Goal: Task Accomplishment & Management: Manage account settings

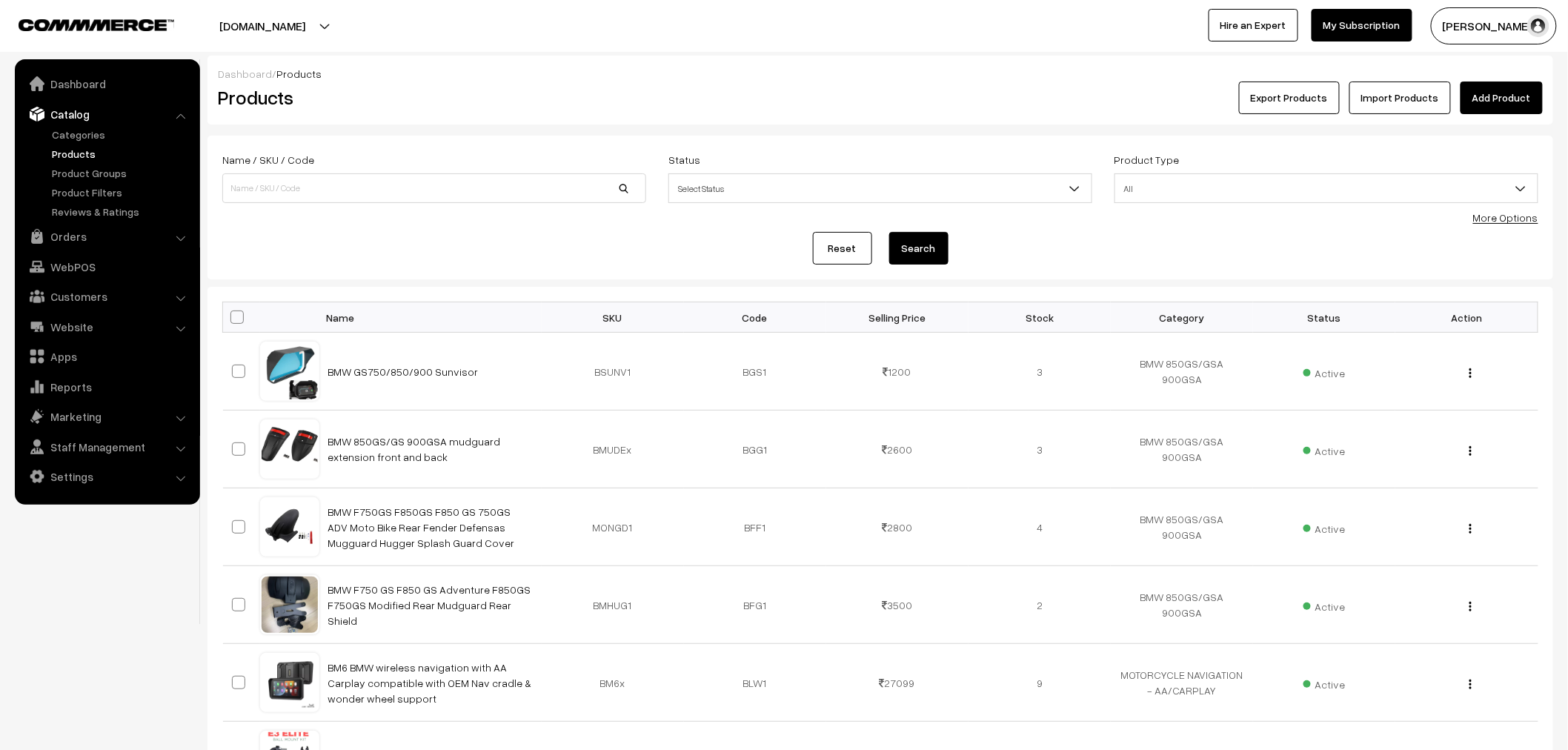
click at [337, 203] on div "Name / SKU / Code" at bounding box center [434, 181] width 446 height 61
click at [337, 181] on input at bounding box center [433, 188] width 424 height 29
type input "k7"
click at [889, 232] on button "Search" at bounding box center [919, 248] width 60 height 32
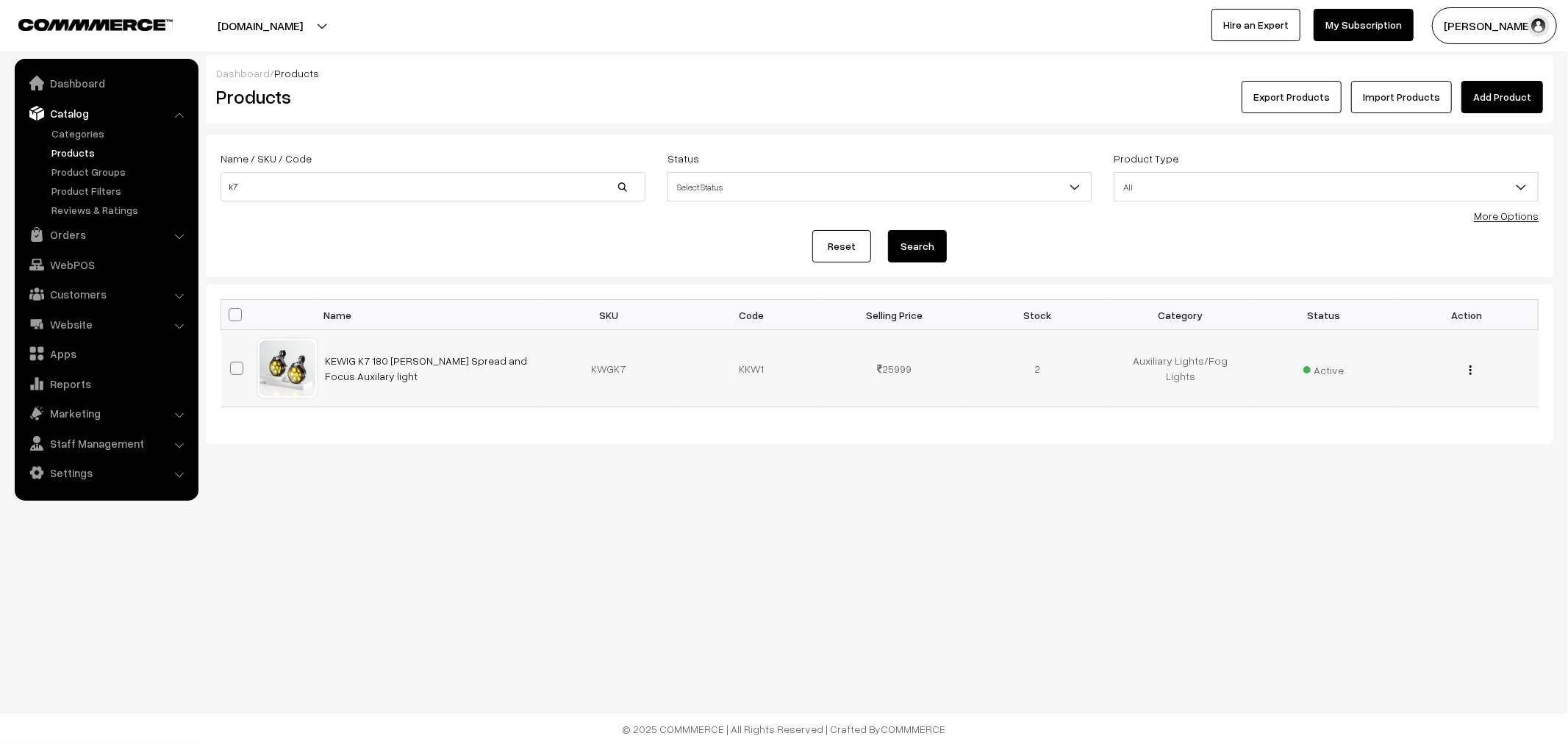
click at [1471, 377] on td "View Edit Delete" at bounding box center [1467, 369] width 143 height 77
click at [1471, 370] on img "button" at bounding box center [1471, 370] width 2 height 10
click at [1384, 434] on link "Edit" at bounding box center [1405, 423] width 125 height 32
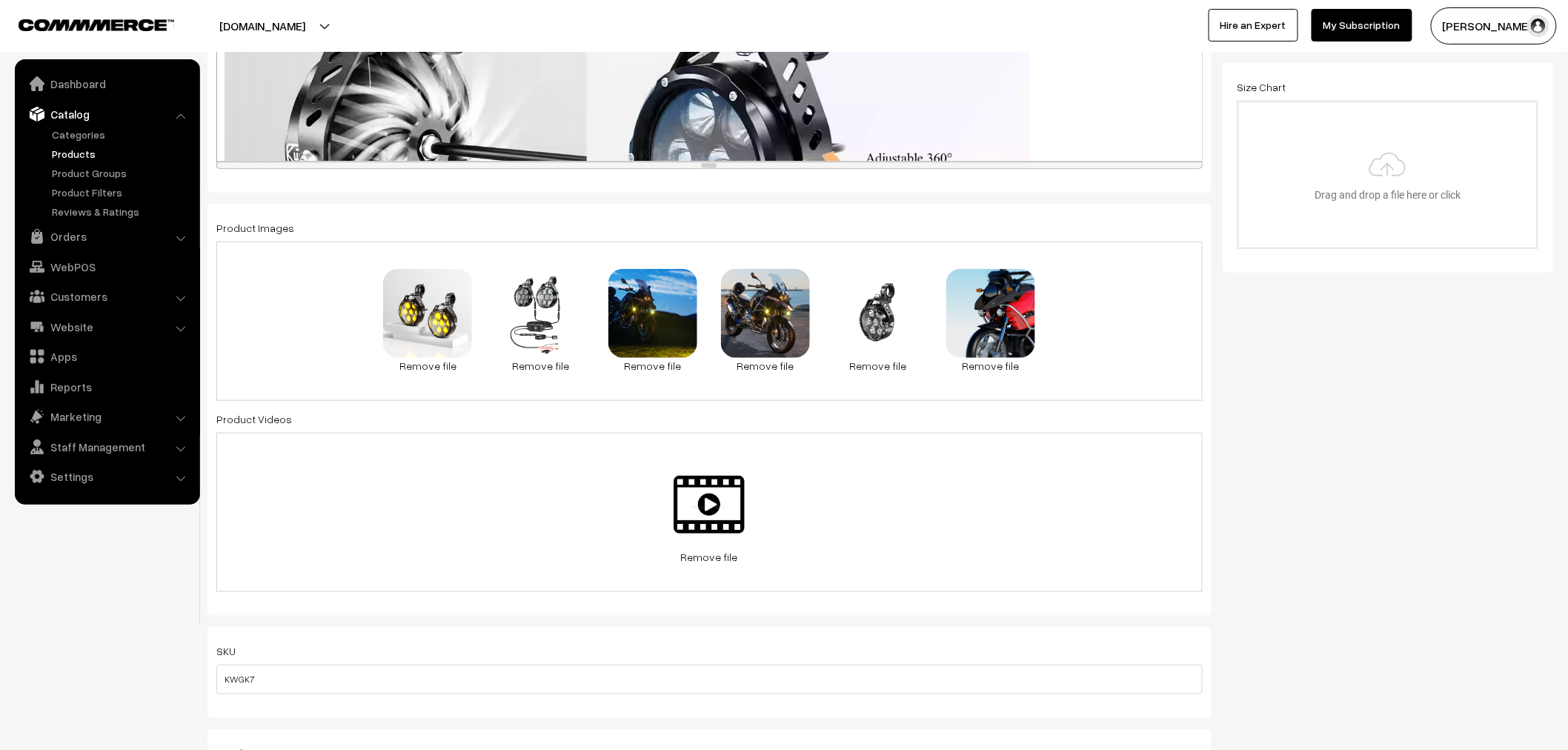
scroll to position [412, 0]
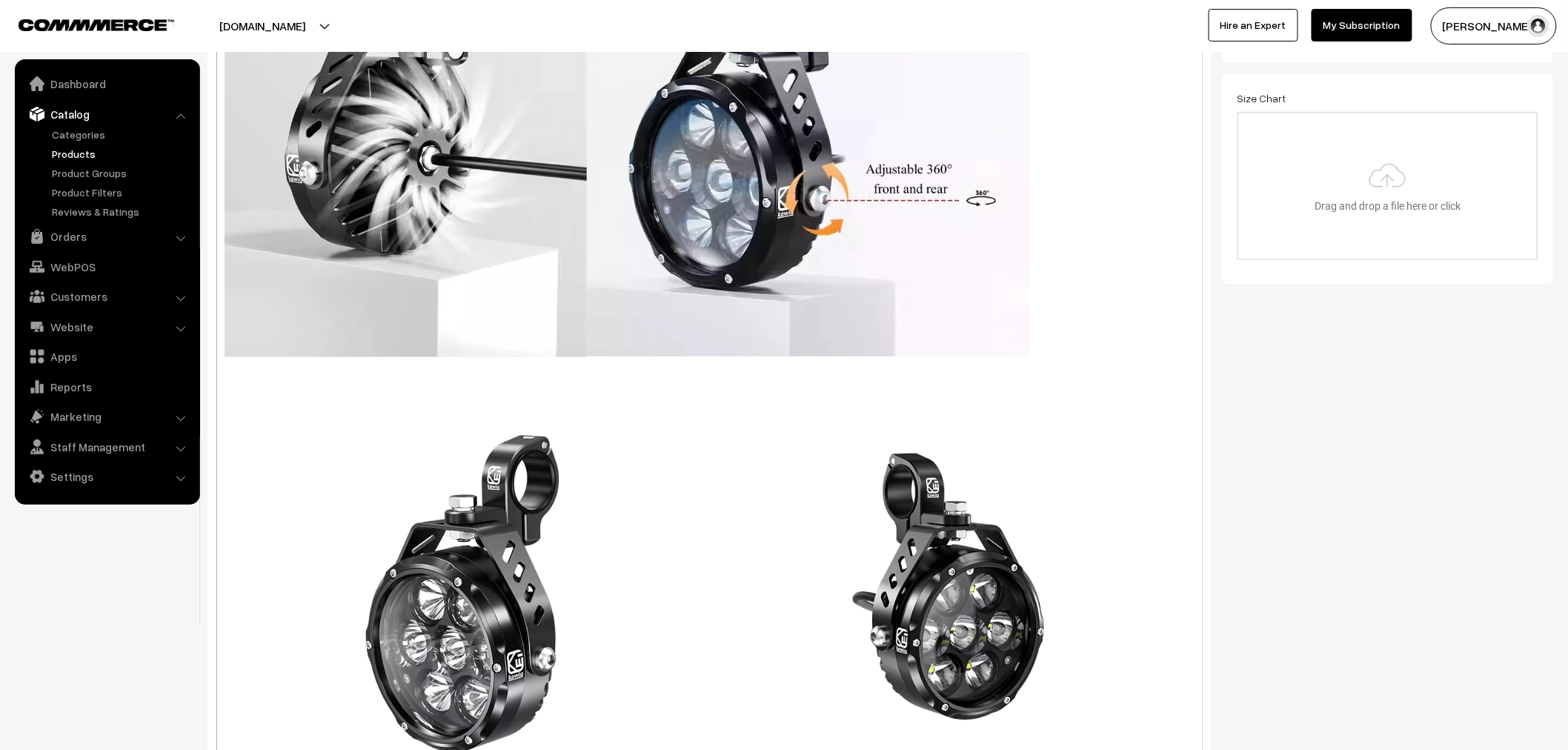
drag, startPoint x: 736, startPoint y: 179, endPoint x: 752, endPoint y: 682, distance: 503.3
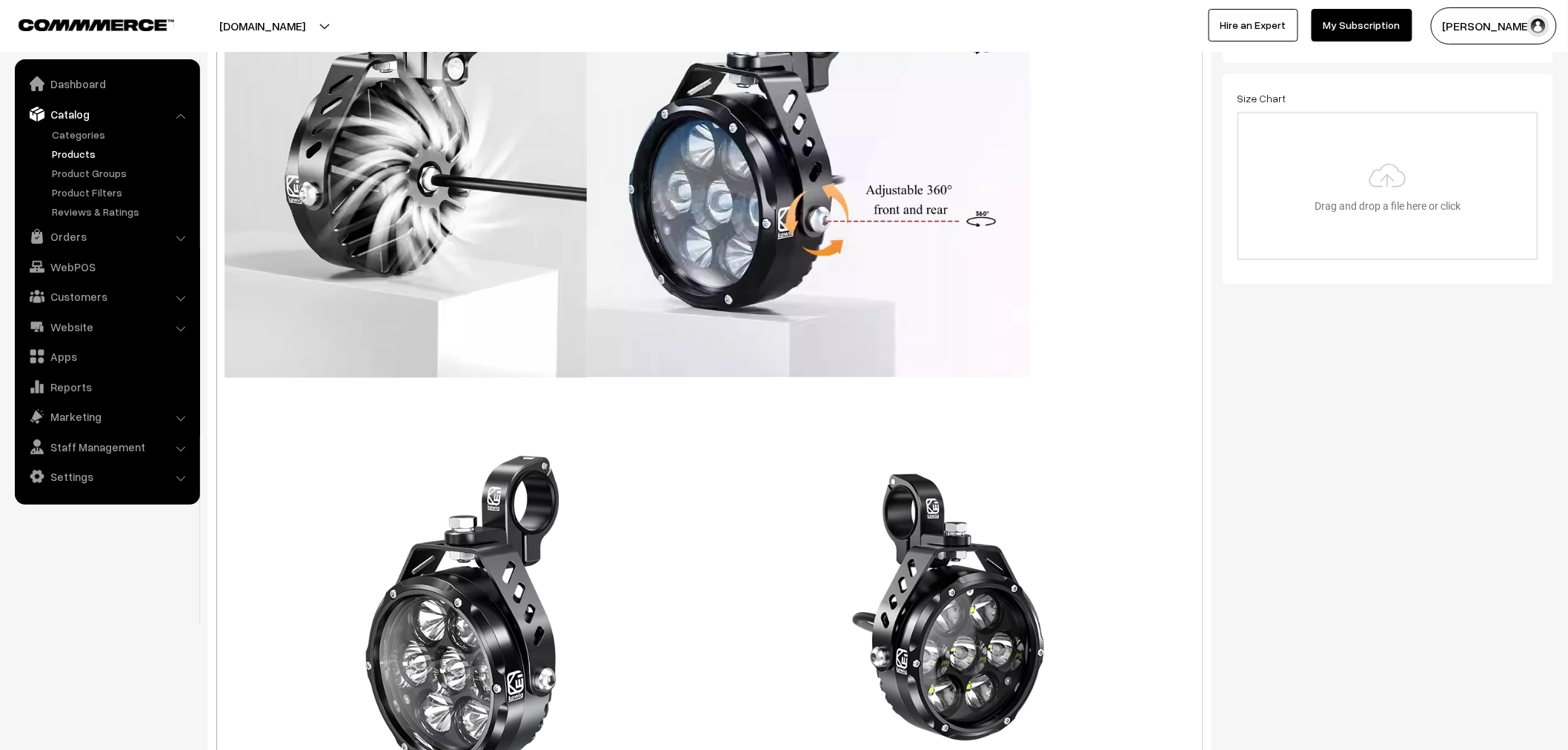
scroll to position [0, 0]
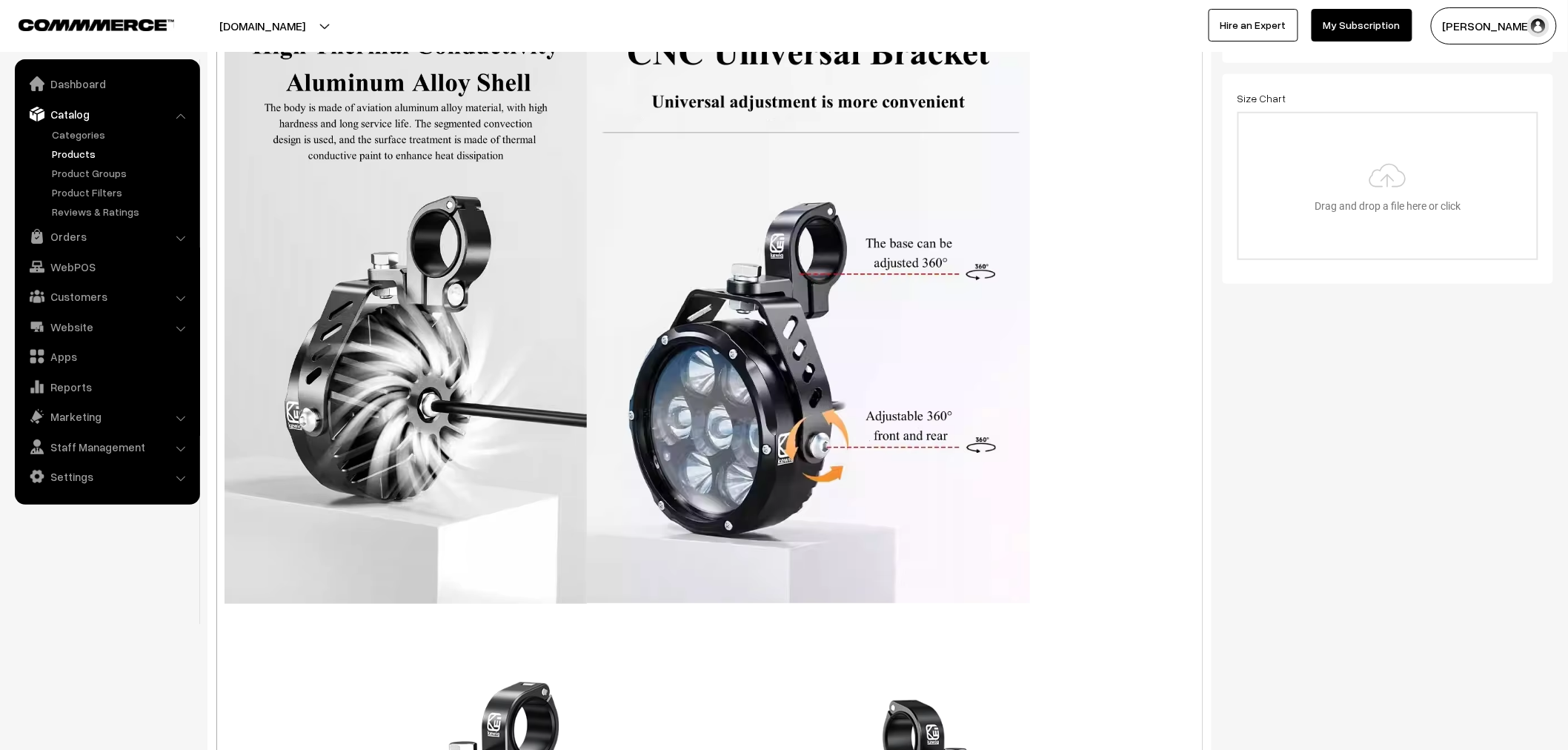
click at [609, 150] on div "Normal Quote Code Header 1 Header 2 Header 3 Header 4 Header 5 Header 6 16 8 9 …" at bounding box center [710, 369] width 986 height 830
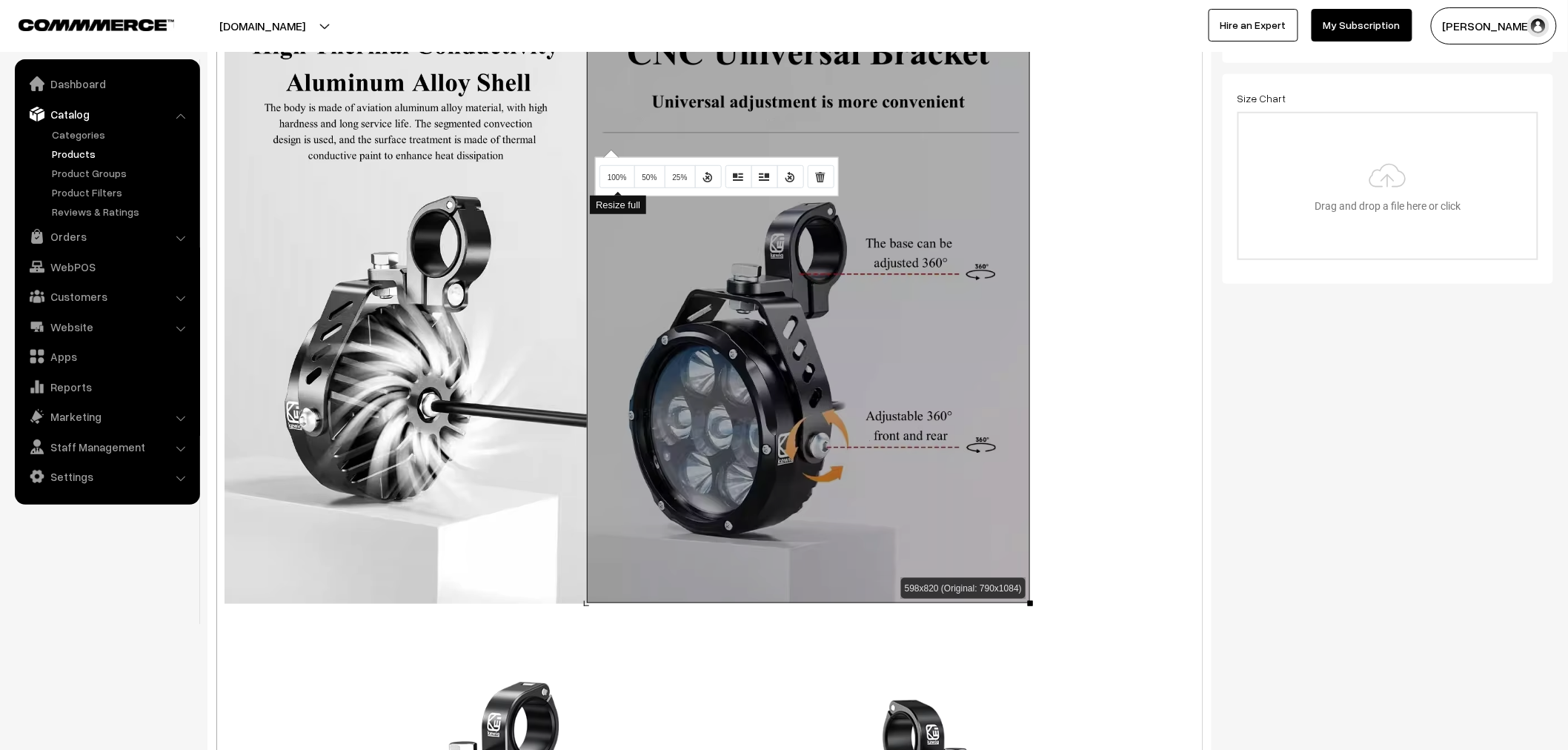
click at [611, 168] on button "100%" at bounding box center [617, 177] width 35 height 23
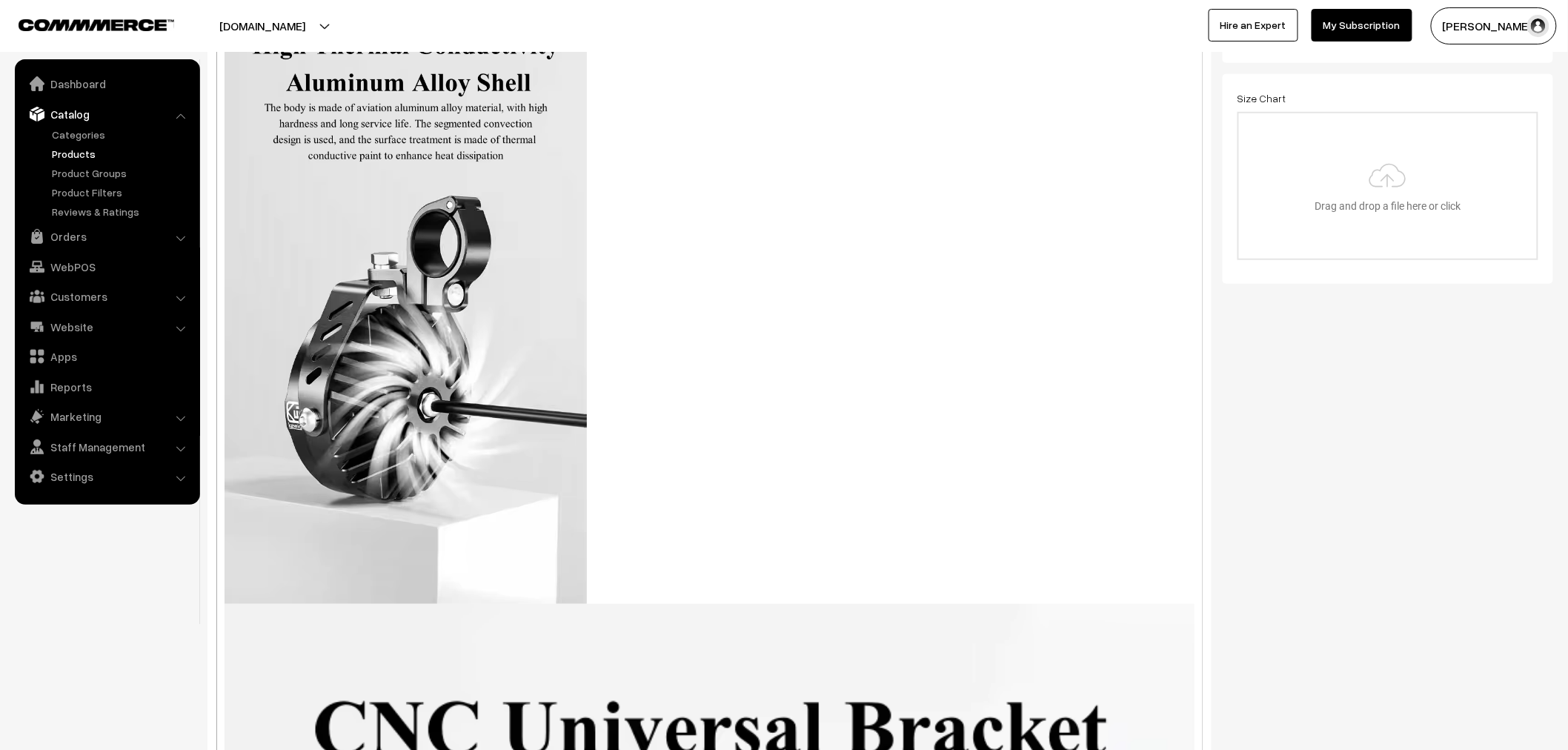
scroll to position [406, 0]
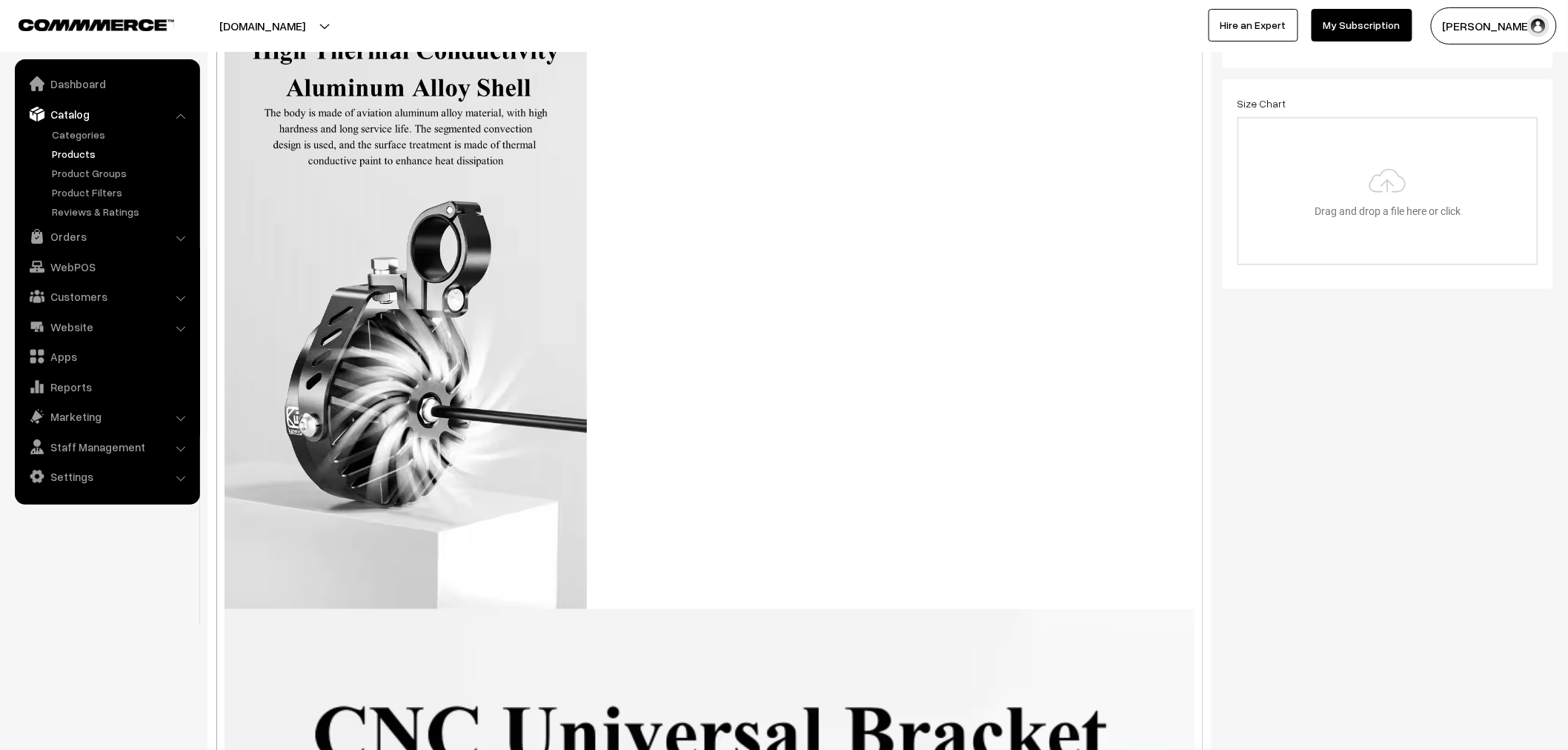
click at [534, 191] on div "Normal Quote Code Header 1 Header 2 Header 3 Header 4 Header 5 Header 6 16 8 9 …" at bounding box center [710, 375] width 986 height 830
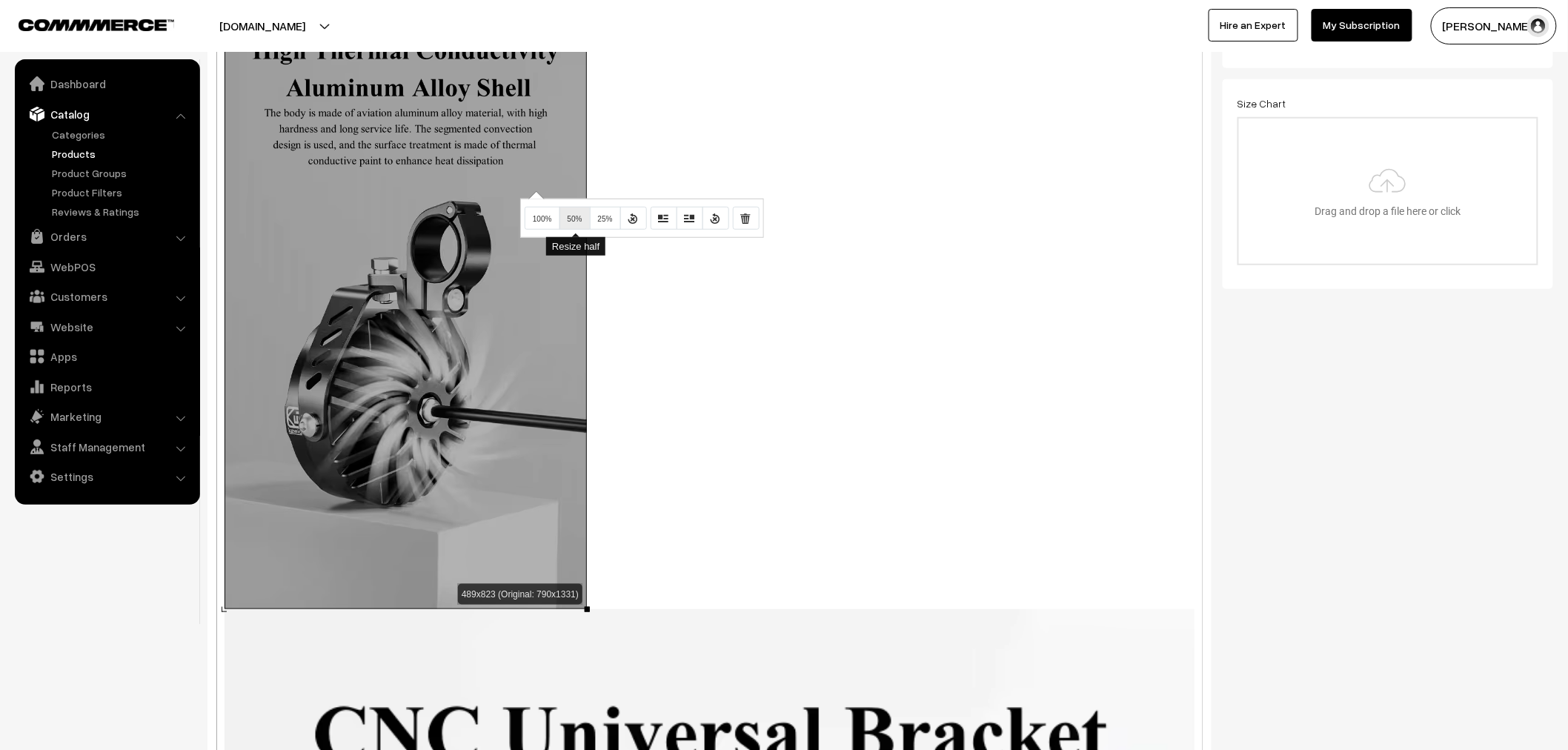
click at [572, 223] on button "50%" at bounding box center [575, 218] width 31 height 23
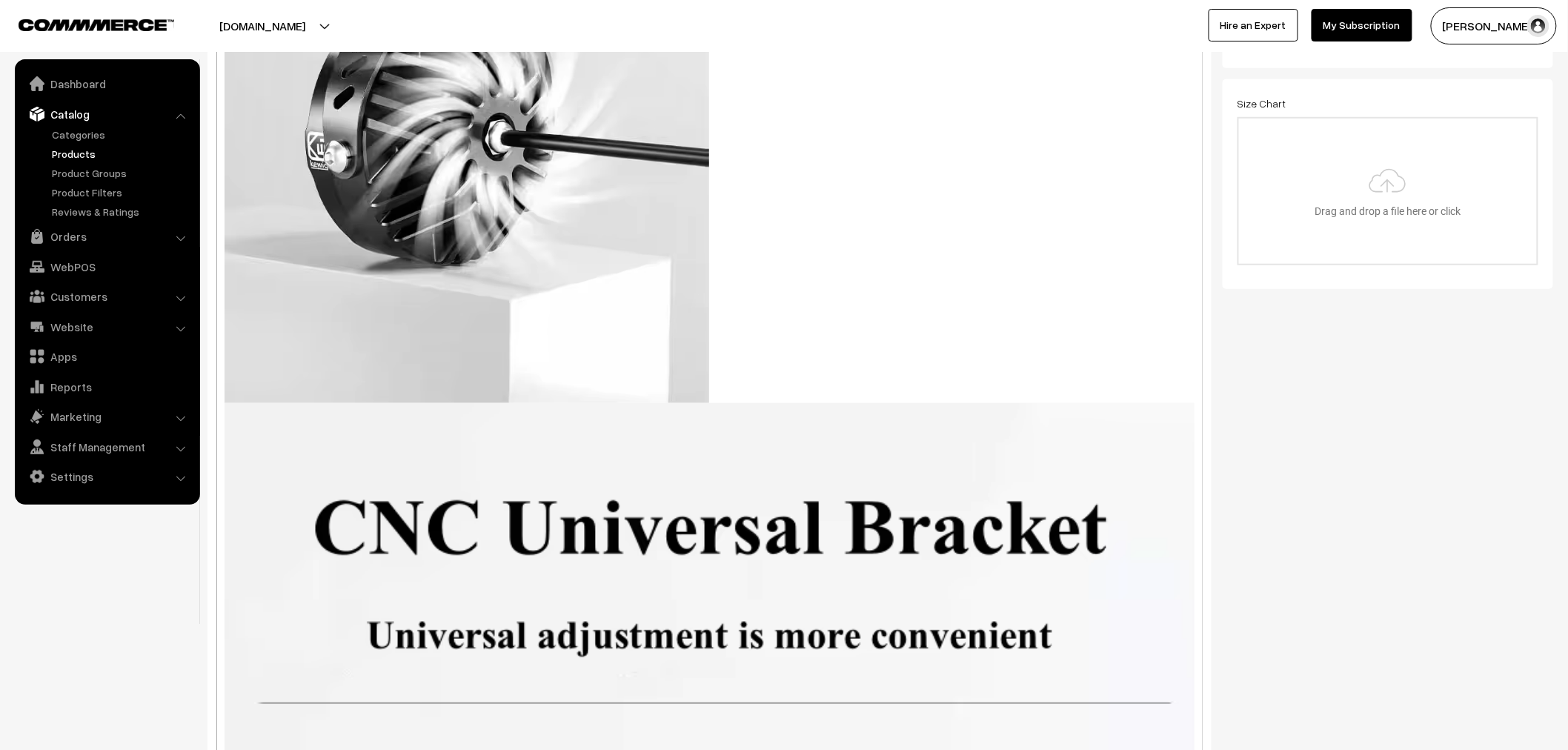
scroll to position [576, 0]
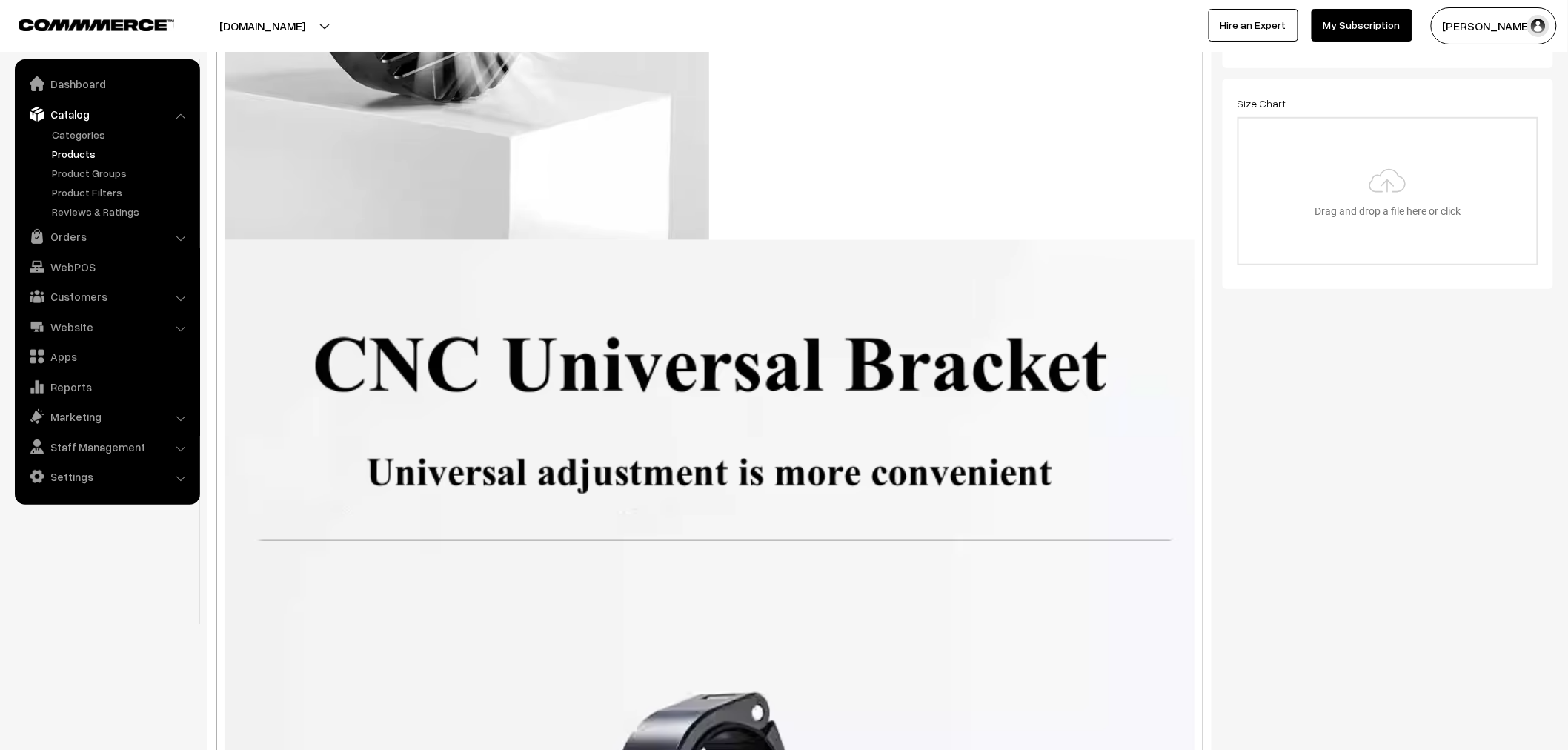
click at [640, 332] on div "Normal Quote Code Header 1 Header 2 Header 3 Header 4 Header 5 Header 6 16 8 9 …" at bounding box center [710, 375] width 986 height 830
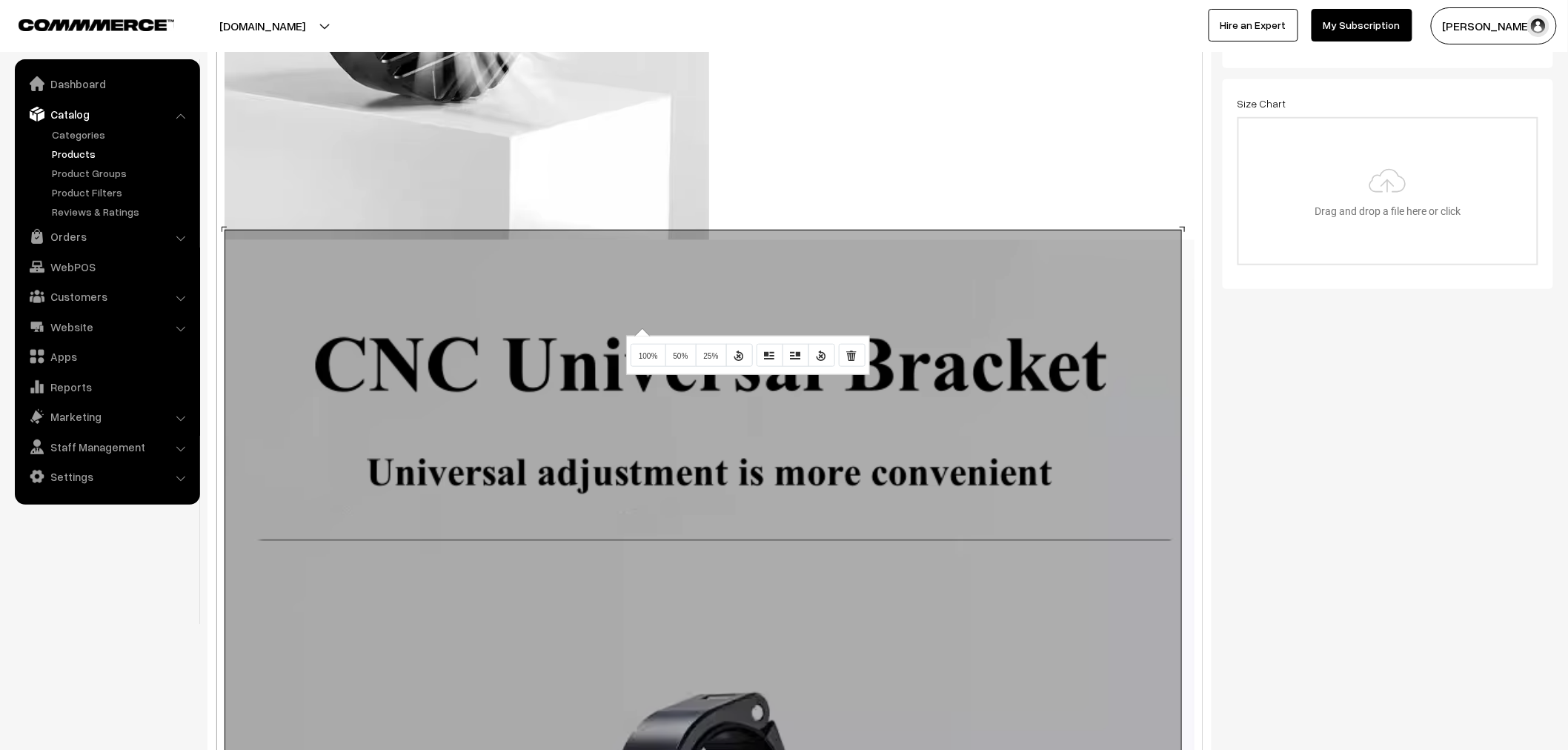
click at [677, 364] on button "50%" at bounding box center [680, 355] width 31 height 23
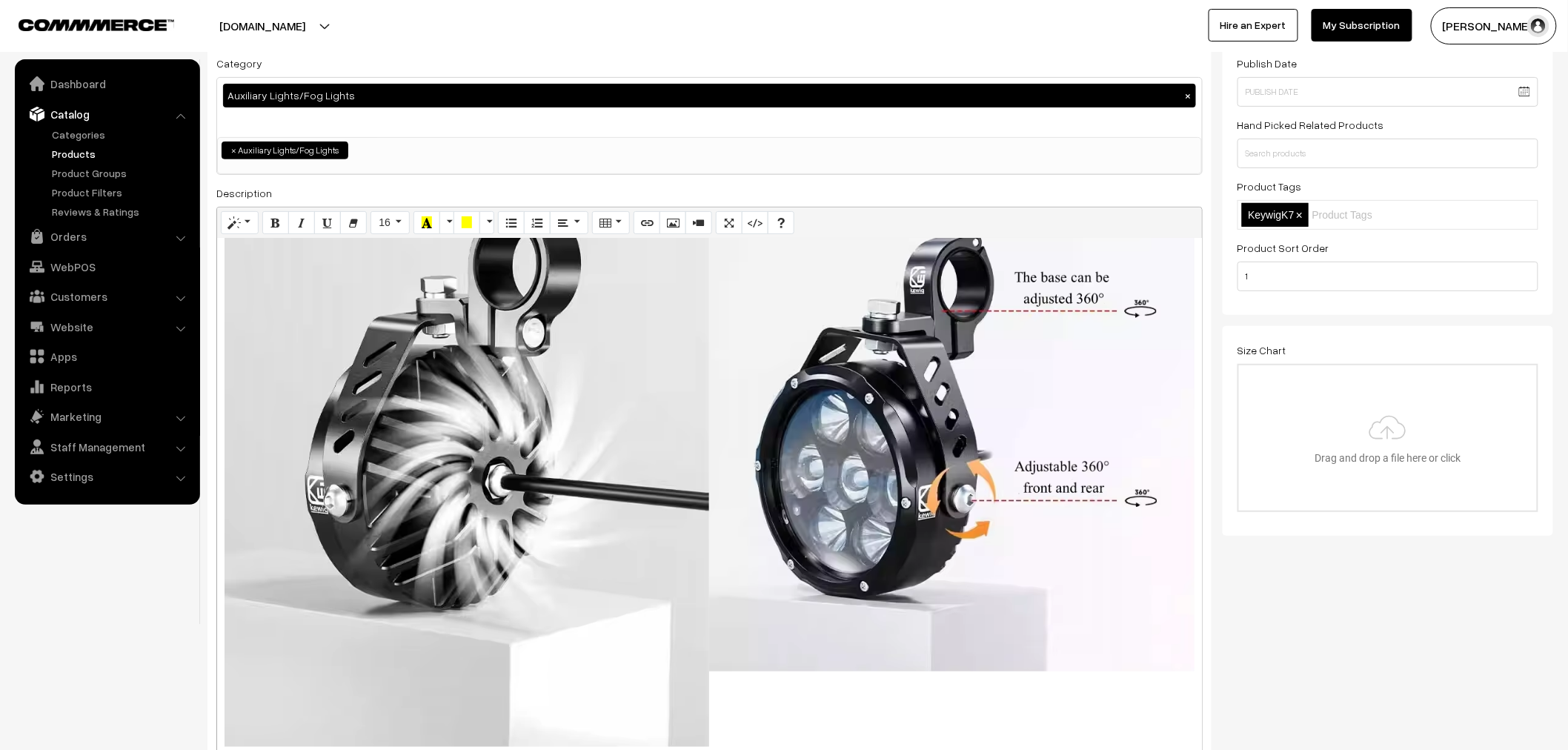
scroll to position [329, 0]
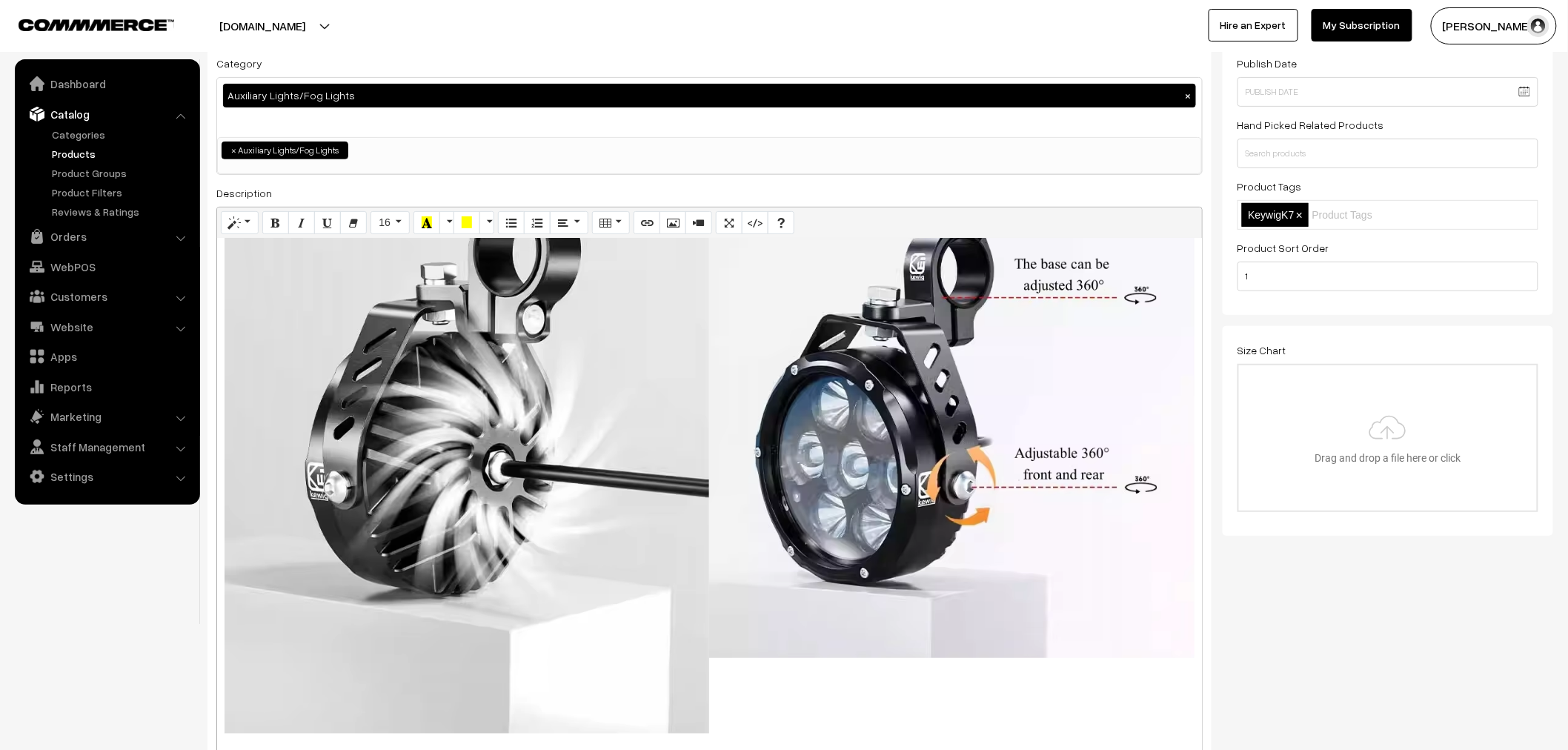
click at [544, 289] on div "Normal Quote Code Header 1 Header 2 Header 3 Header 4 Header 5 Header 6 16 8 9 …" at bounding box center [710, 622] width 986 height 830
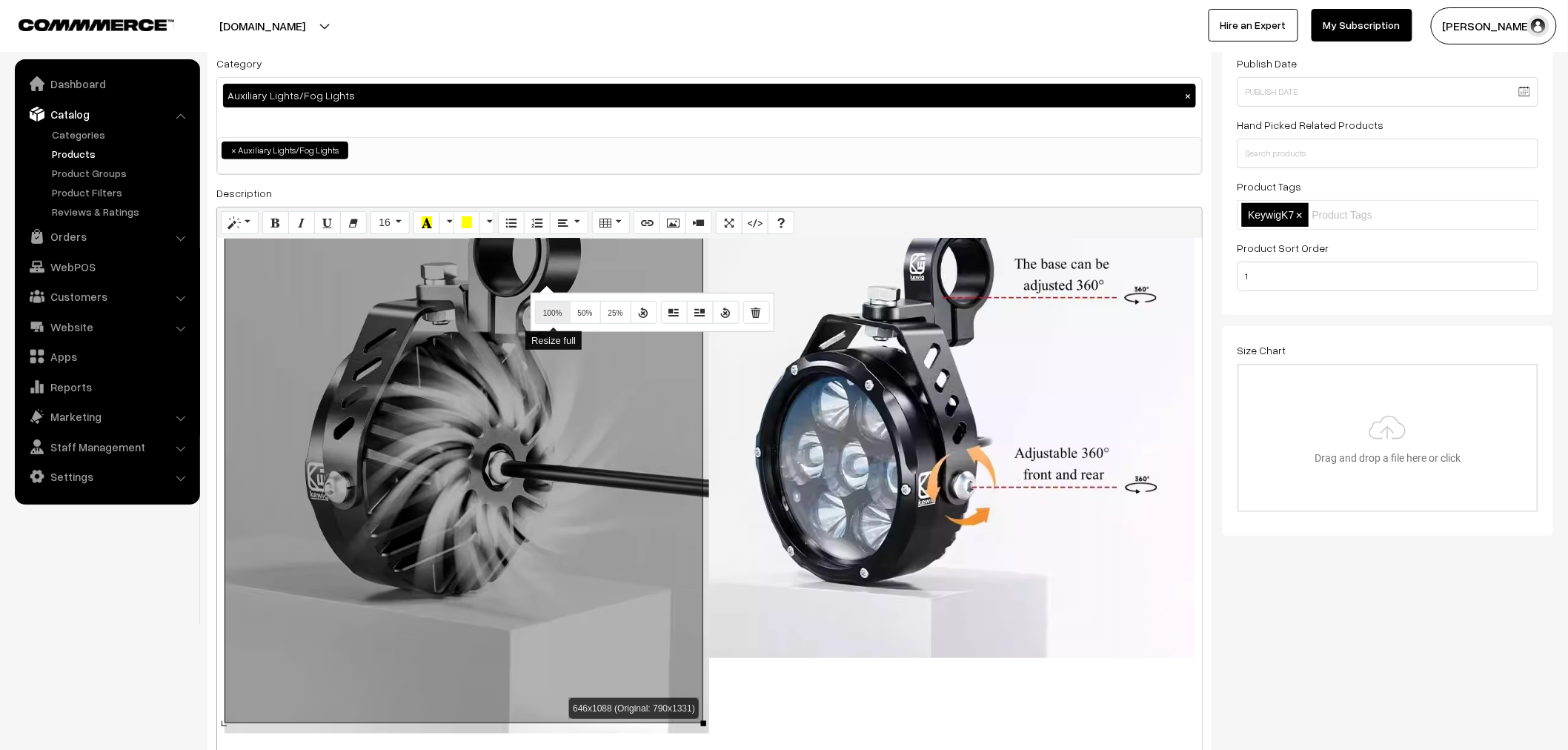
click at [543, 322] on button "100%" at bounding box center [553, 312] width 35 height 23
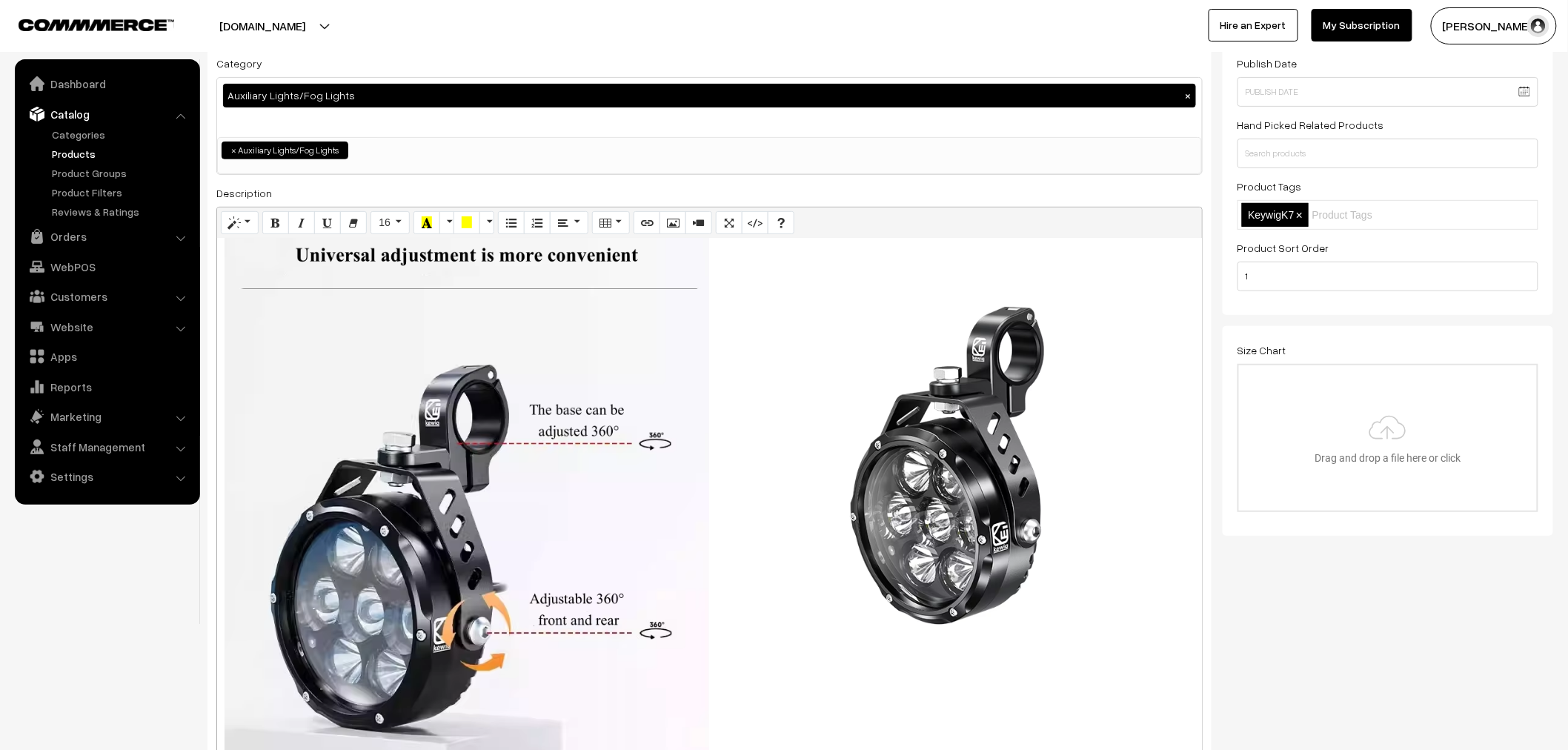
scroll to position [1729, 0]
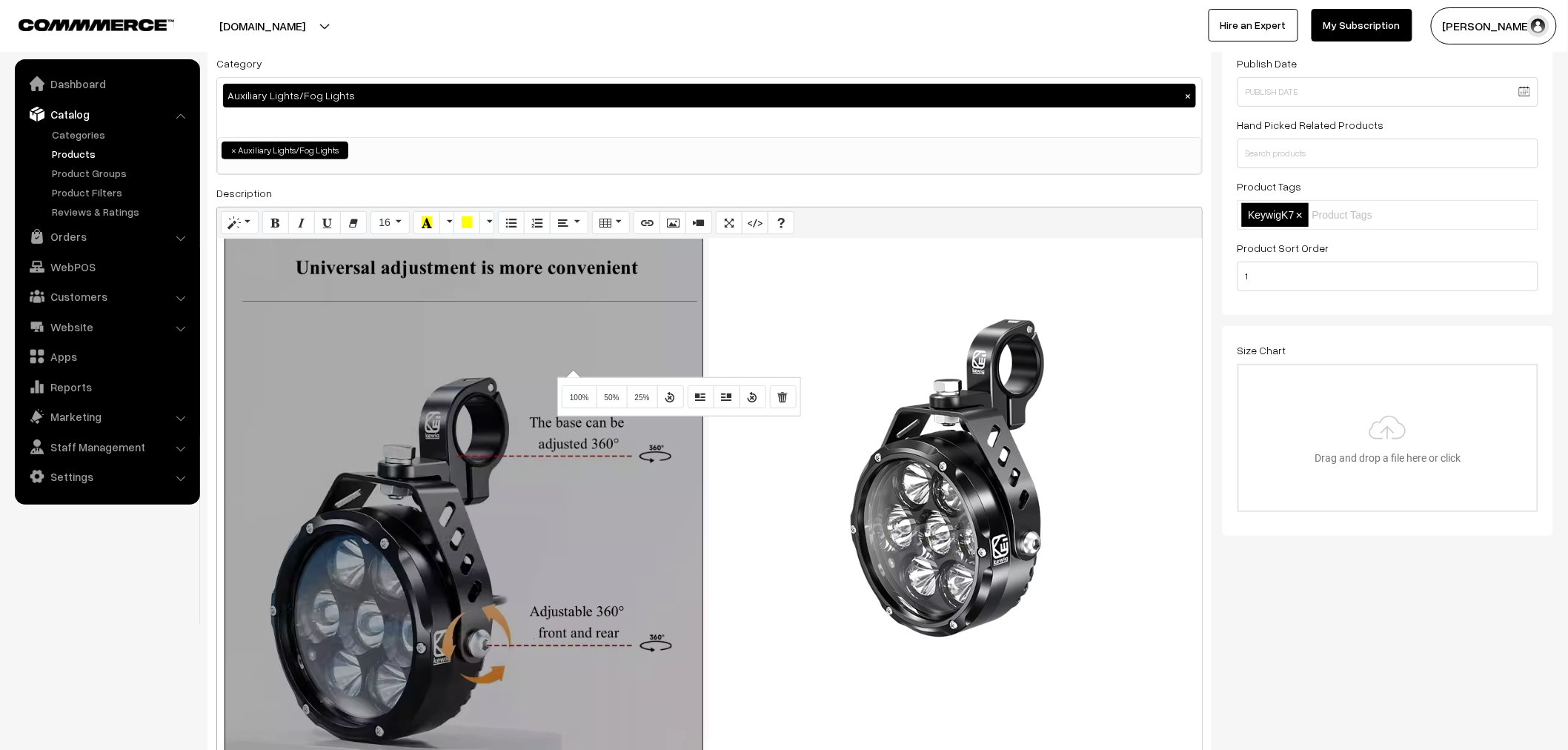
click at [568, 372] on div "Normal Quote Code Header 1 Header 2 Header 3 Header 4 Header 5 Header 6 16 8 9 …" at bounding box center [710, 622] width 986 height 830
click at [571, 404] on button "100%" at bounding box center [579, 397] width 35 height 23
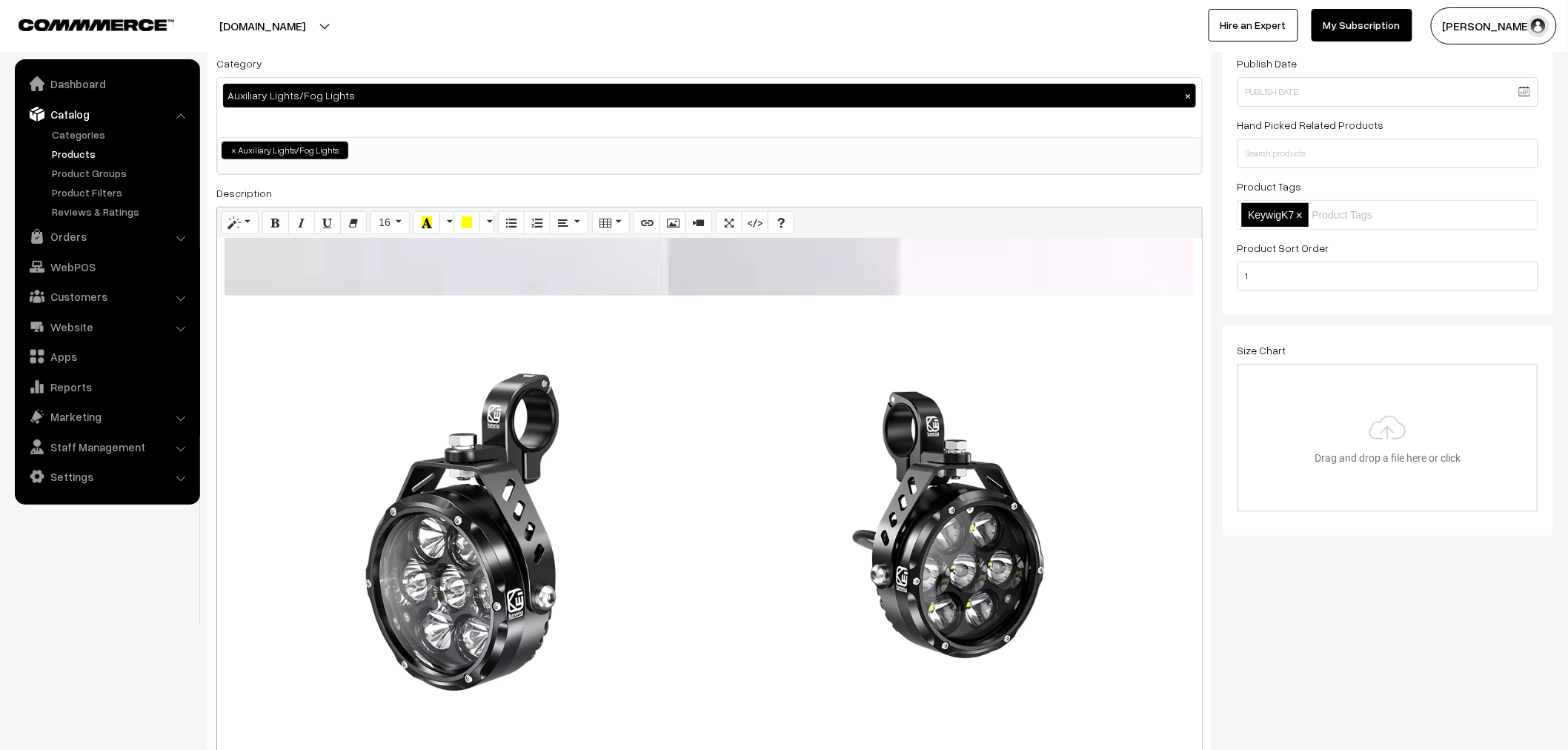
scroll to position [3129, 0]
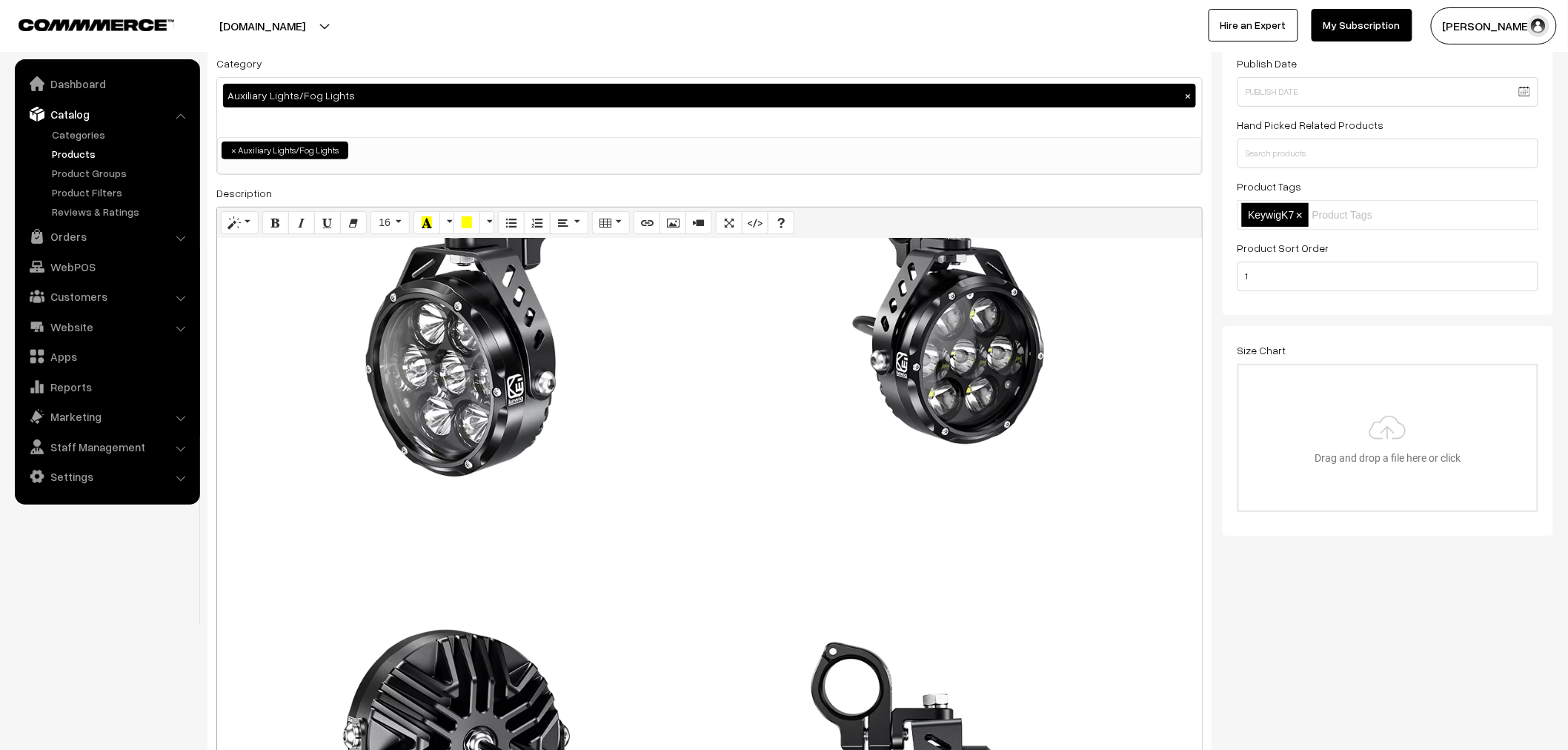
click at [569, 383] on div "Normal Quote Code Header 1 Header 2 Header 3 Header 4 Header 5 Header 6 16 8 9 …" at bounding box center [710, 622] width 986 height 830
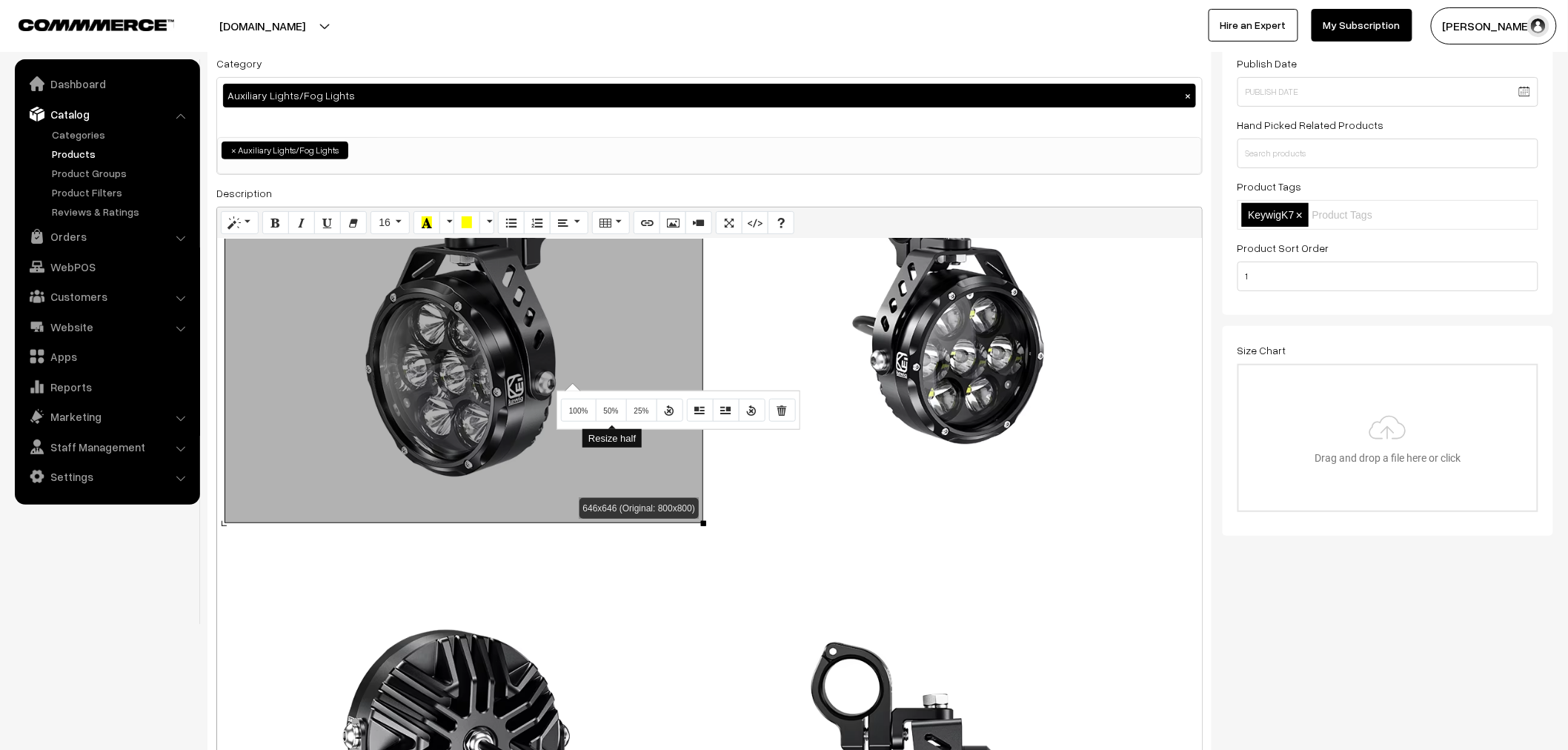
click at [609, 417] on button "50%" at bounding box center [611, 410] width 31 height 23
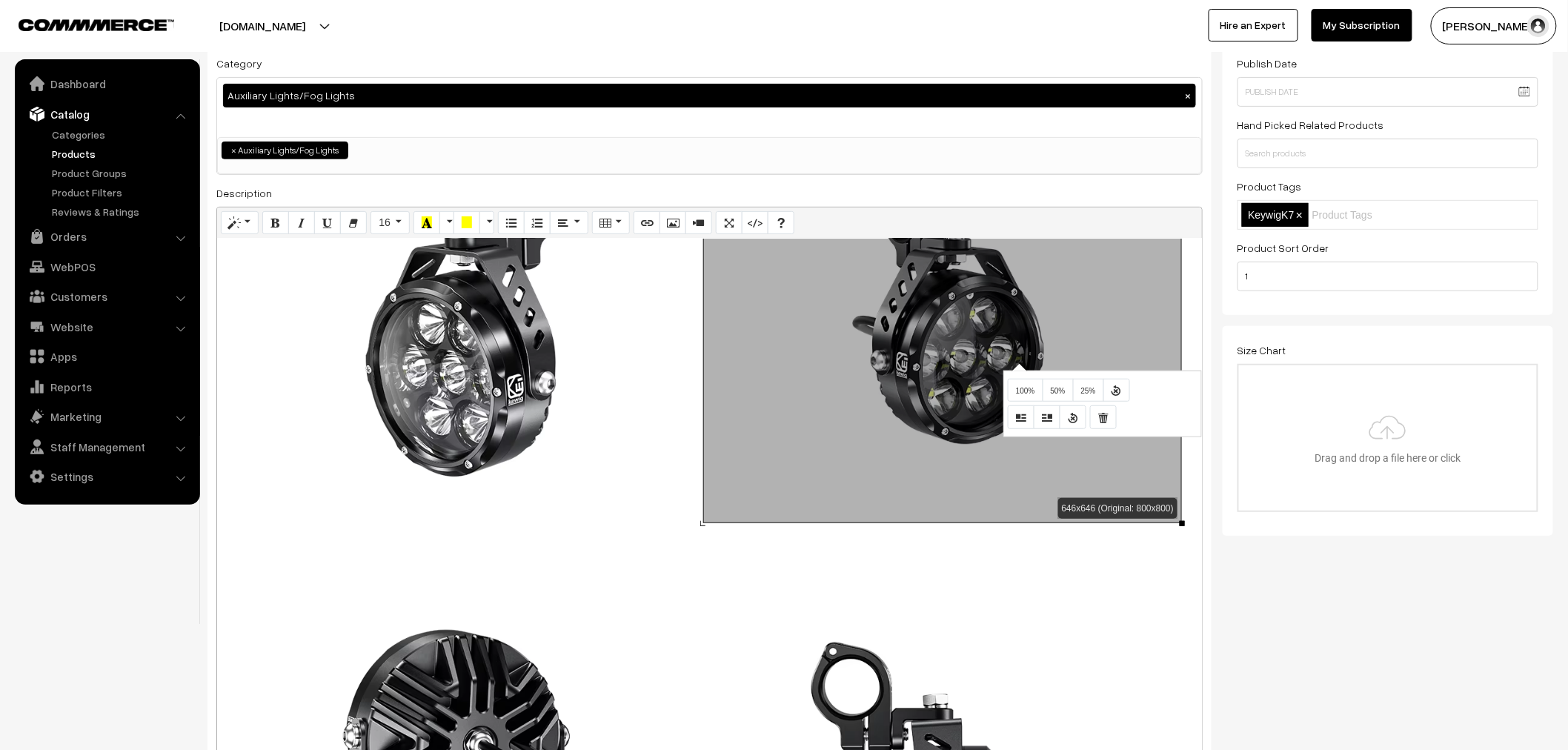
click at [1017, 366] on div "Normal Quote Code Header 1 Header 2 Header 3 Header 4 Header 5 Header 6 16 8 9 …" at bounding box center [710, 622] width 986 height 830
click at [1061, 394] on span "50%" at bounding box center [1058, 390] width 15 height 8
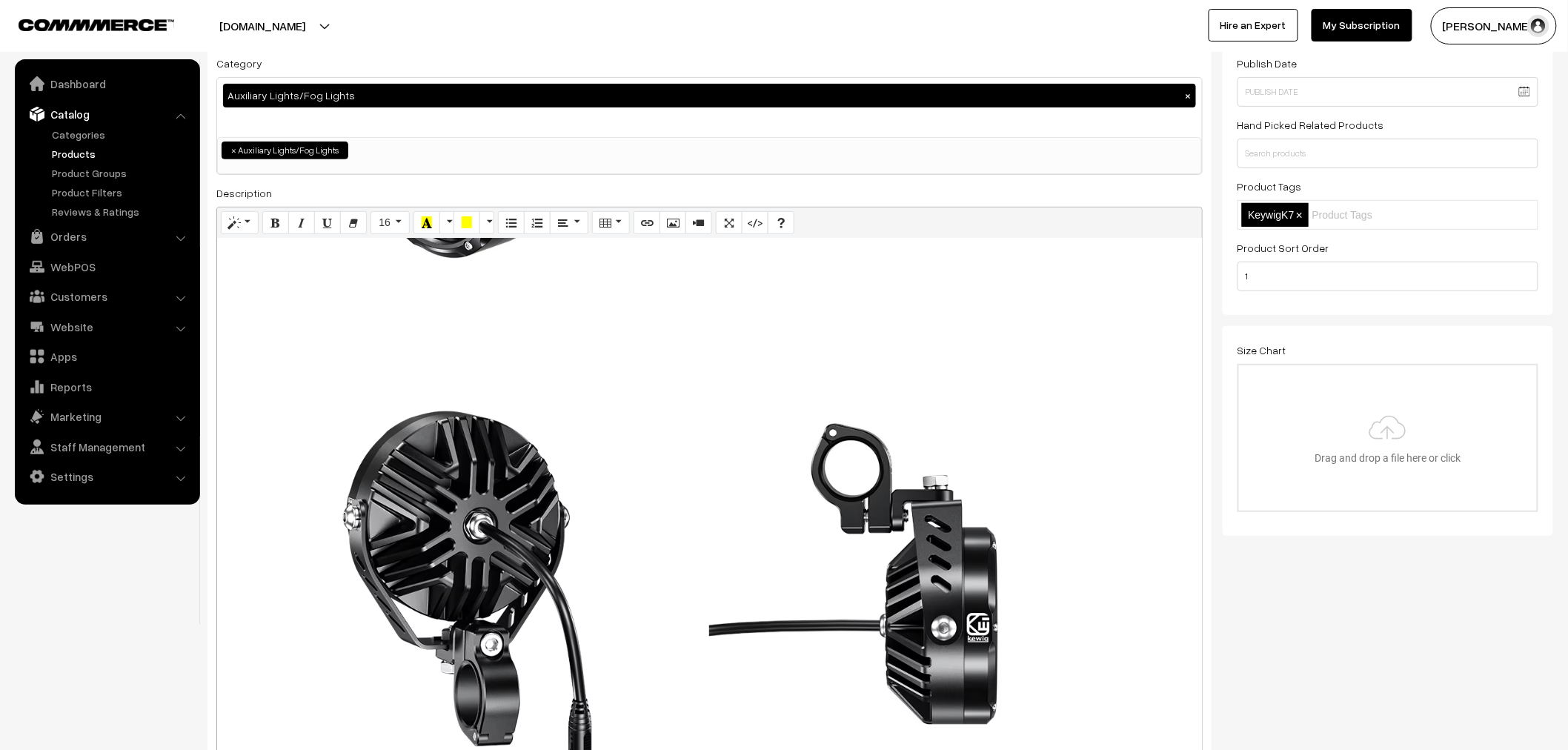
scroll to position [3376, 0]
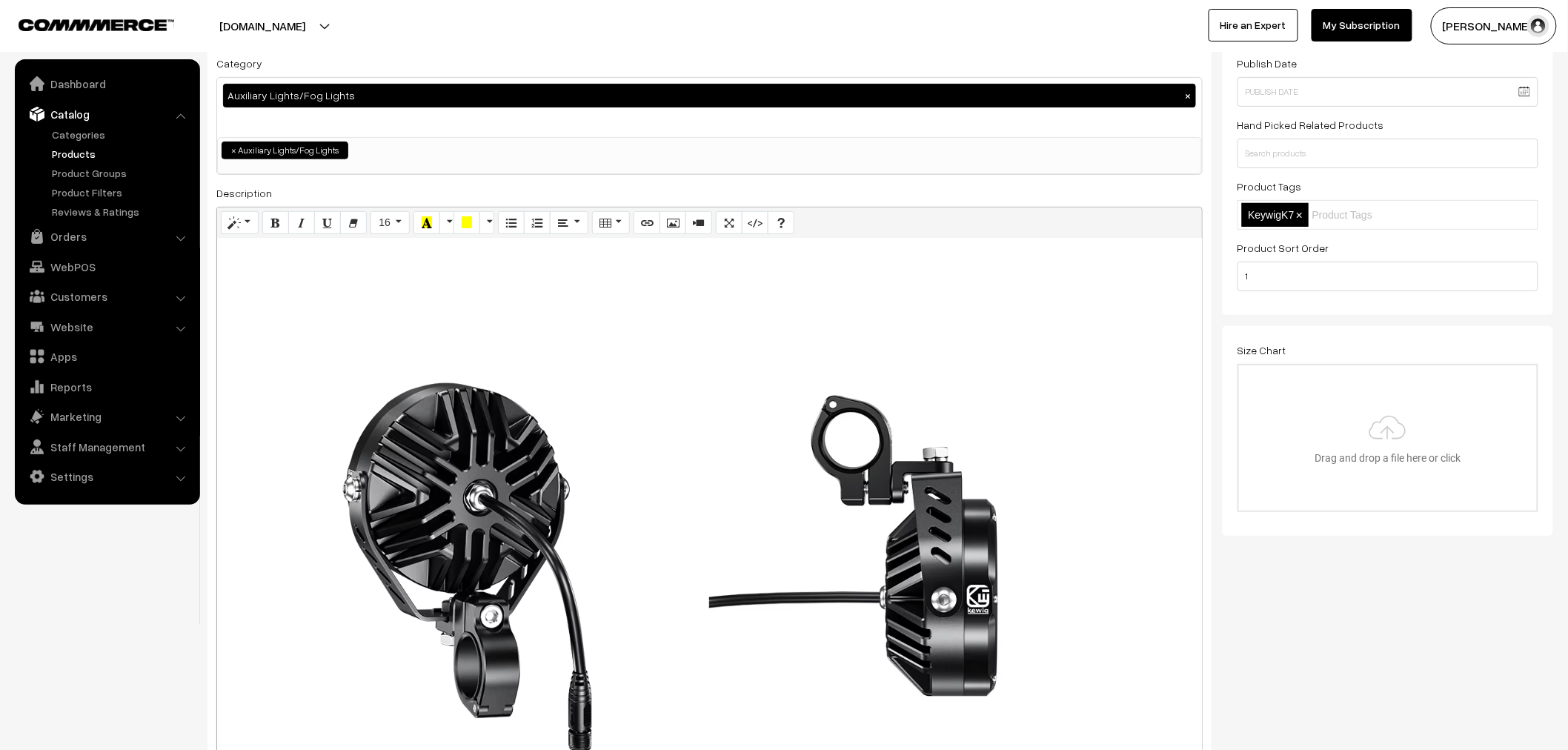
click at [471, 497] on div "Normal Quote Code Header 1 Header 2 Header 3 Header 4 Header 5 Header 6 16 8 9 …" at bounding box center [710, 622] width 986 height 830
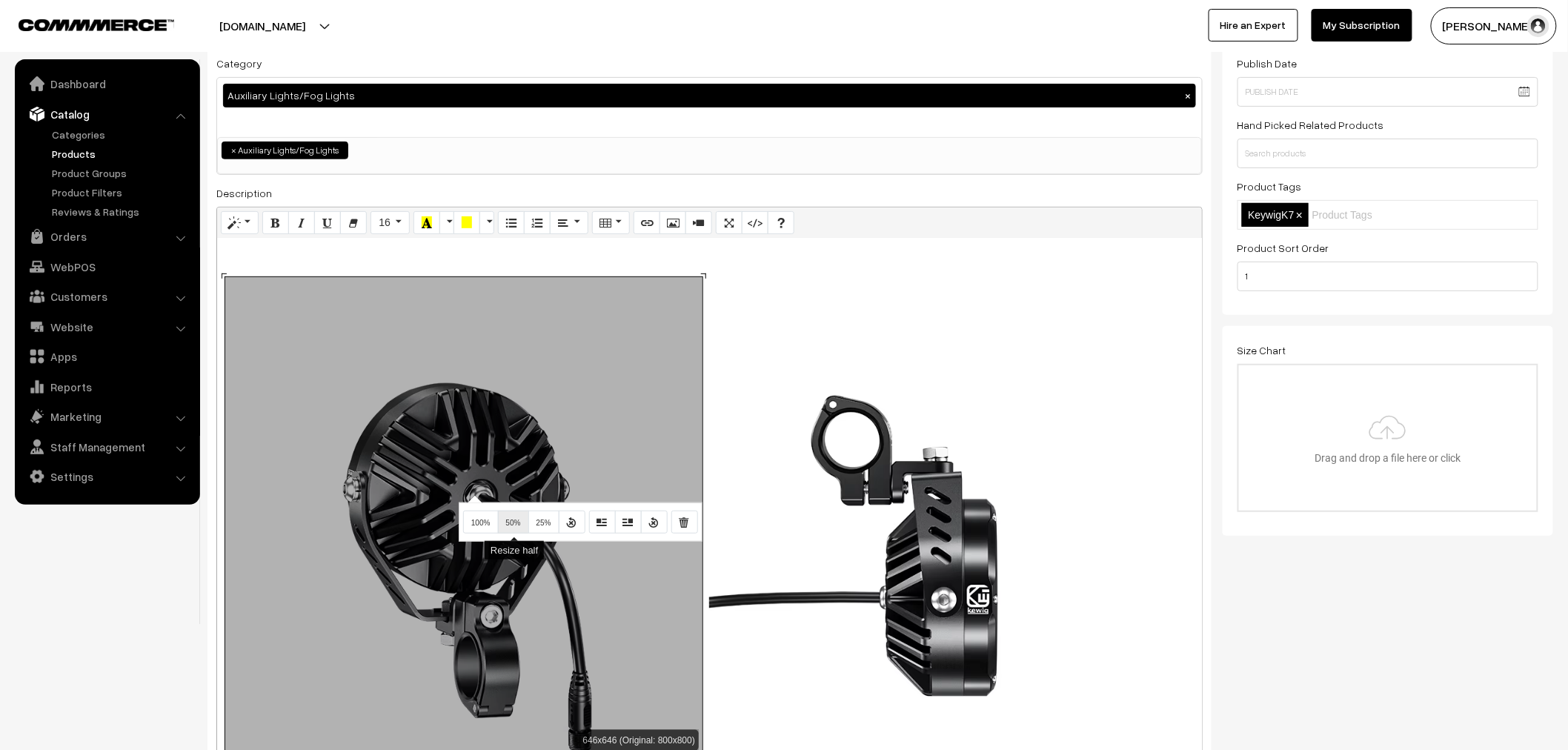
click at [506, 522] on span "50%" at bounding box center [513, 523] width 15 height 8
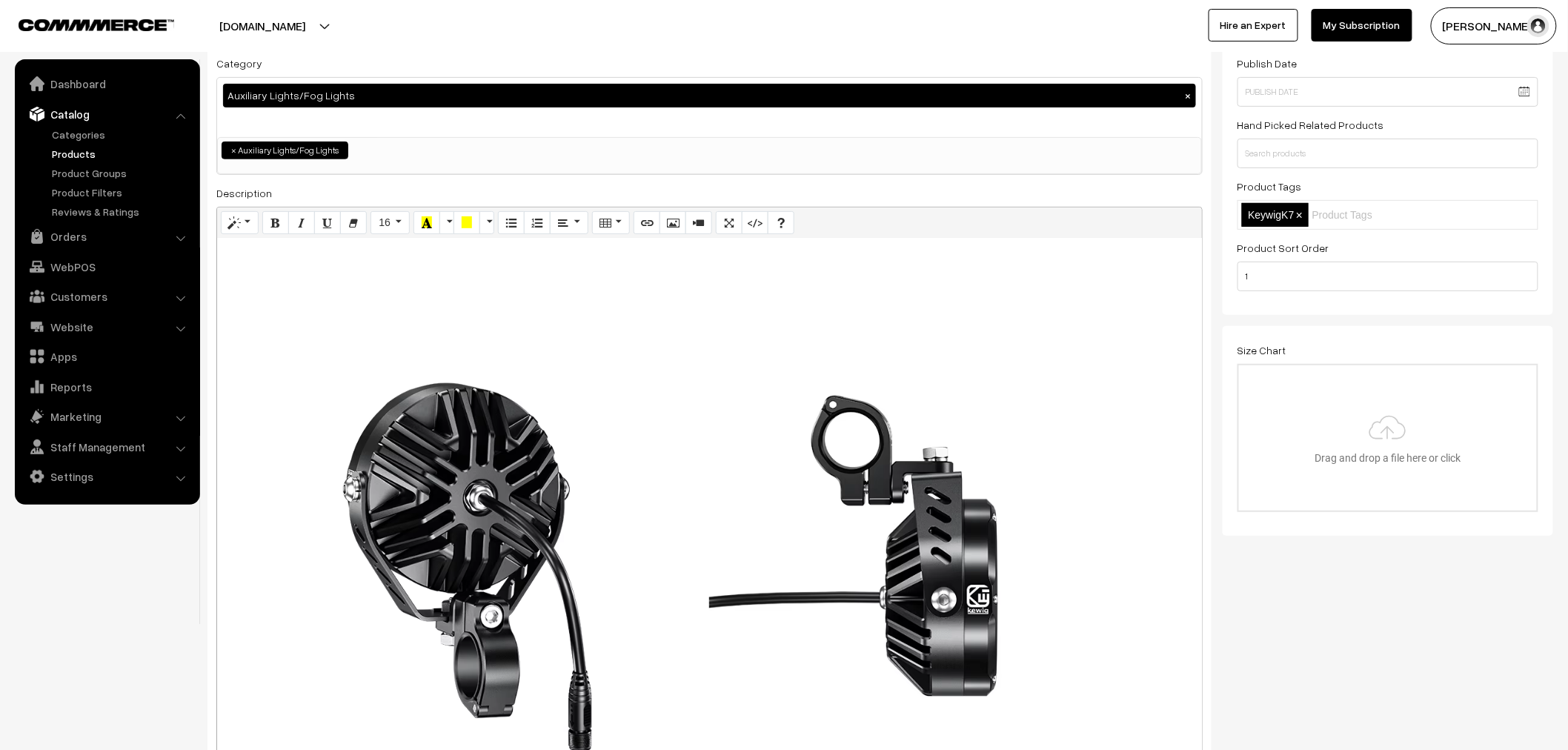
click at [993, 425] on div "Normal Quote Code Header 1 Header 2 Header 3 Header 4 Header 5 Header 6 16 8 9 …" at bounding box center [710, 622] width 986 height 830
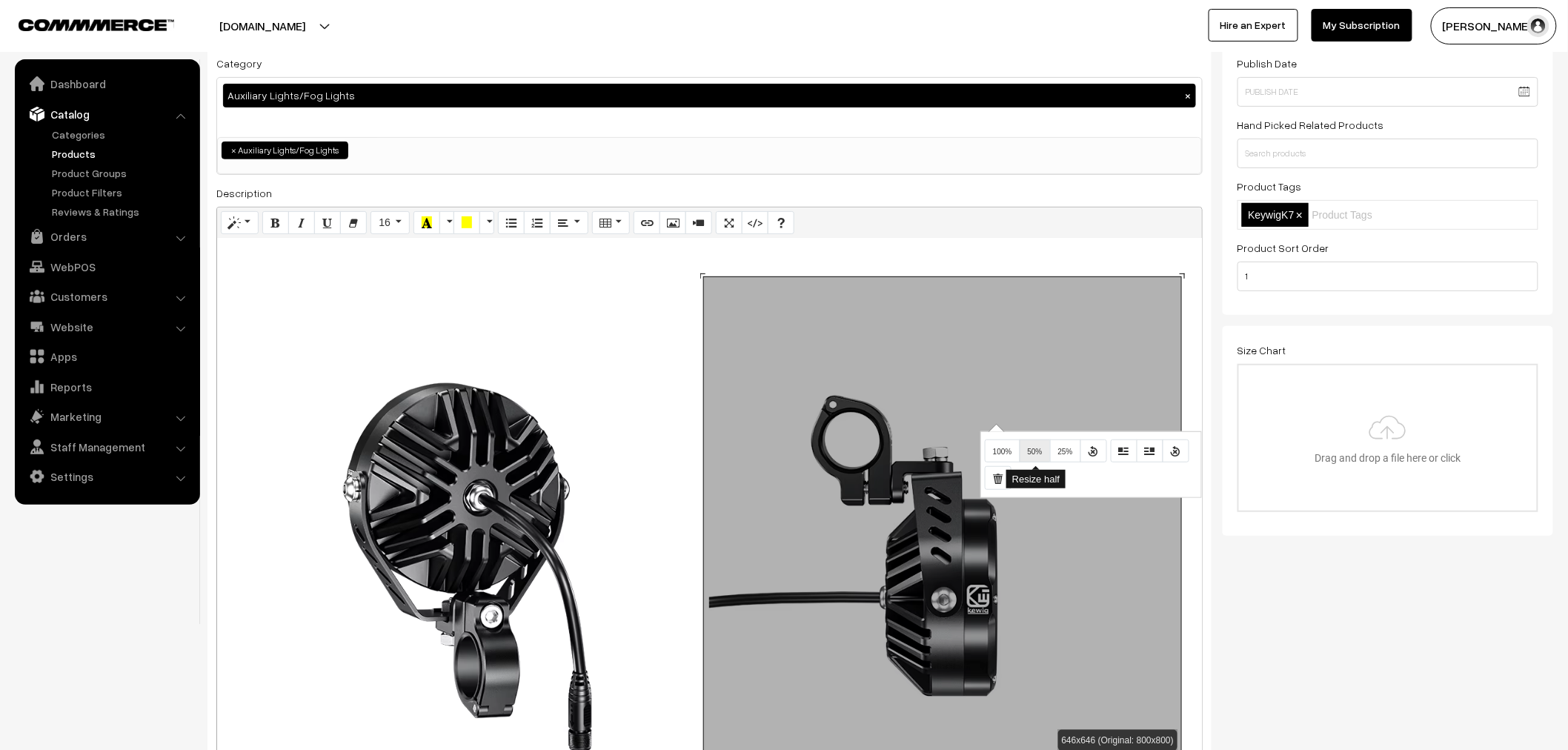
click at [1034, 458] on button "50%" at bounding box center [1034, 451] width 31 height 23
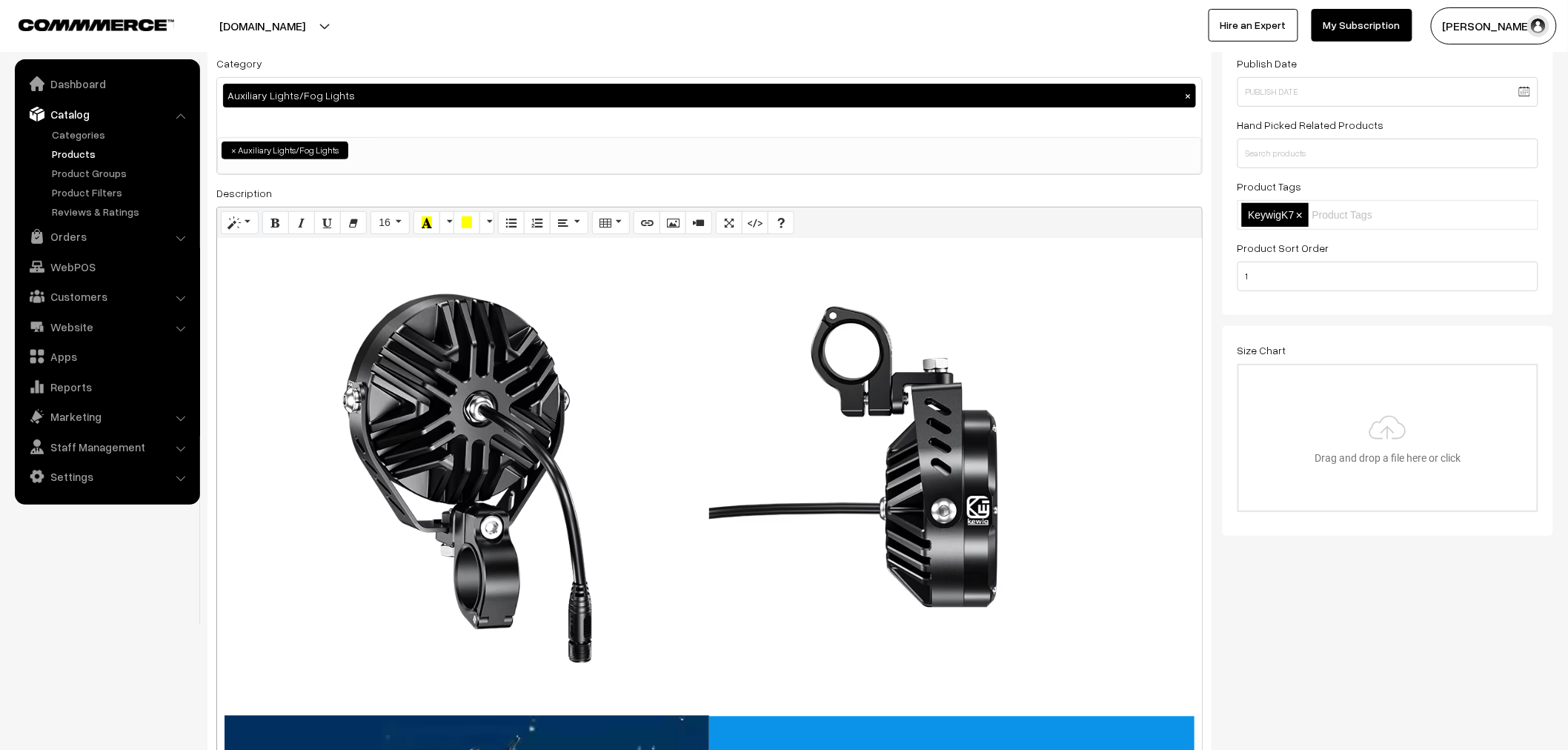
scroll to position [3706, 0]
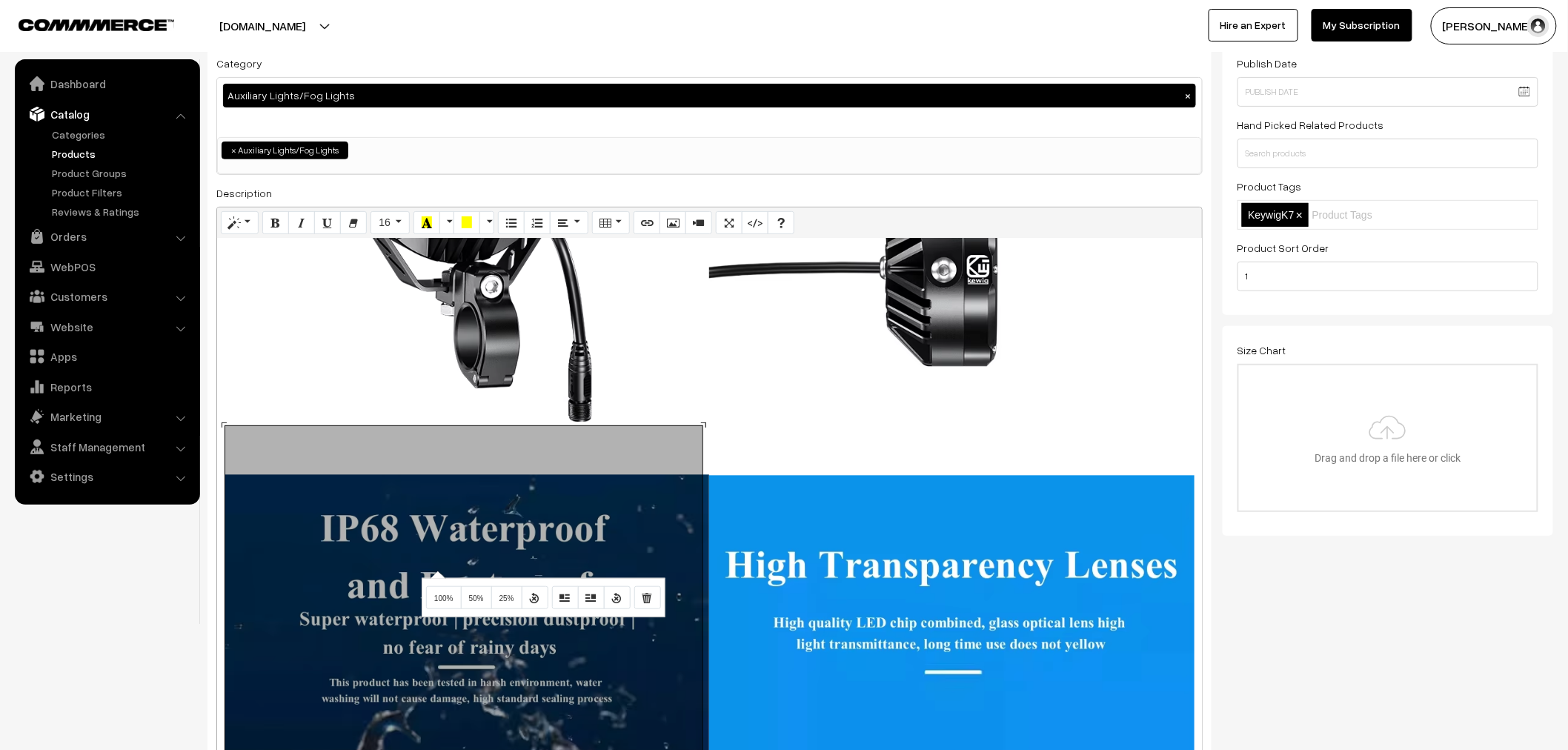
click at [436, 573] on div "Normal Quote Code Header 1 Header 2 Header 3 Header 4 Header 5 Header 6 16 8 9 …" at bounding box center [710, 622] width 986 height 830
click at [479, 594] on button "50%" at bounding box center [476, 597] width 31 height 23
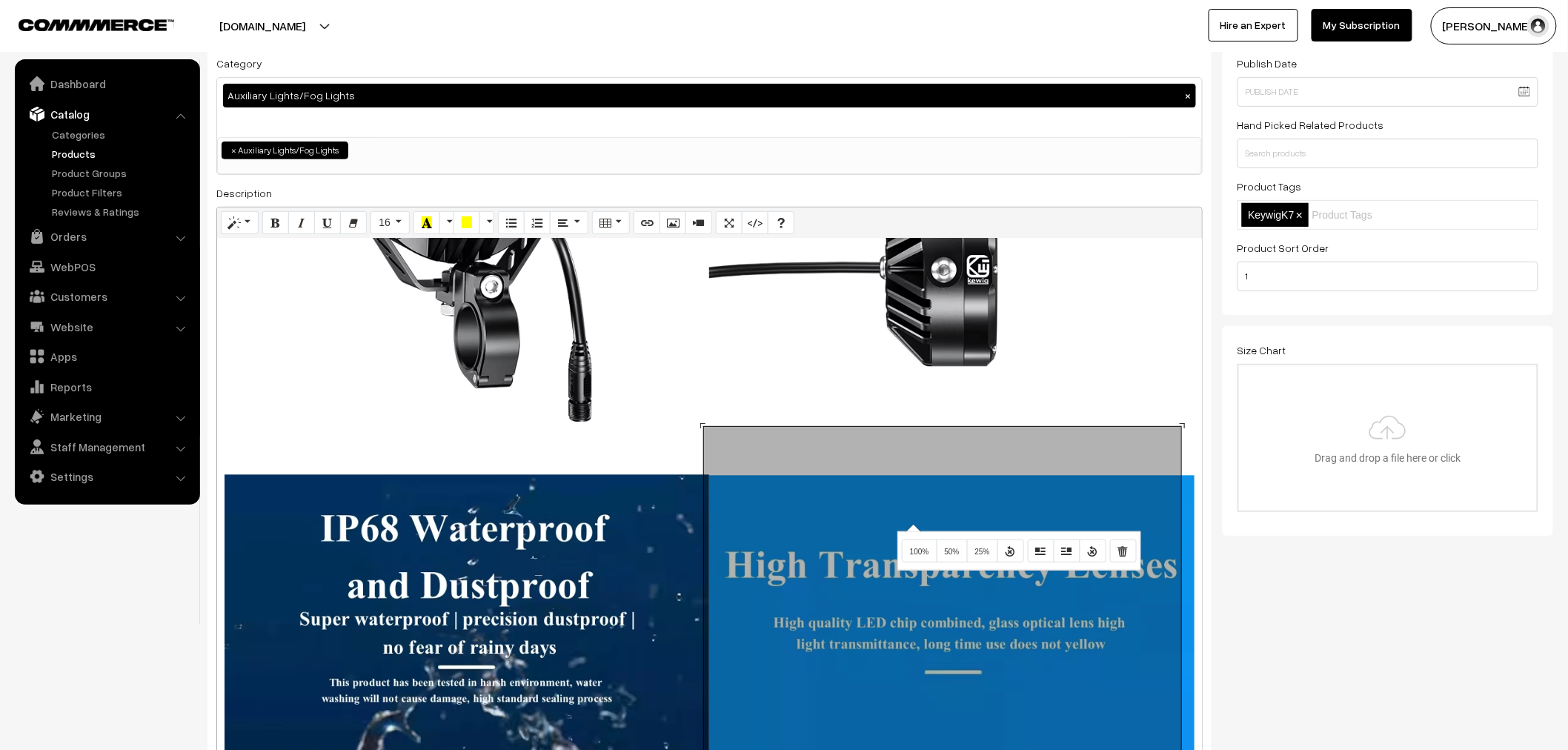
click at [911, 523] on div "Normal Quote Code Header 1 Header 2 Header 3 Header 4 Header 5 Header 6 16 8 9 …" at bounding box center [710, 622] width 986 height 830
click at [949, 557] on button "50%" at bounding box center [951, 551] width 31 height 23
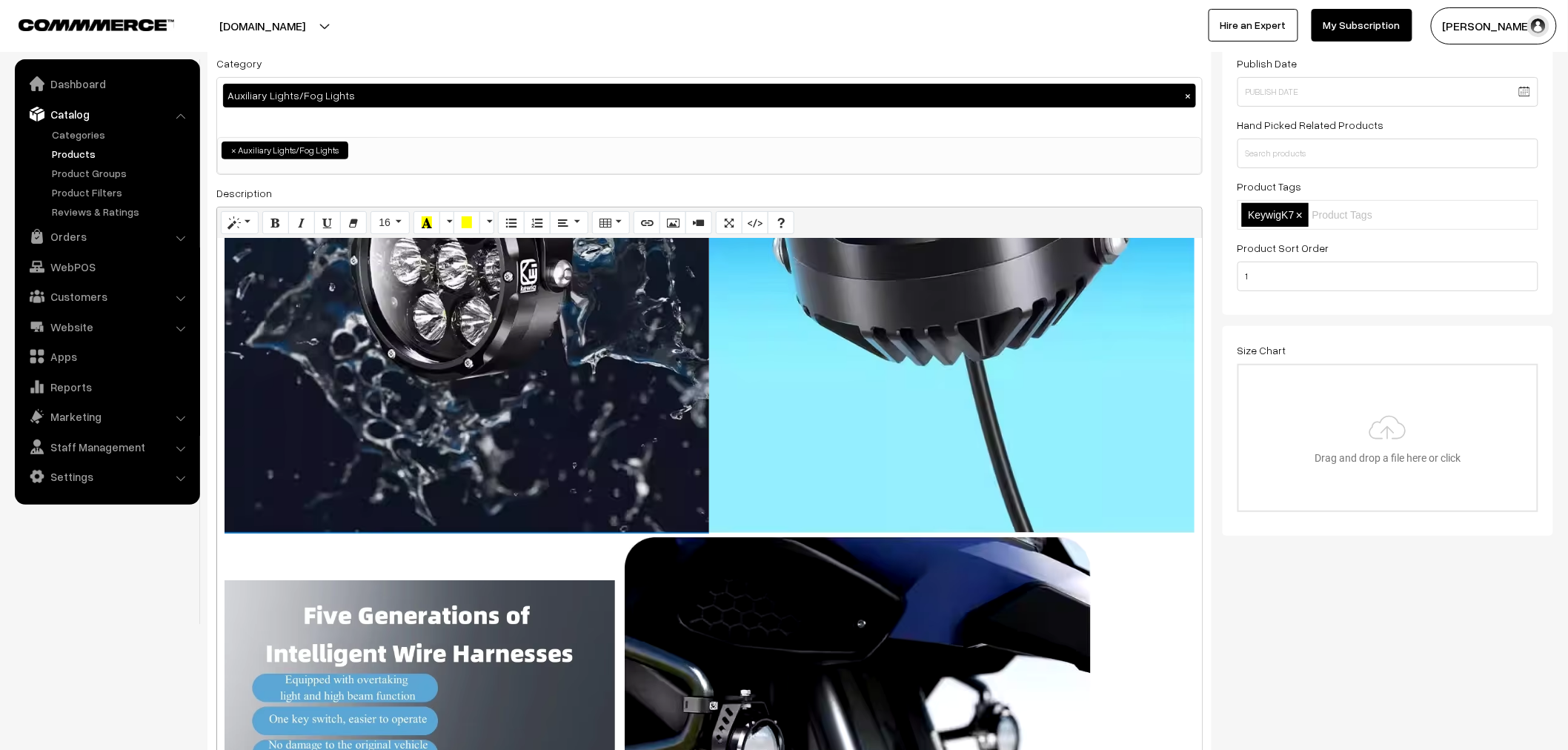
scroll to position [4694, 0]
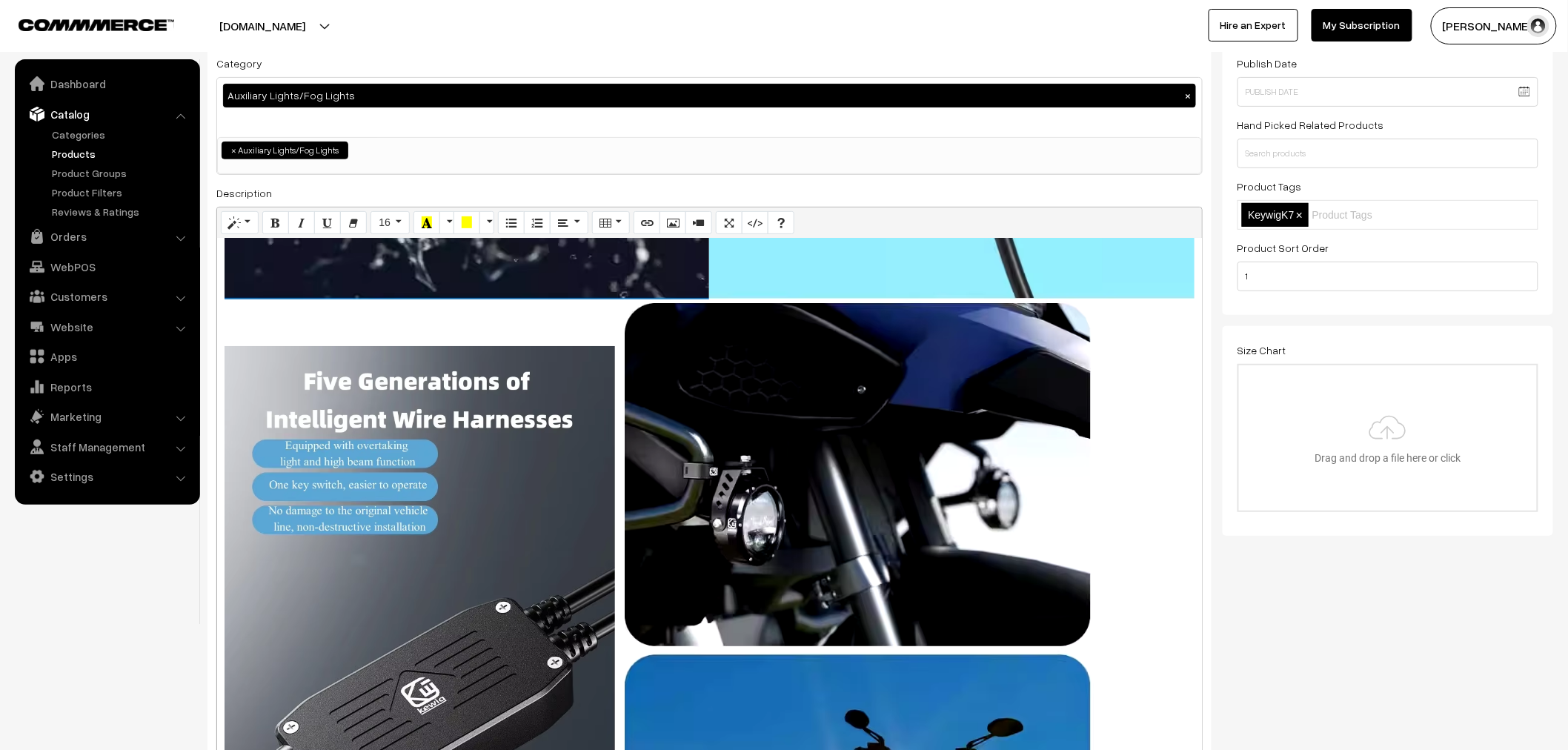
click at [482, 498] on div "Normal Quote Code Header 1 Header 2 Header 3 Header 4 Header 5 Header 6 16 8 9 …" at bounding box center [710, 622] width 986 height 830
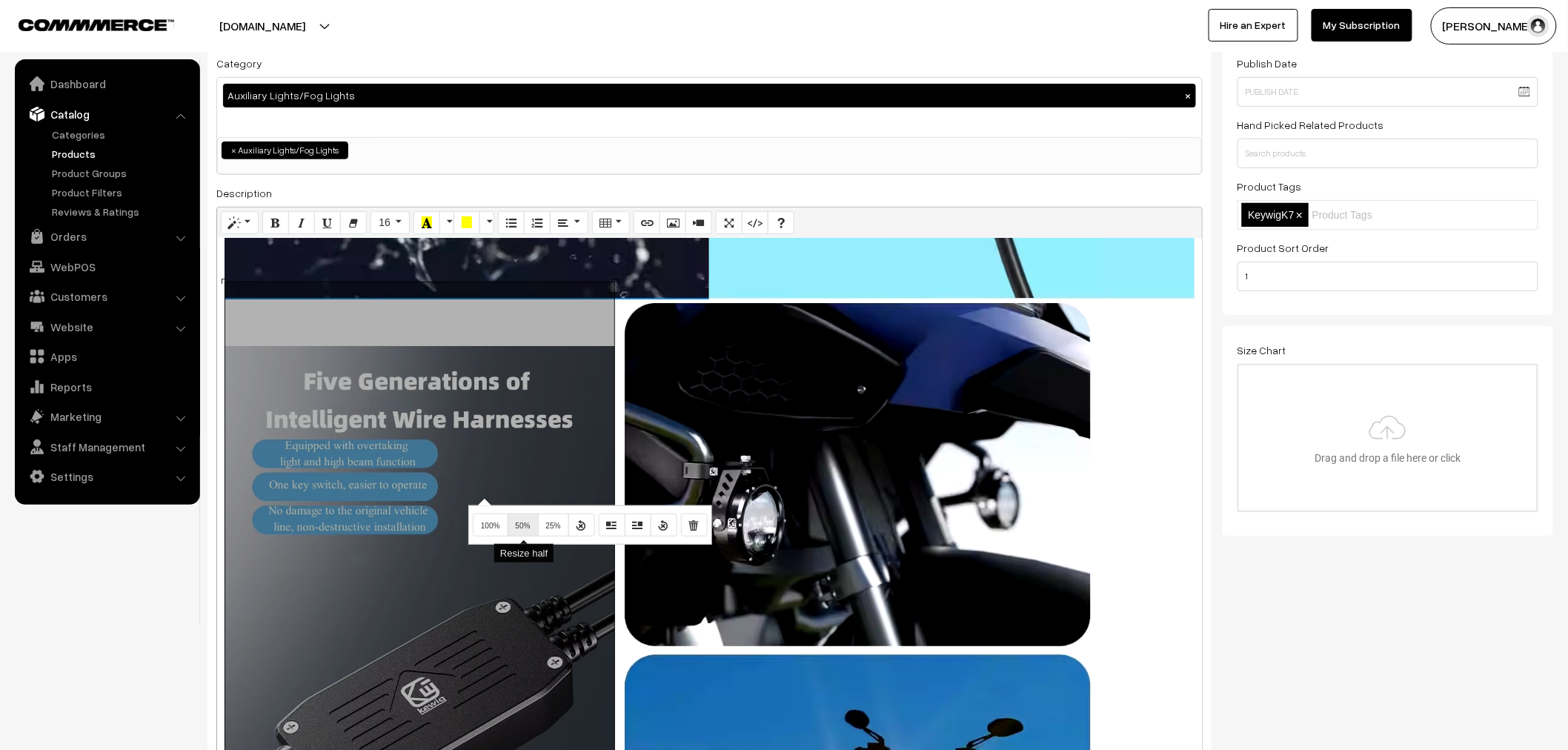
click at [521, 528] on span "50%" at bounding box center [523, 526] width 15 height 8
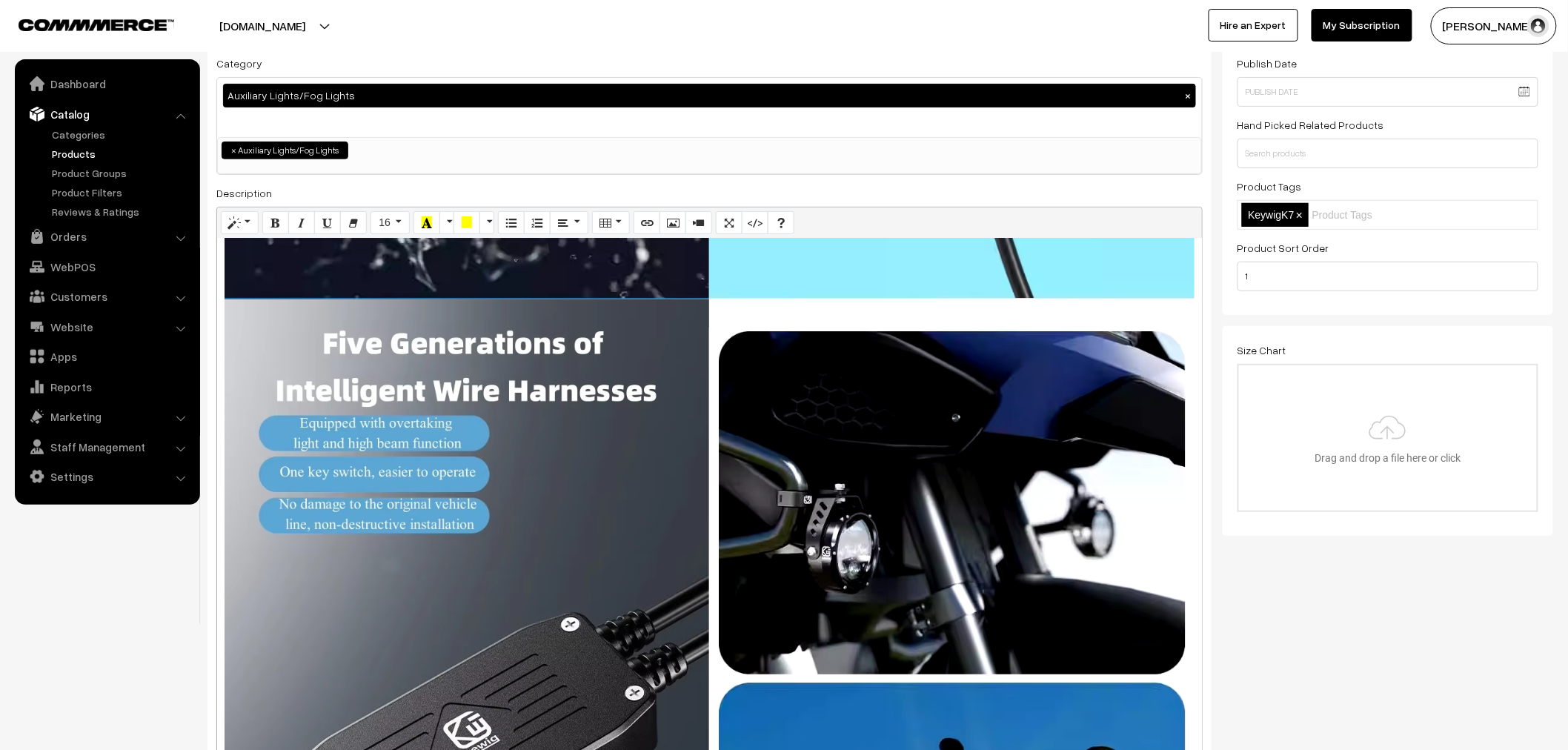
click at [797, 457] on div "Normal Quote Code Header 1 Header 2 Header 3 Header 4 Header 5 Header 6 16 8 9 …" at bounding box center [710, 622] width 986 height 830
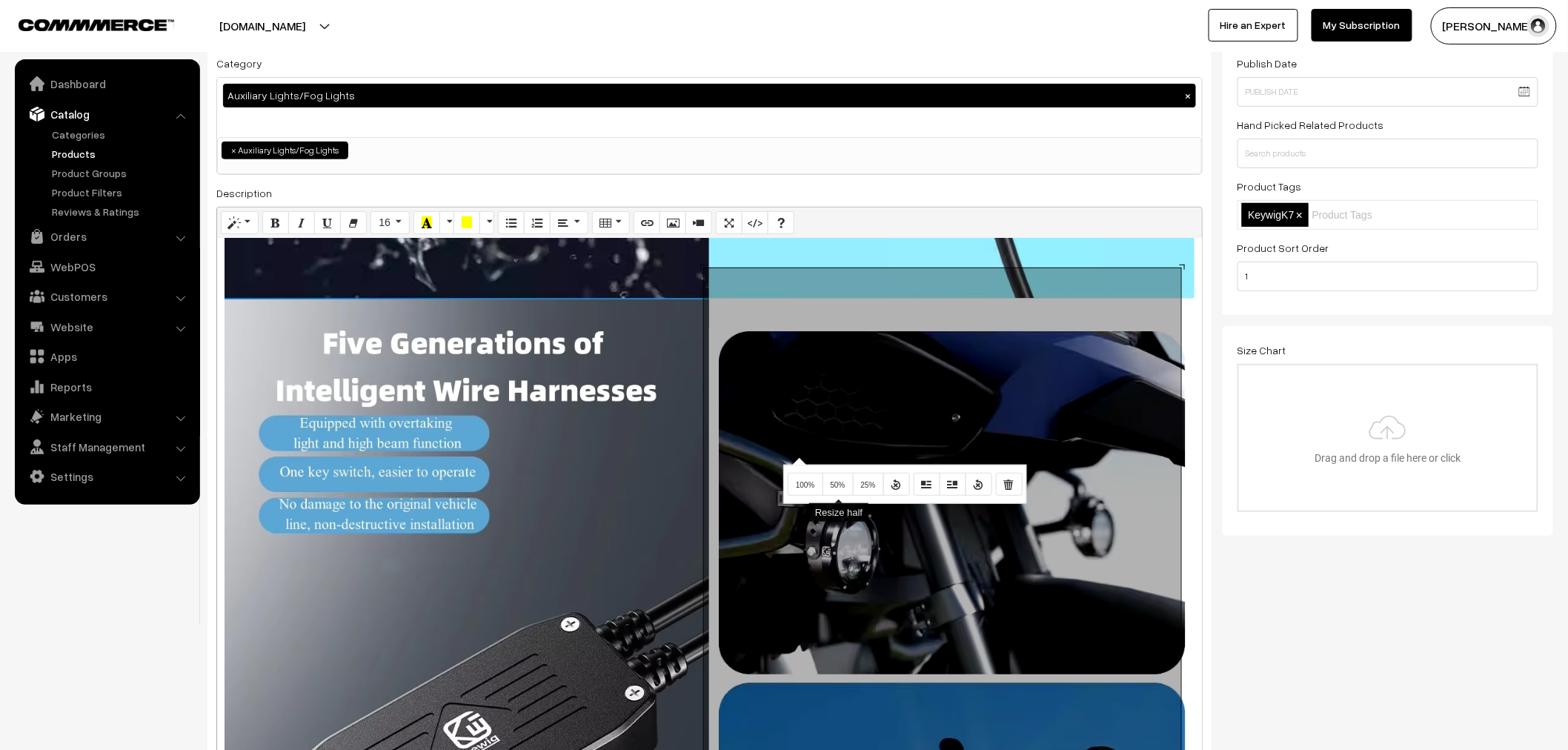
click at [833, 482] on button "50%" at bounding box center [837, 484] width 31 height 23
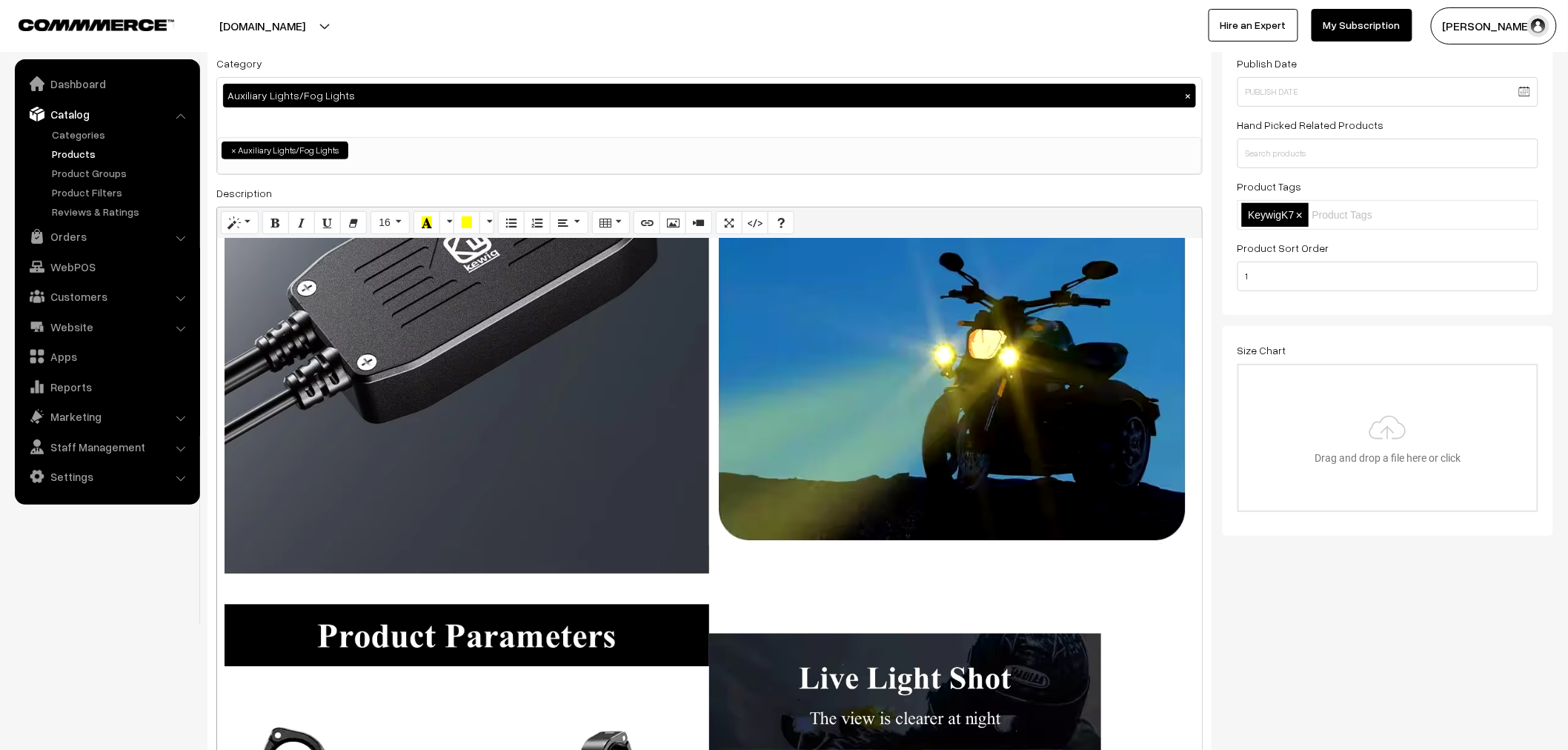
scroll to position [5353, 0]
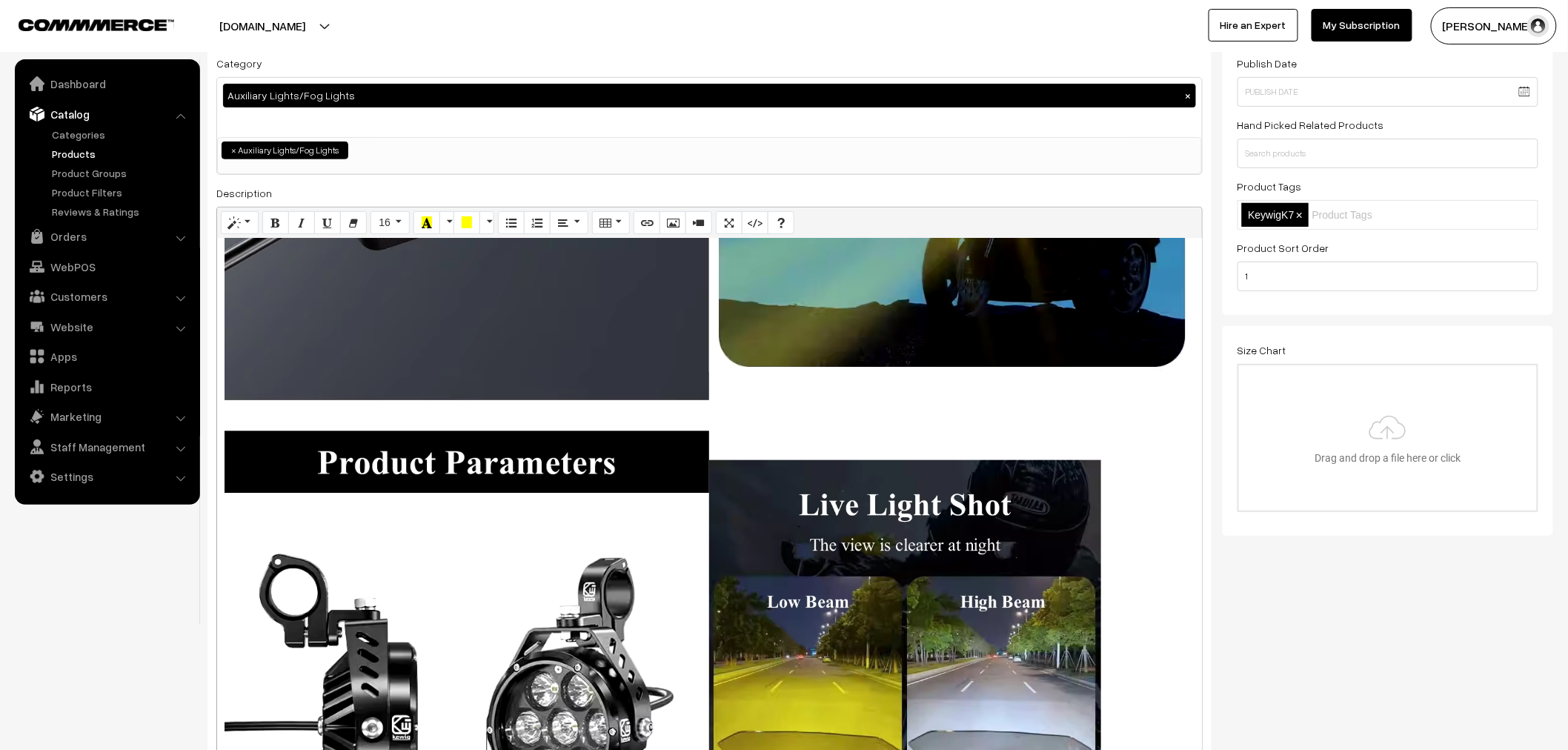
click at [509, 523] on div "Normal Quote Code Header 1 Header 2 Header 3 Header 4 Header 5 Header 6 16 8 9 …" at bounding box center [710, 622] width 986 height 830
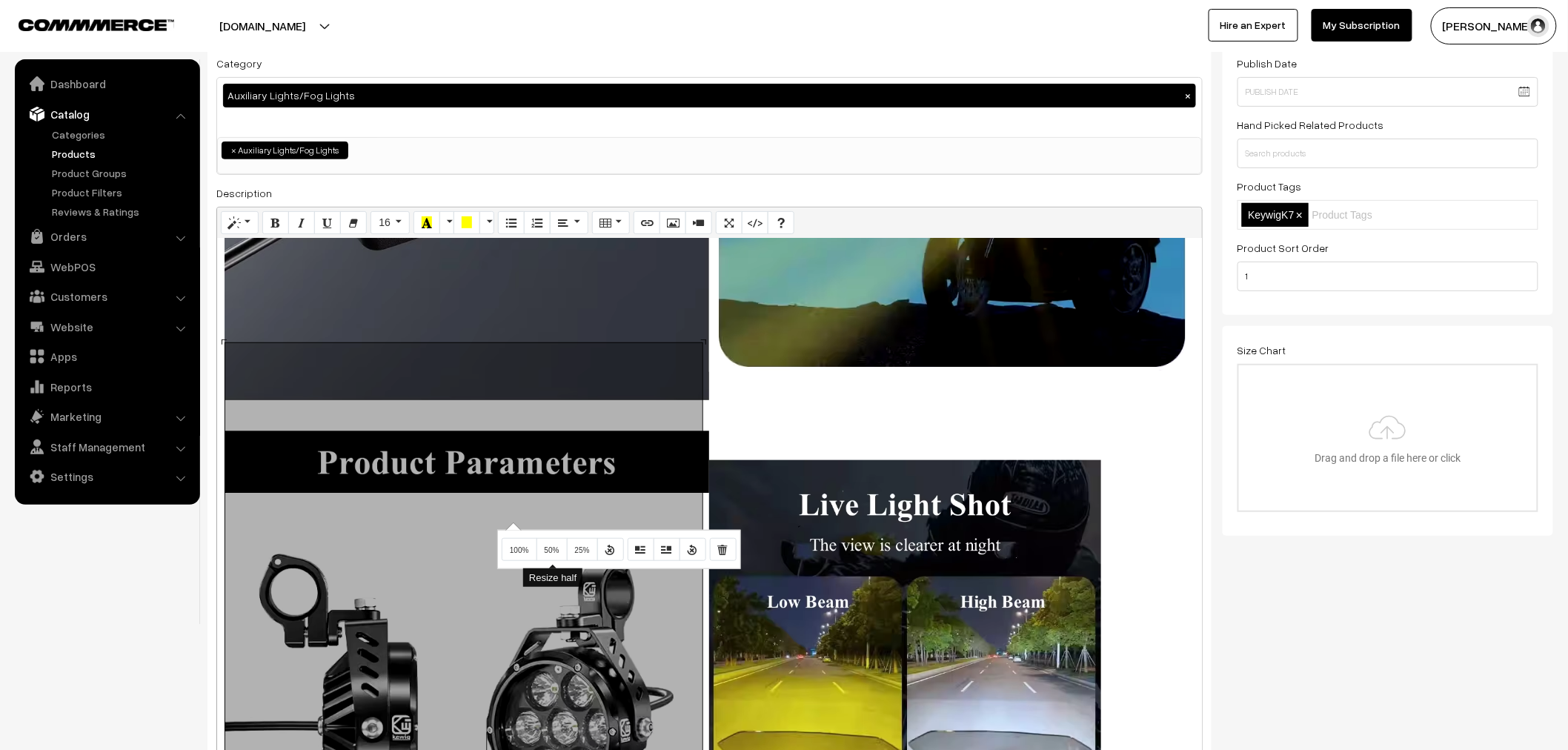
click at [536, 550] on button "50%" at bounding box center [551, 549] width 31 height 23
click at [529, 526] on div "Normal Quote Code Header 1 Header 2 Header 3 Header 4 Header 5 Header 6 16 8 9 …" at bounding box center [710, 622] width 986 height 830
click at [571, 557] on span "50%" at bounding box center [570, 552] width 15 height 8
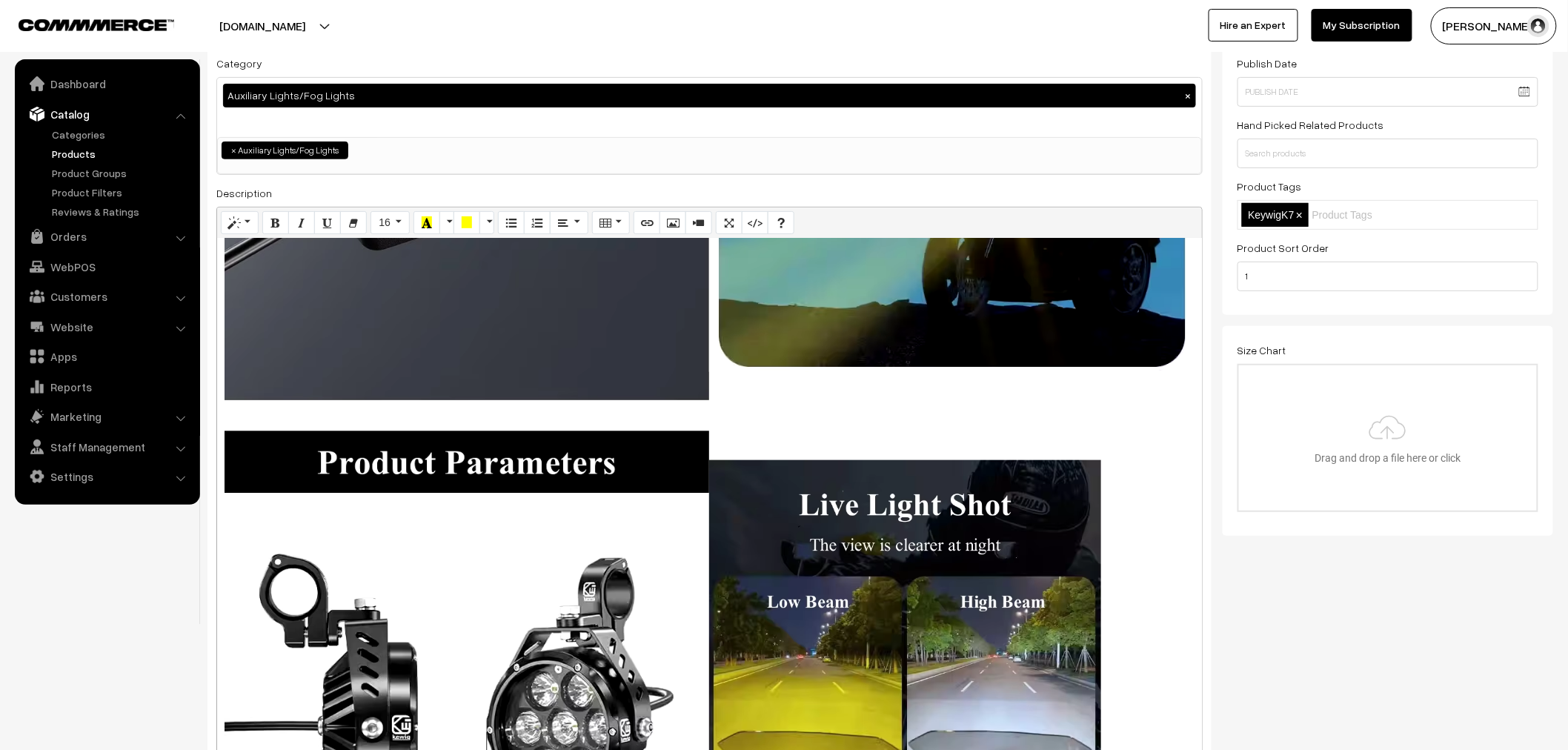
click at [1024, 486] on div "Normal Quote Code Header 1 Header 2 Header 3 Header 4 Header 5 Header 6 16 8 9 …" at bounding box center [710, 622] width 986 height 830
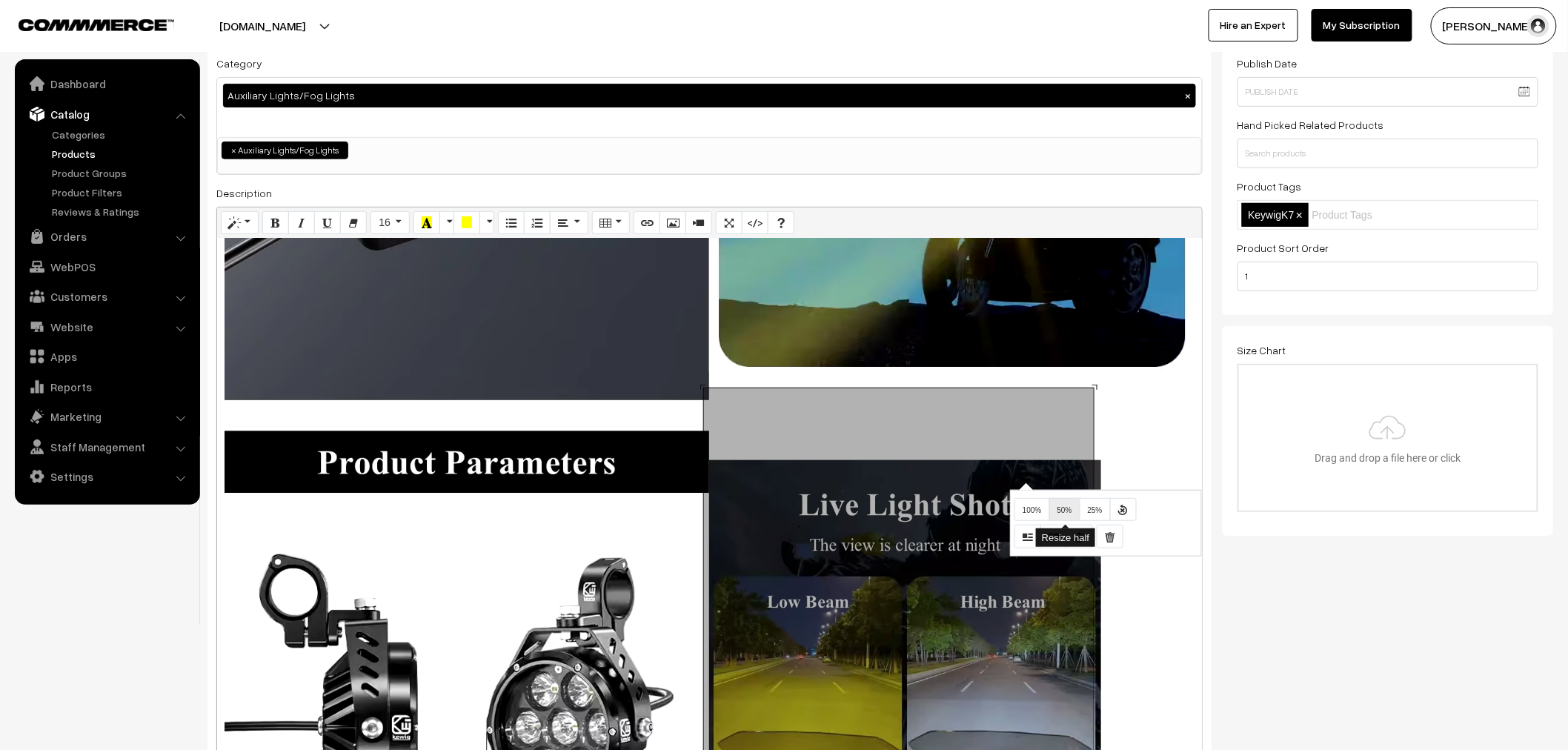
click at [1055, 510] on button "50%" at bounding box center [1064, 509] width 31 height 23
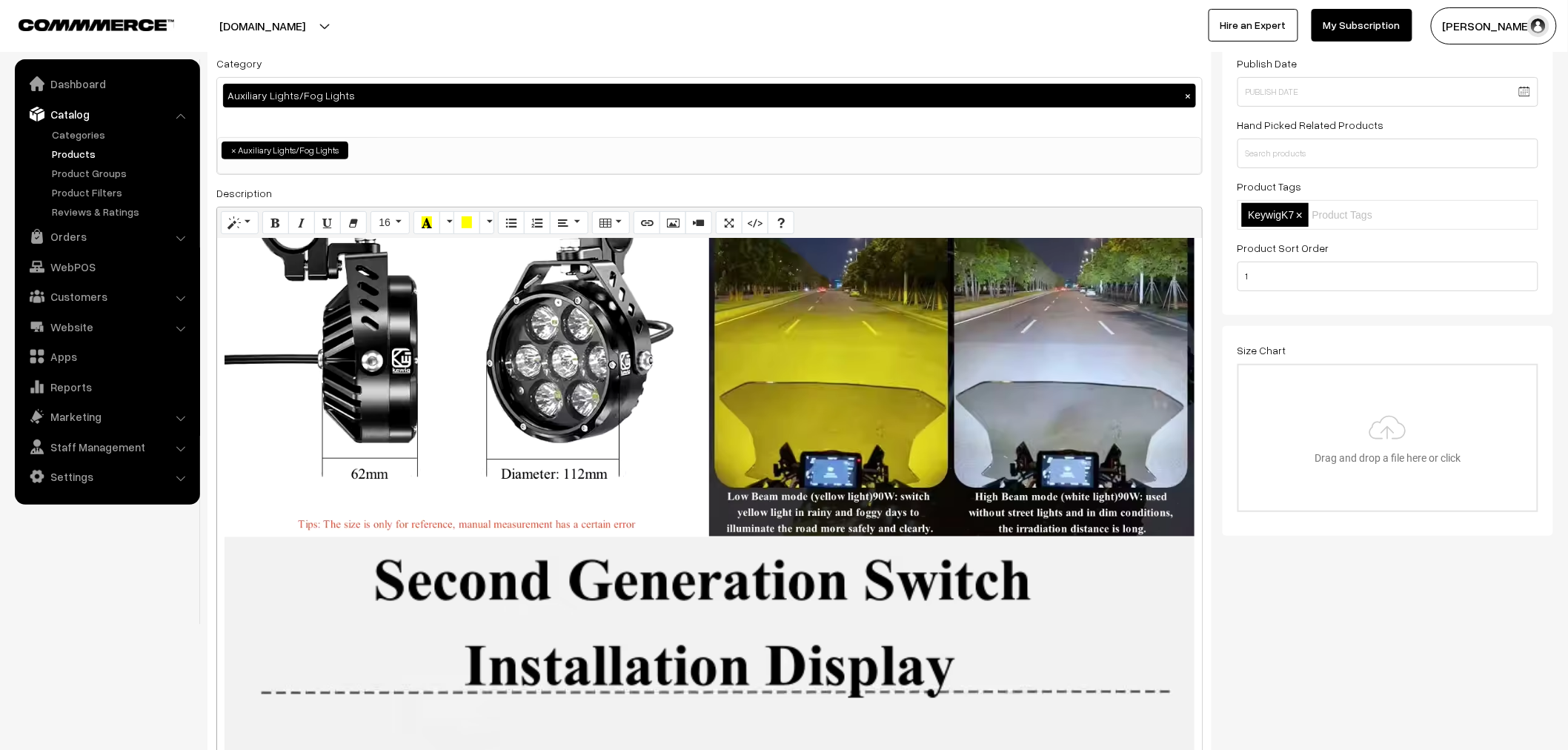
scroll to position [5930, 0]
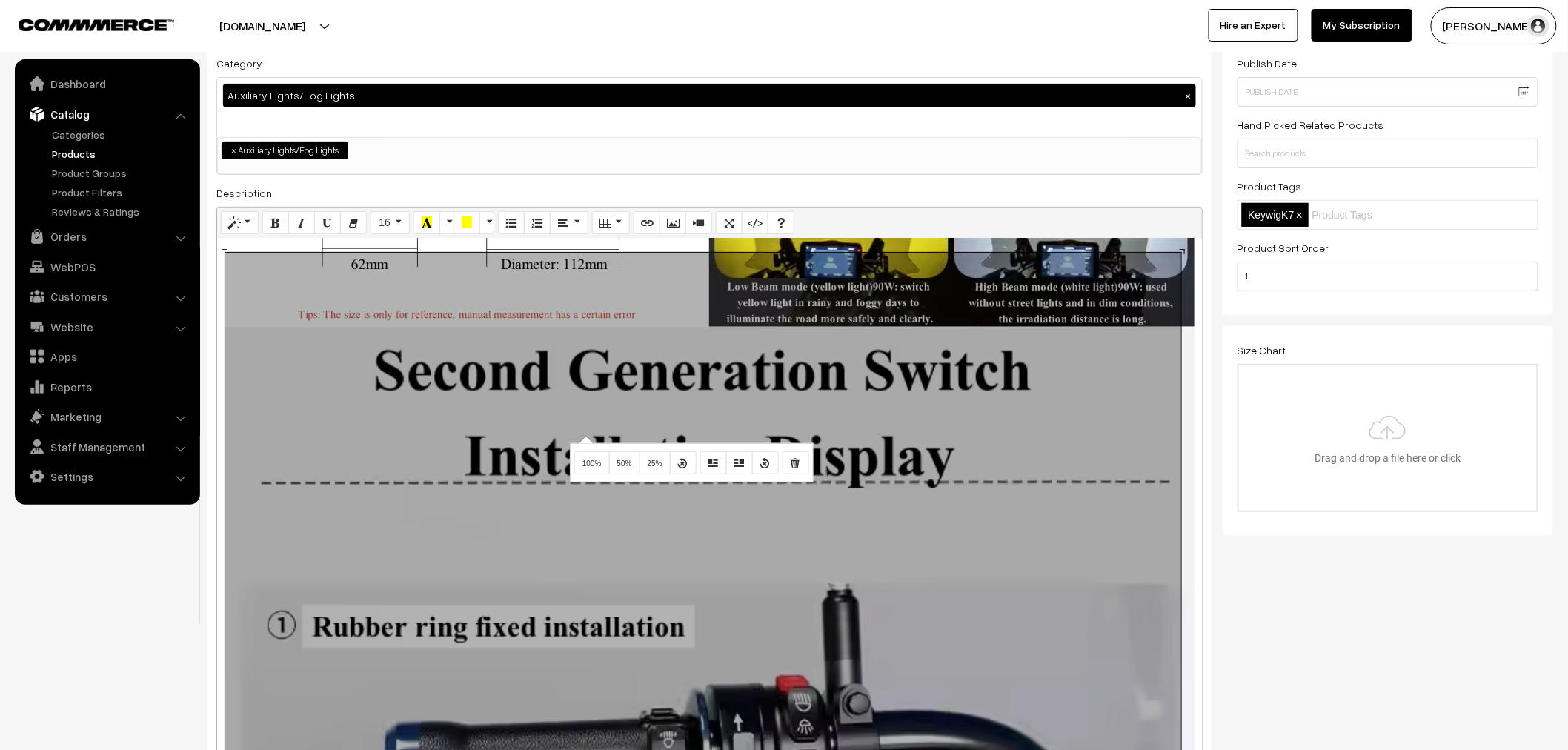
click at [584, 435] on div "Normal Quote Code Header 1 Header 2 Header 3 Header 4 Header 5 Header 6 16 8 9 …" at bounding box center [710, 622] width 986 height 830
click at [596, 469] on button "100%" at bounding box center [592, 463] width 35 height 23
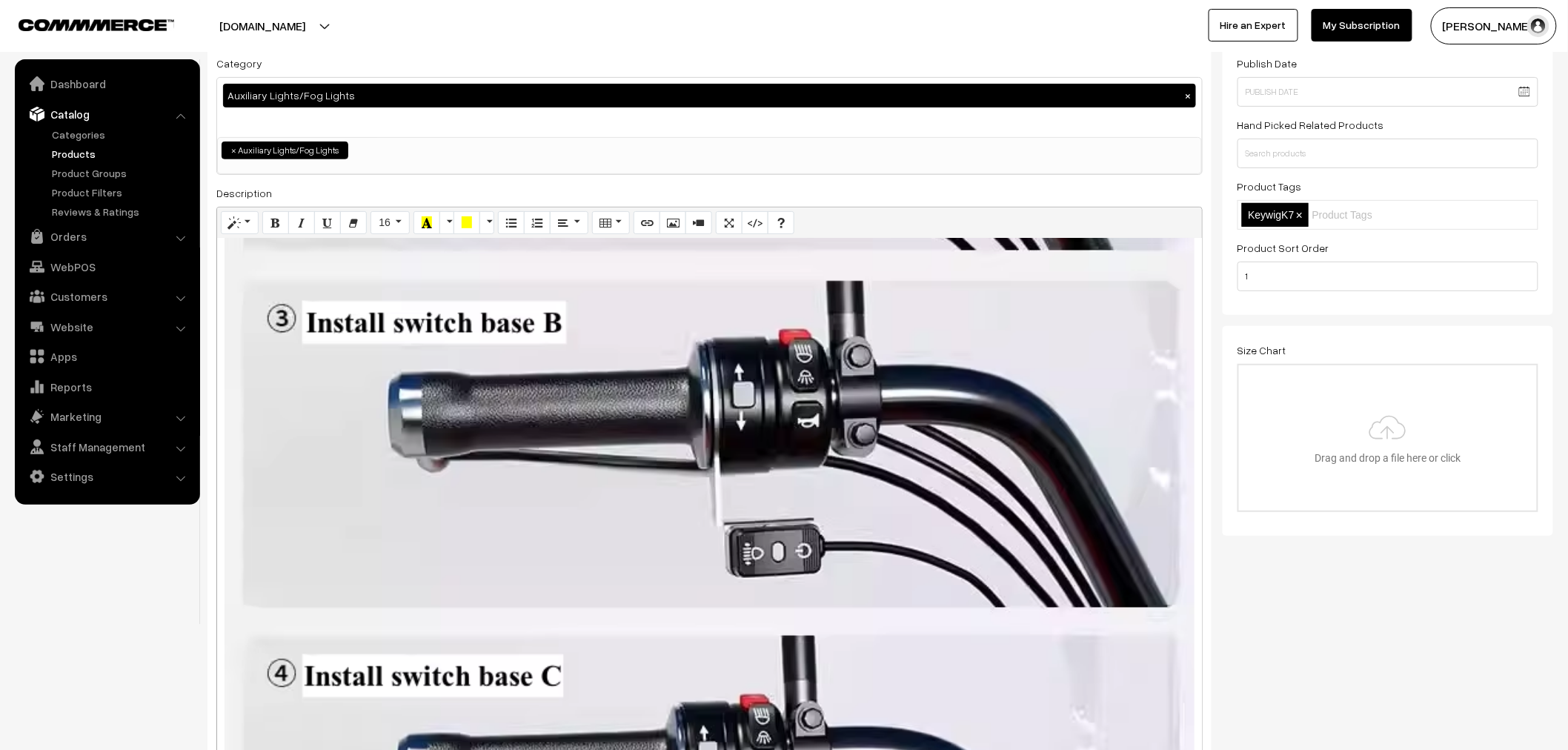
scroll to position [6918, 0]
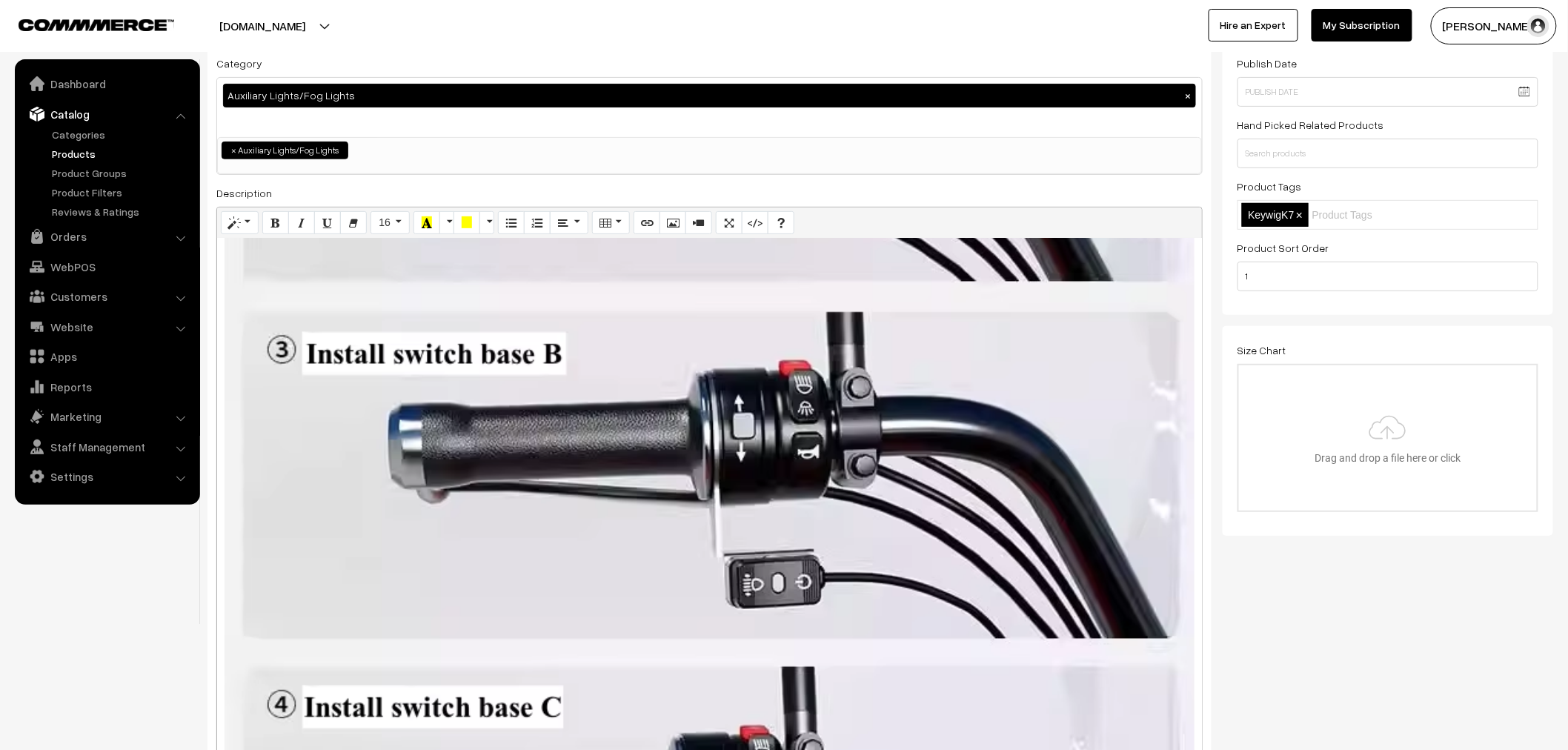
click at [580, 437] on div "1292x2704 (Original: 0x0) Product Name Keywig Auxilary Light Product Model KWG-…" at bounding box center [710, 634] width 984 height 790
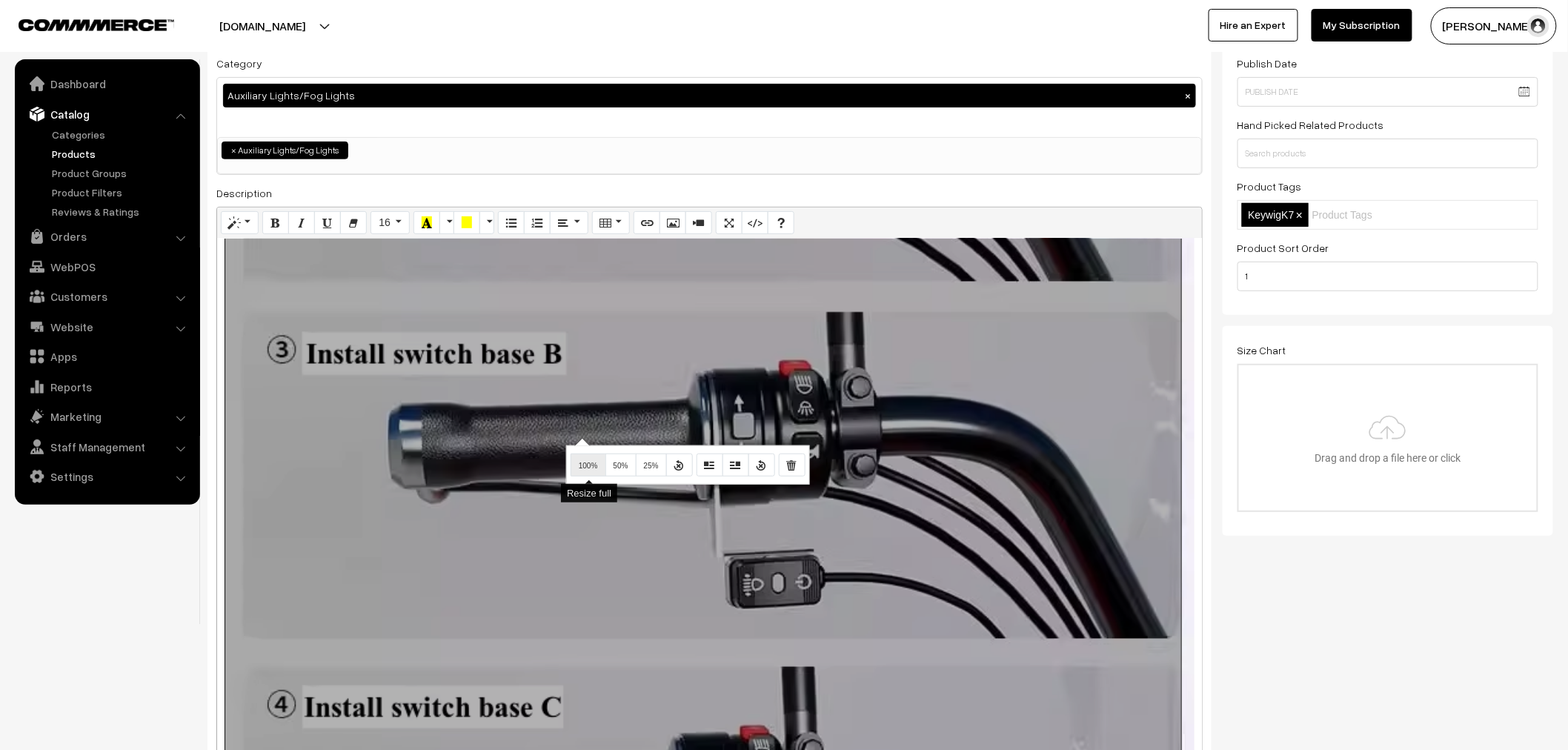
click at [588, 469] on span "100%" at bounding box center [588, 465] width 20 height 8
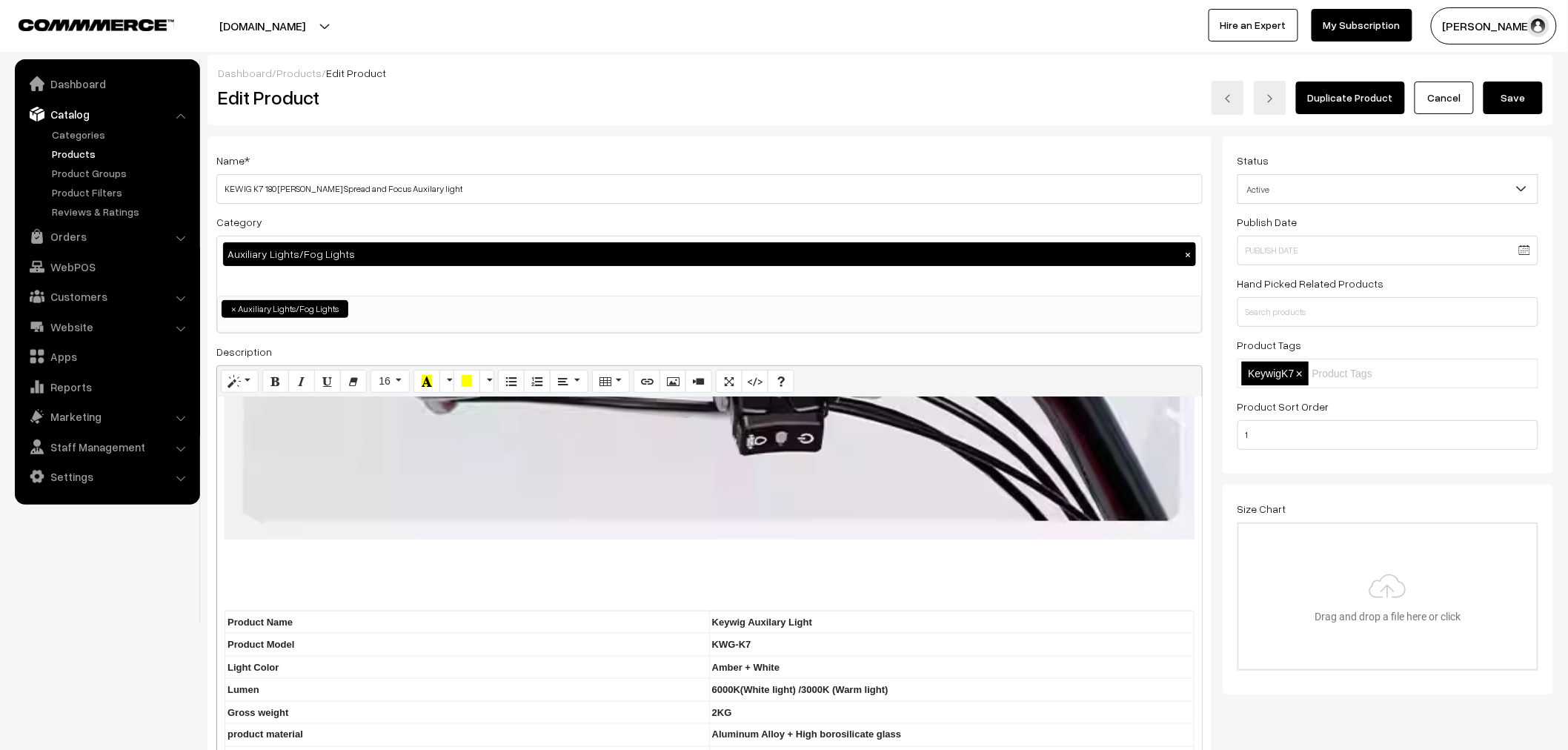
scroll to position [0, 0]
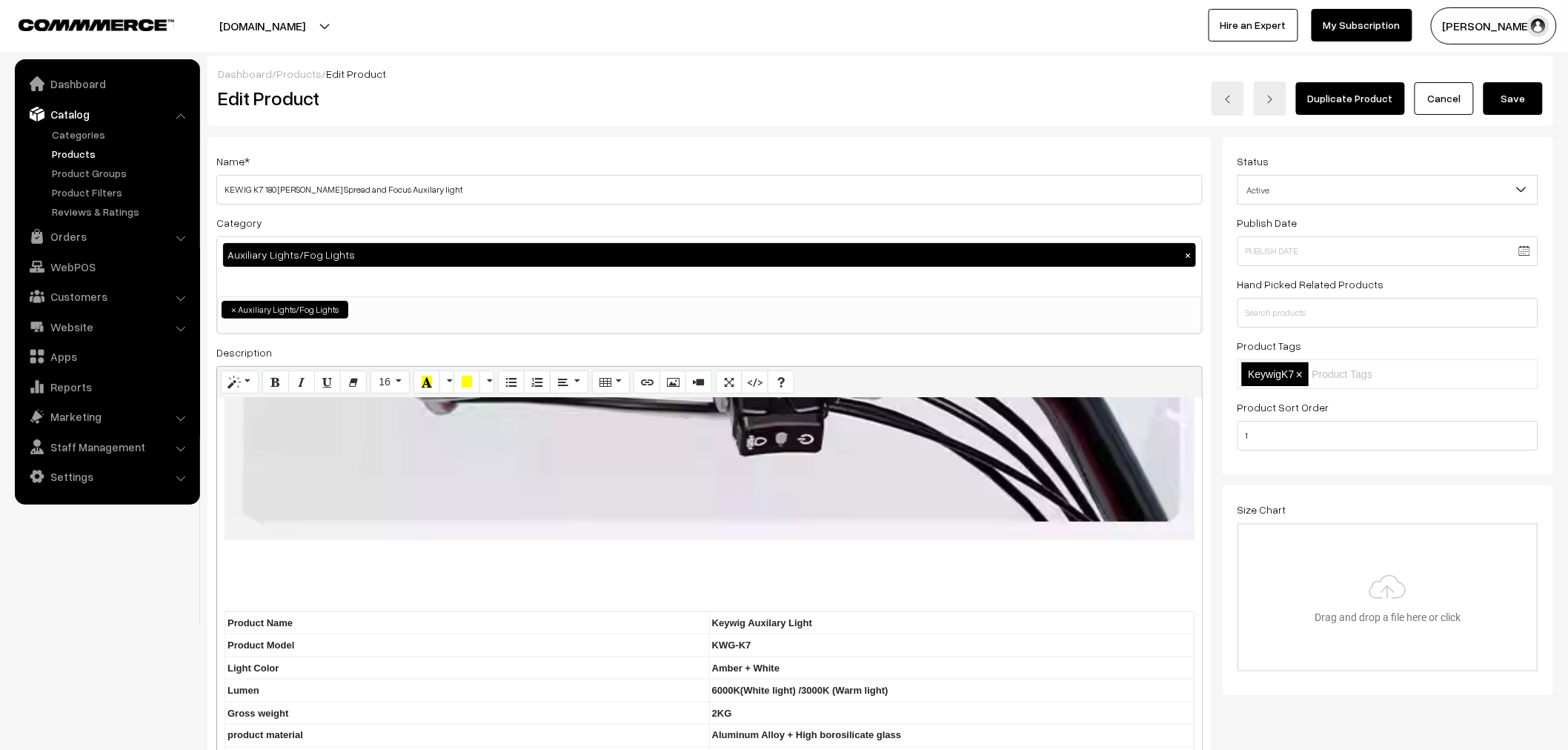
click at [1507, 99] on button "Save" at bounding box center [1513, 98] width 60 height 32
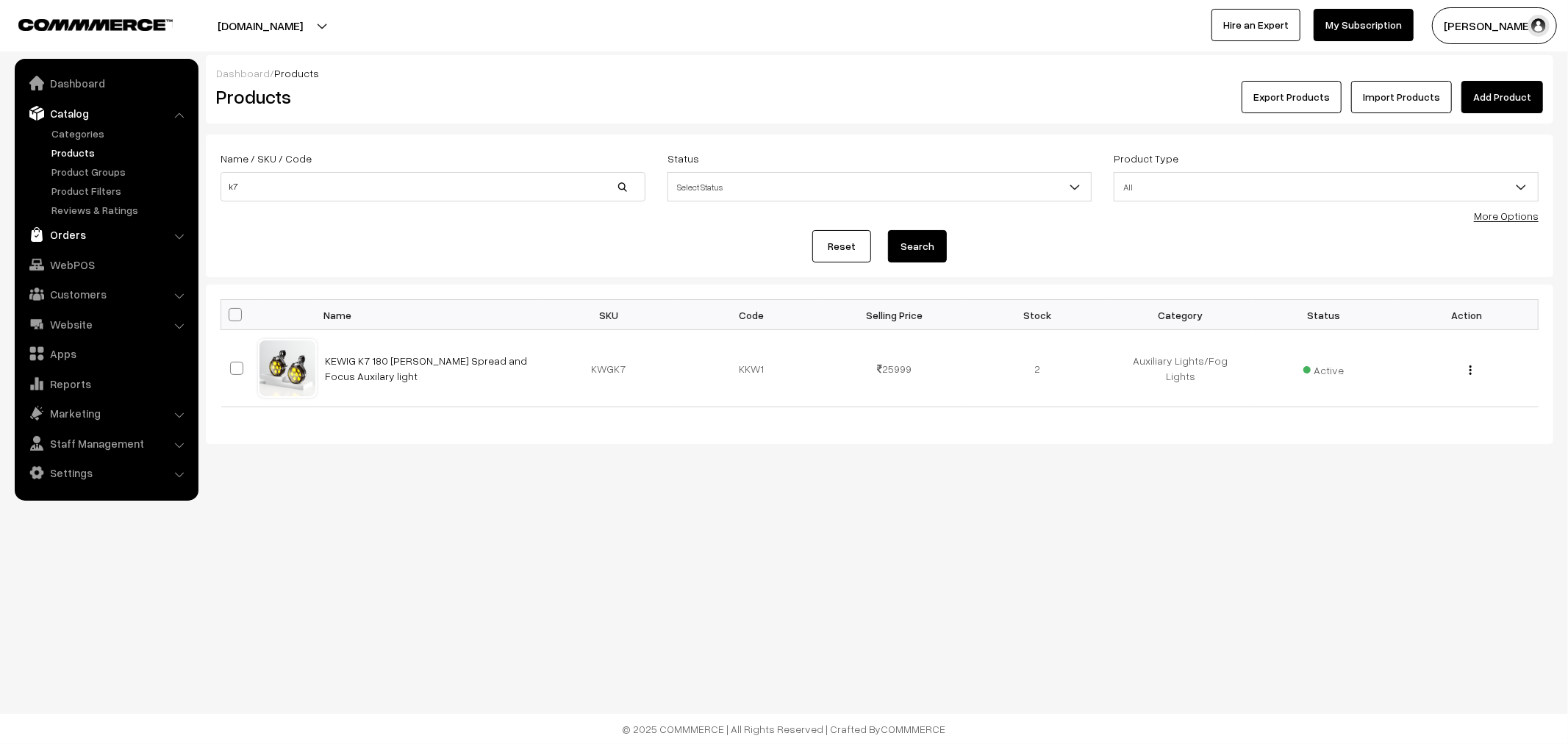
click at [75, 241] on link "Orders" at bounding box center [106, 234] width 175 height 26
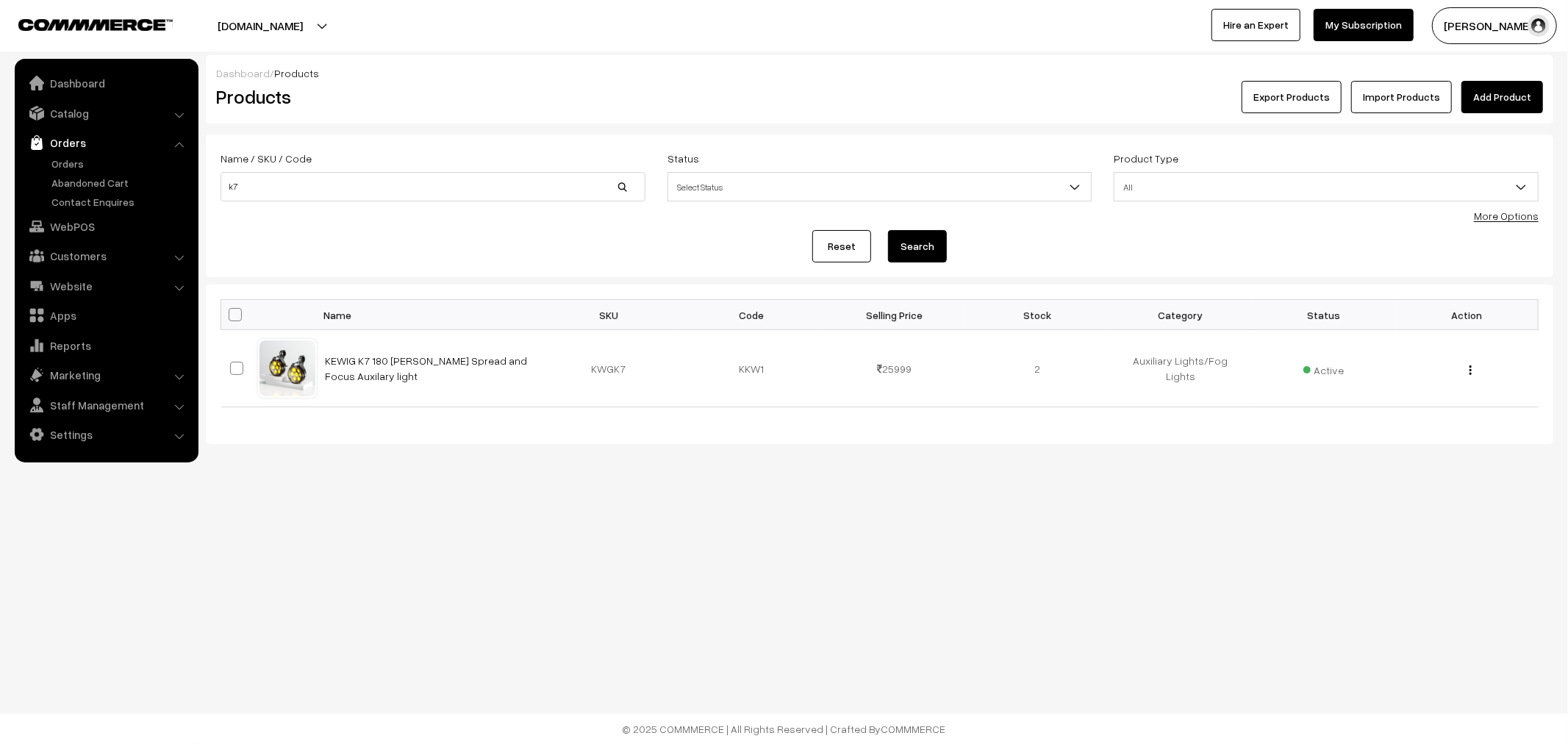
click at [67, 153] on link "Orders" at bounding box center [106, 142] width 175 height 26
click at [68, 159] on link "Orders" at bounding box center [121, 163] width 145 height 16
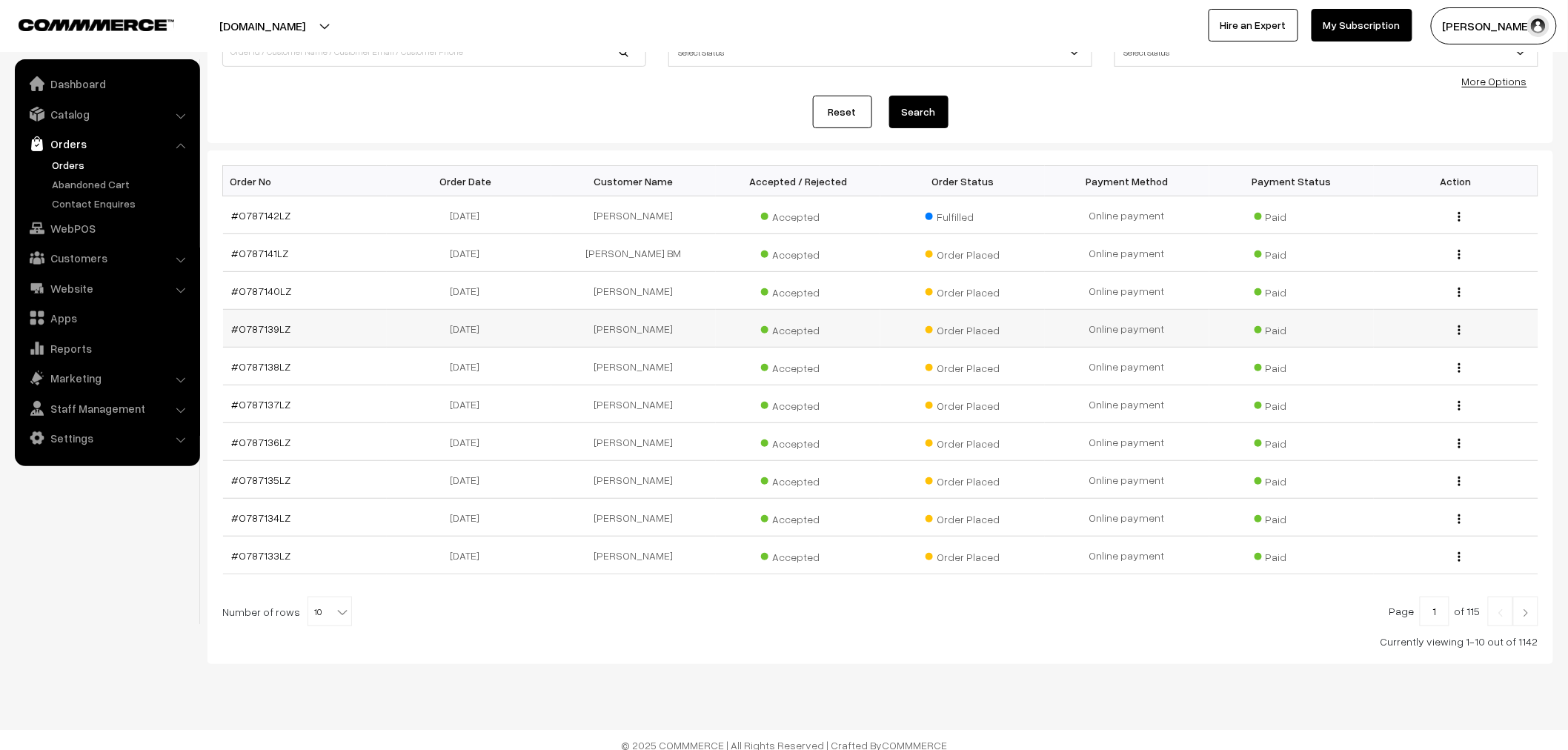
scroll to position [148, 0]
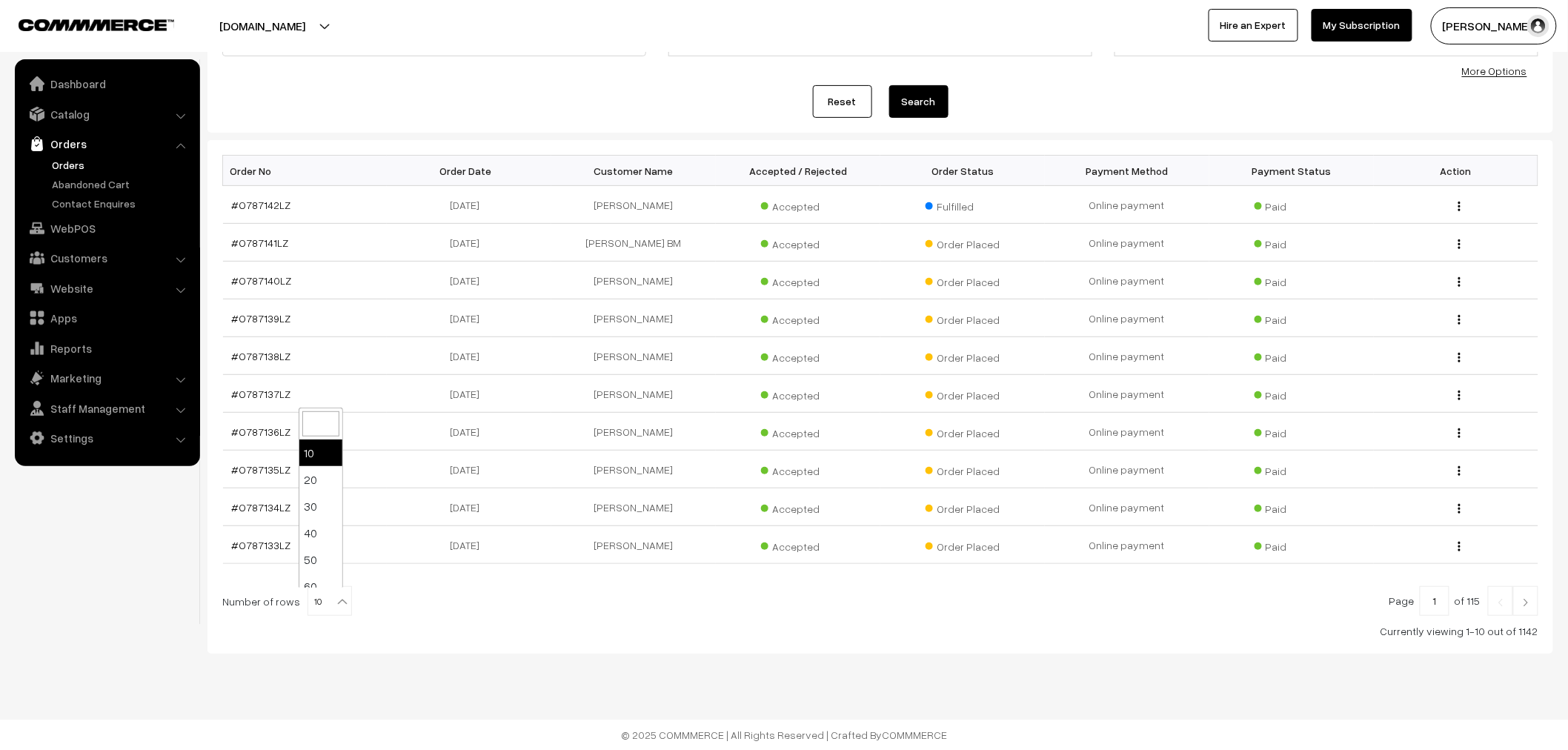
click at [320, 609] on span "10" at bounding box center [329, 601] width 43 height 29
select select "100"
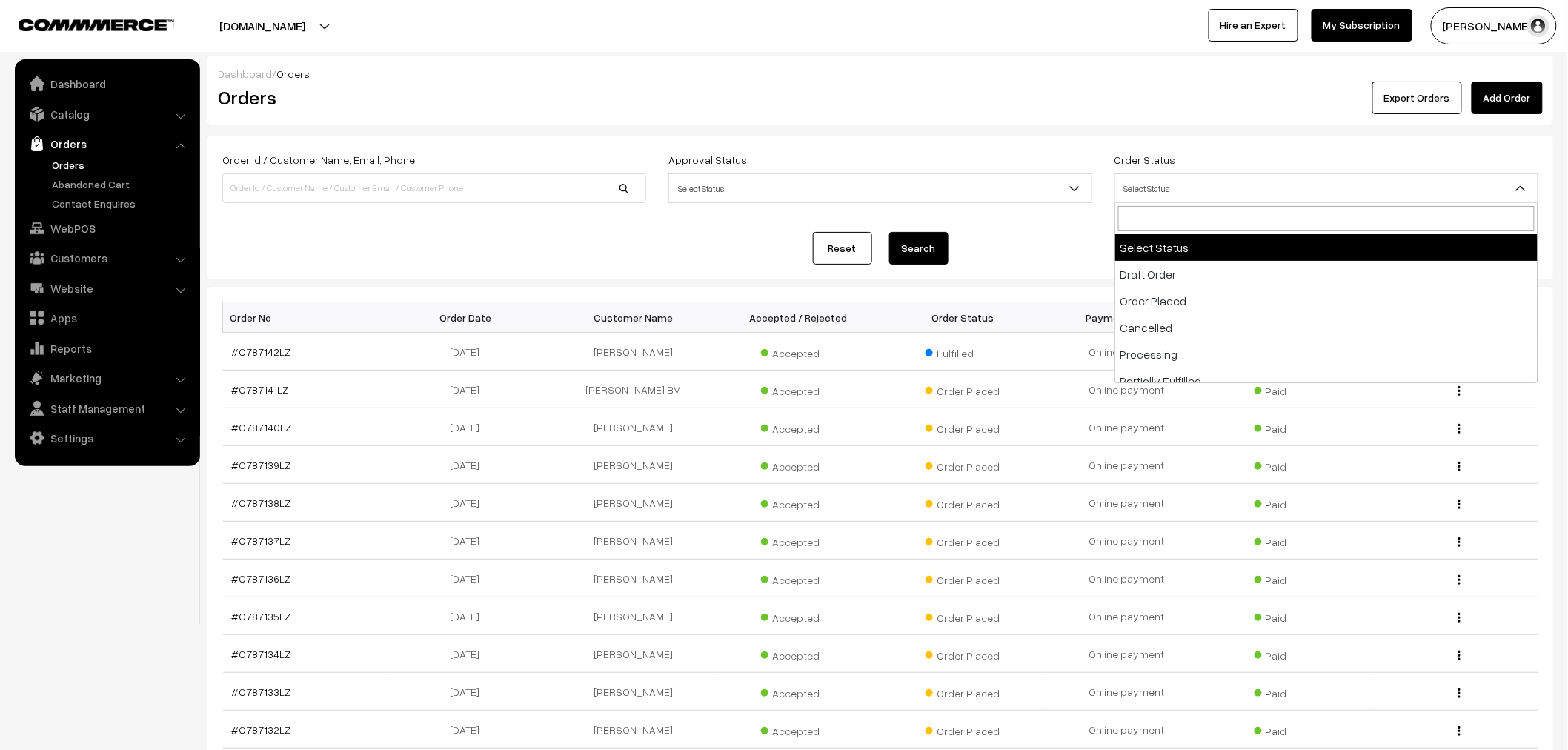
click at [1472, 197] on span "Select Status" at bounding box center [1326, 189] width 422 height 26
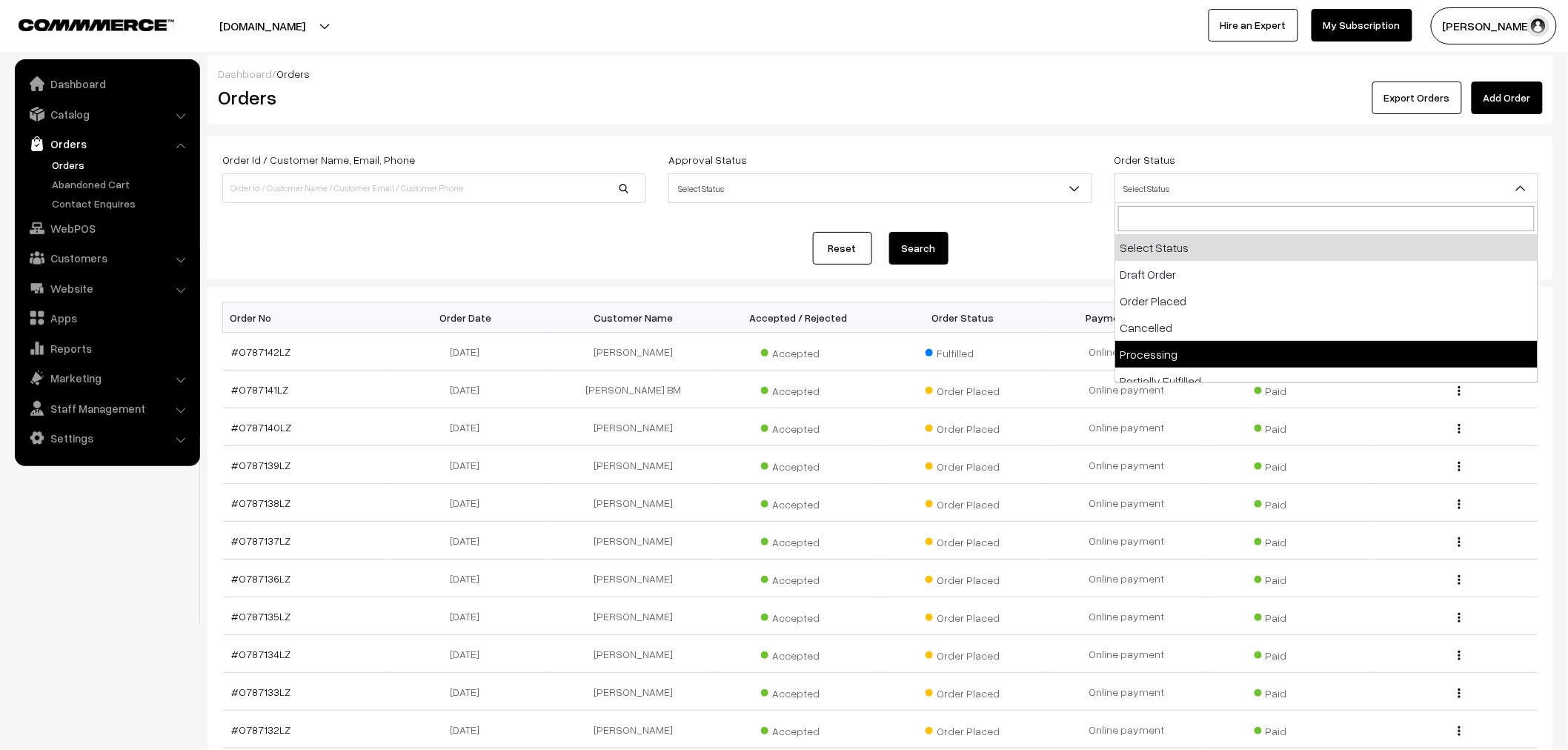
select select "5"
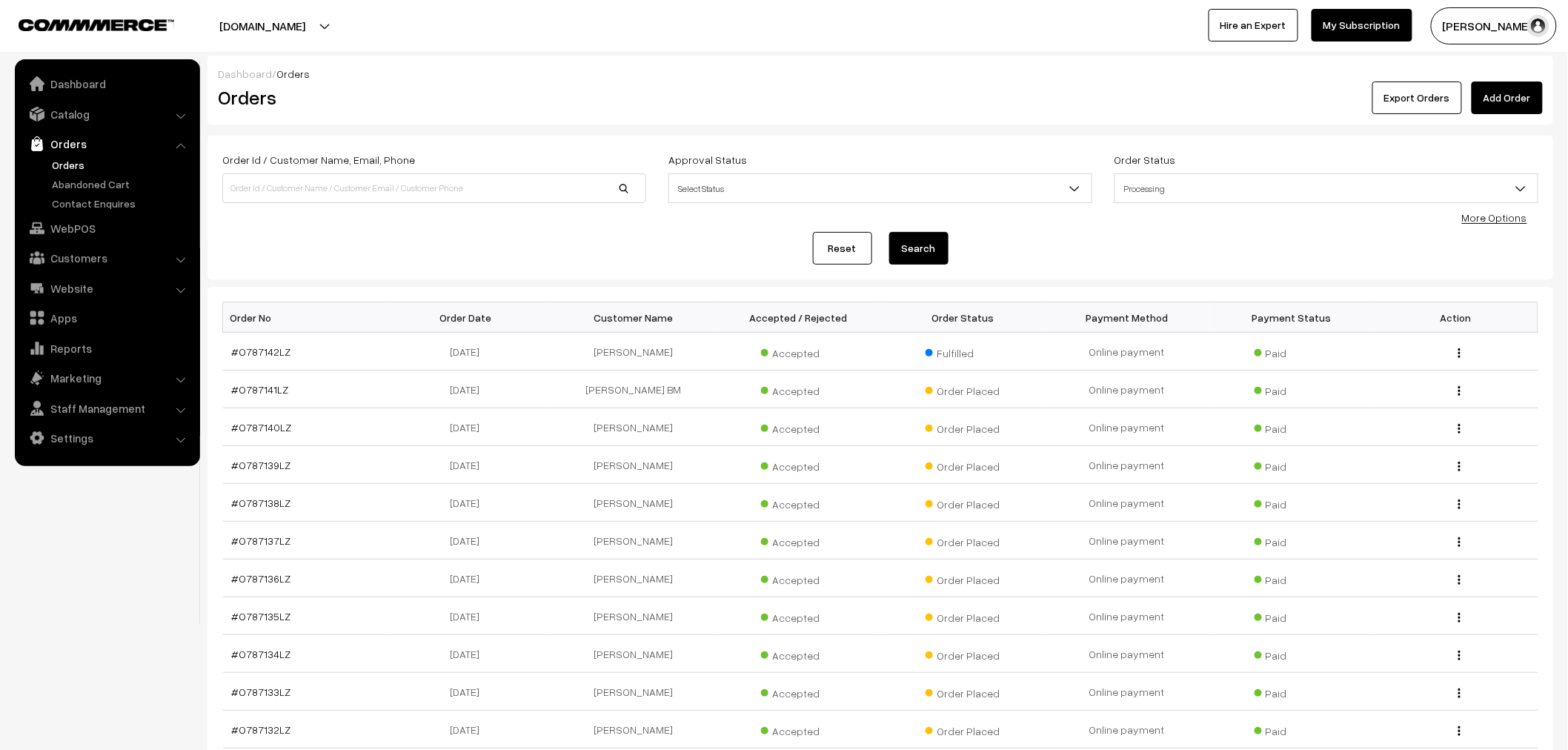
click at [938, 256] on button "Search" at bounding box center [919, 248] width 60 height 32
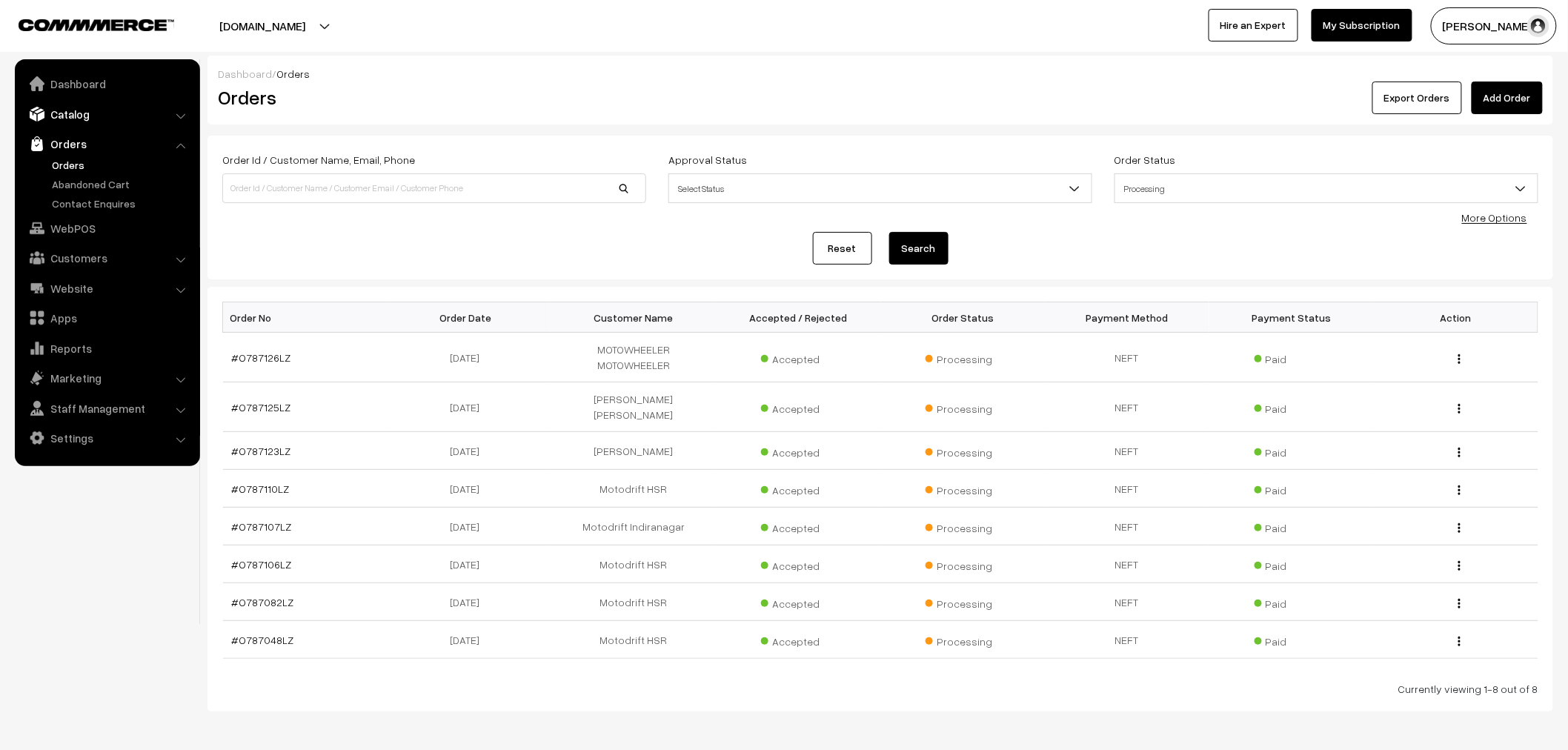
click at [60, 106] on link "Catalog" at bounding box center [107, 113] width 177 height 26
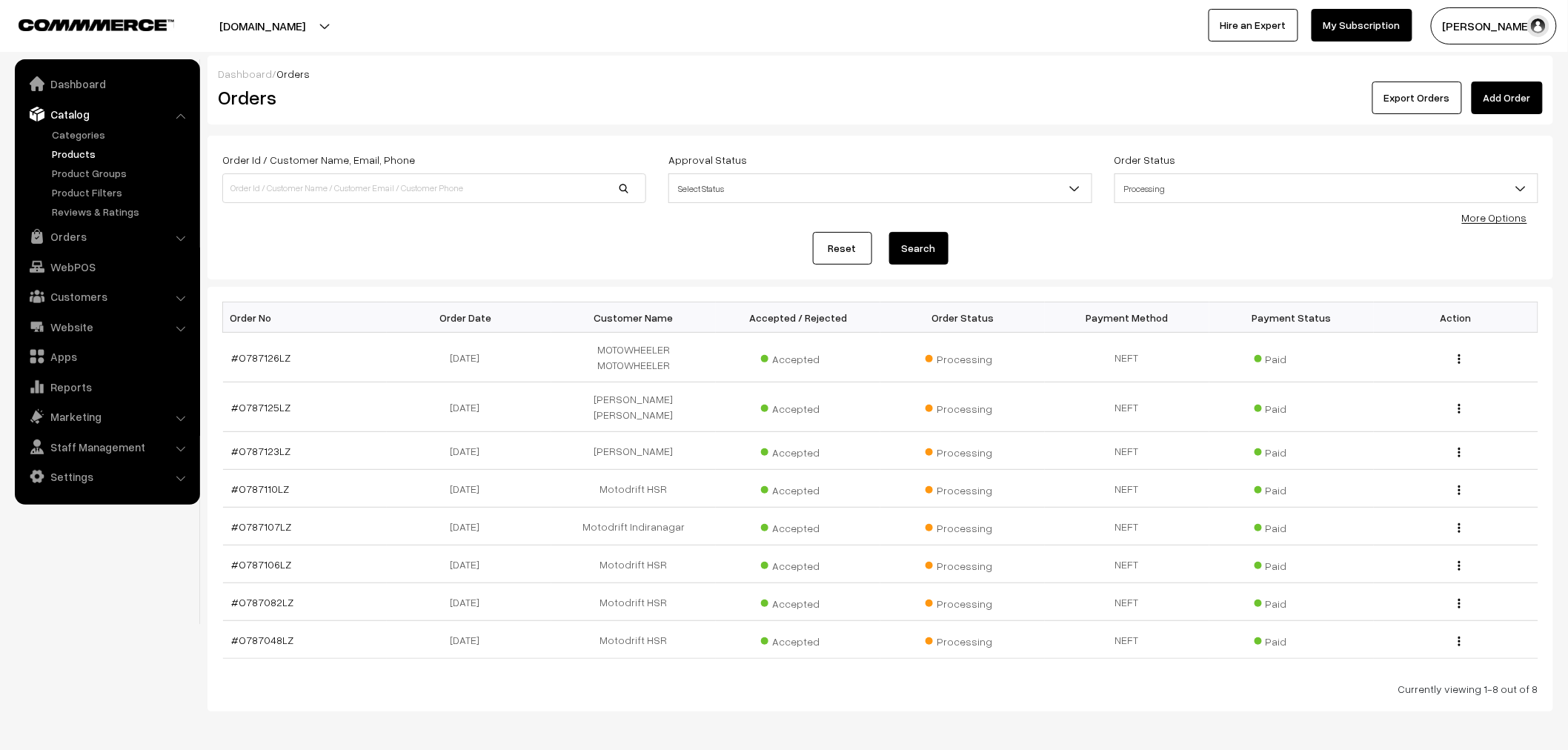
click at [68, 148] on link "Products" at bounding box center [122, 153] width 146 height 16
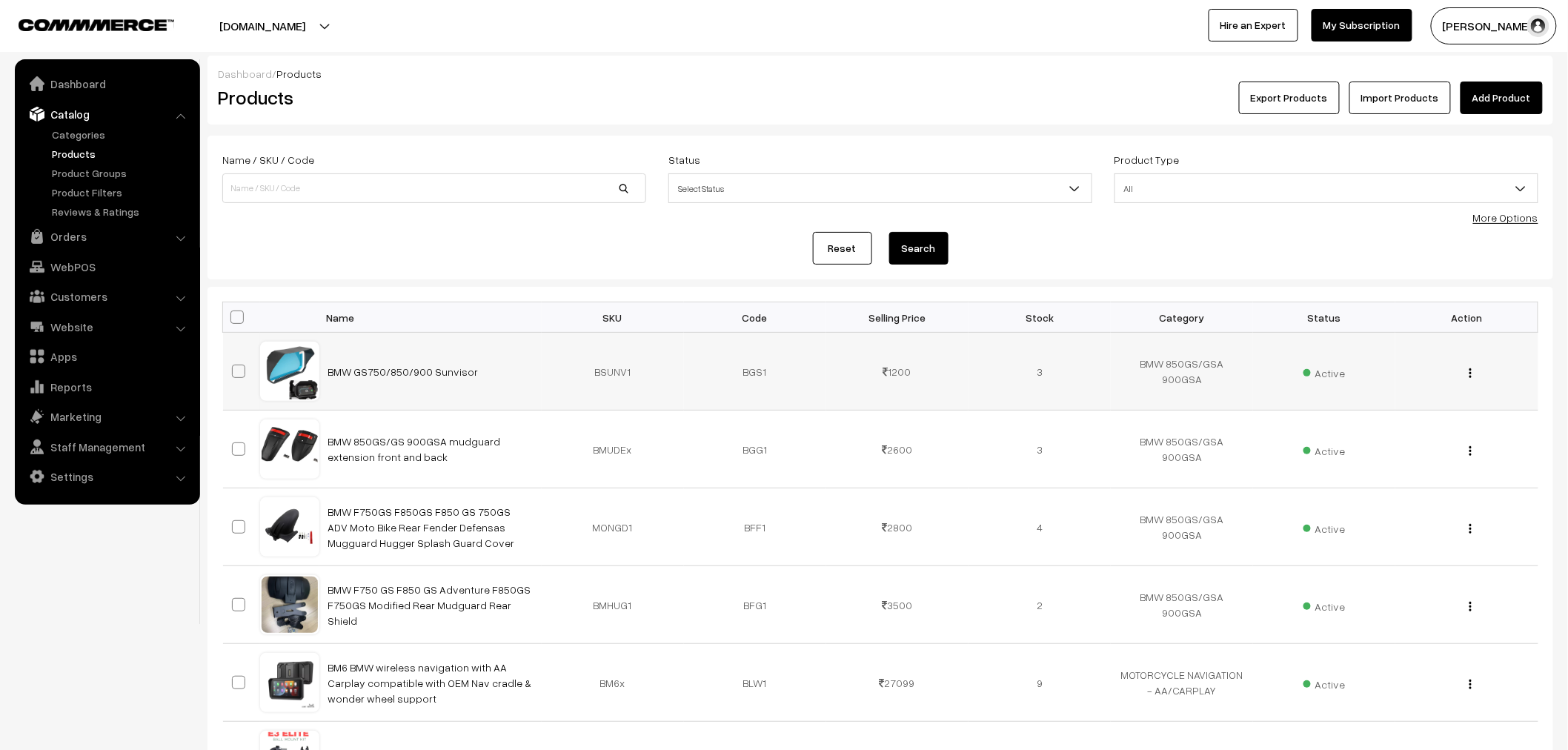
click at [1465, 372] on div "View Edit Delete" at bounding box center [1466, 372] width 125 height 16
click at [1470, 373] on img "button" at bounding box center [1470, 373] width 2 height 10
click at [1354, 427] on link "Edit" at bounding box center [1403, 427] width 126 height 32
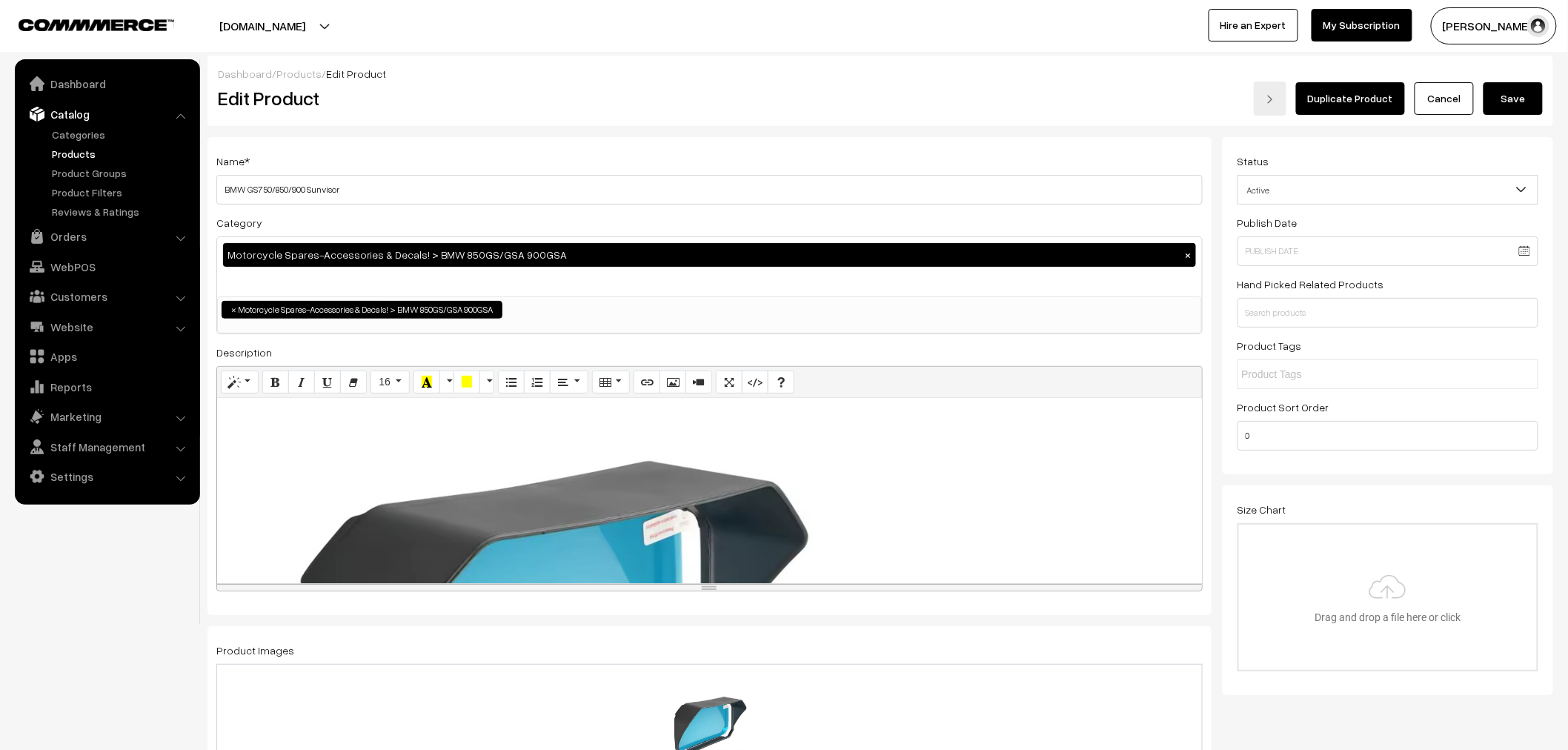
click at [298, 398] on div "Normal Quote Code Header 1 Header 2 Header 3 Header 4 Header 5 Header 6 16 8 9 …" at bounding box center [710, 479] width 986 height 226
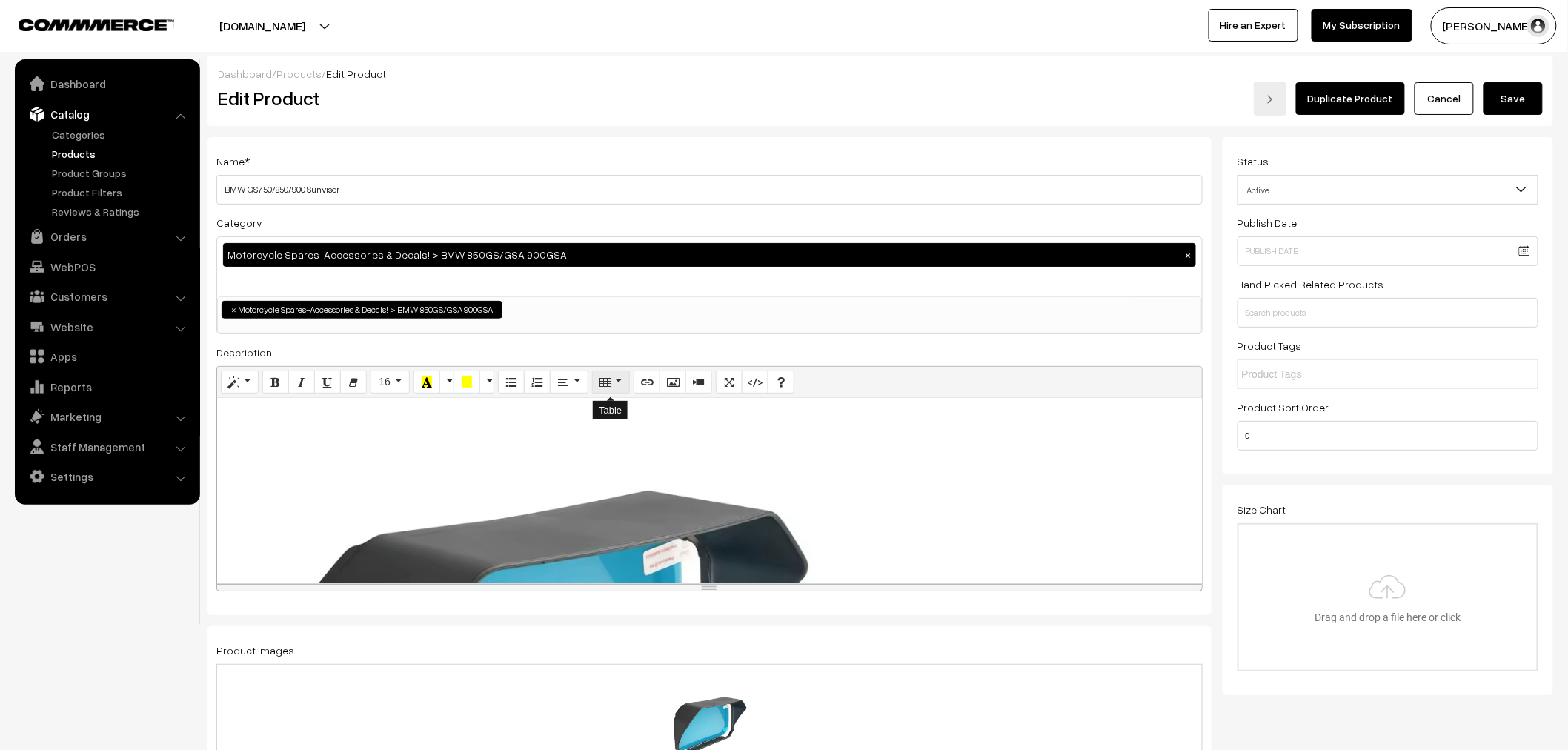
click at [609, 385] on icon "Table" at bounding box center [605, 382] width 11 height 12
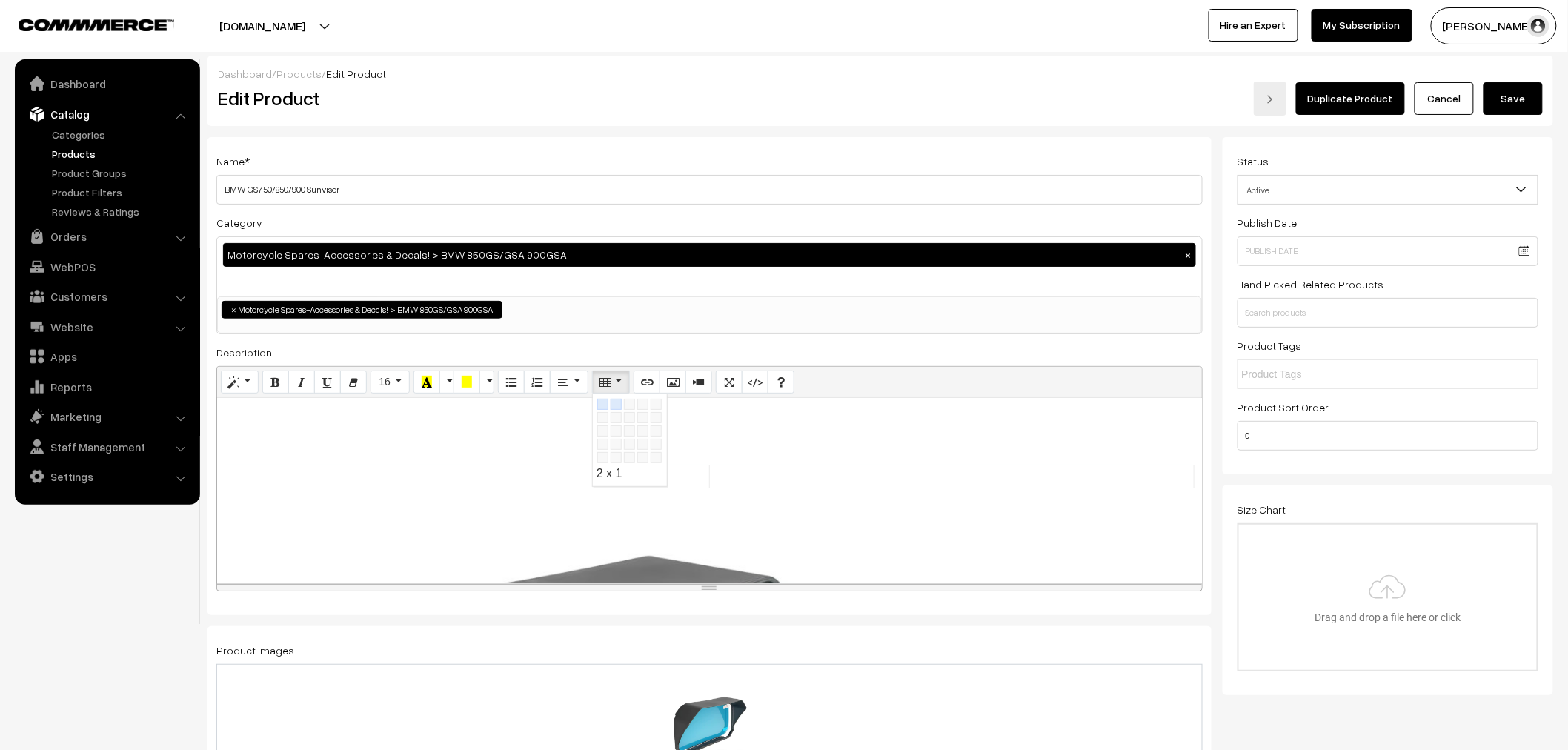
click at [614, 402] on div "Table" at bounding box center [663, 465] width 134 height 134
click at [385, 490] on div at bounding box center [710, 490] width 984 height 185
click at [385, 478] on td at bounding box center [467, 477] width 485 height 23
click at [774, 479] on td at bounding box center [951, 477] width 485 height 23
click at [930, 478] on td "only Sunvisor" at bounding box center [951, 477] width 485 height 23
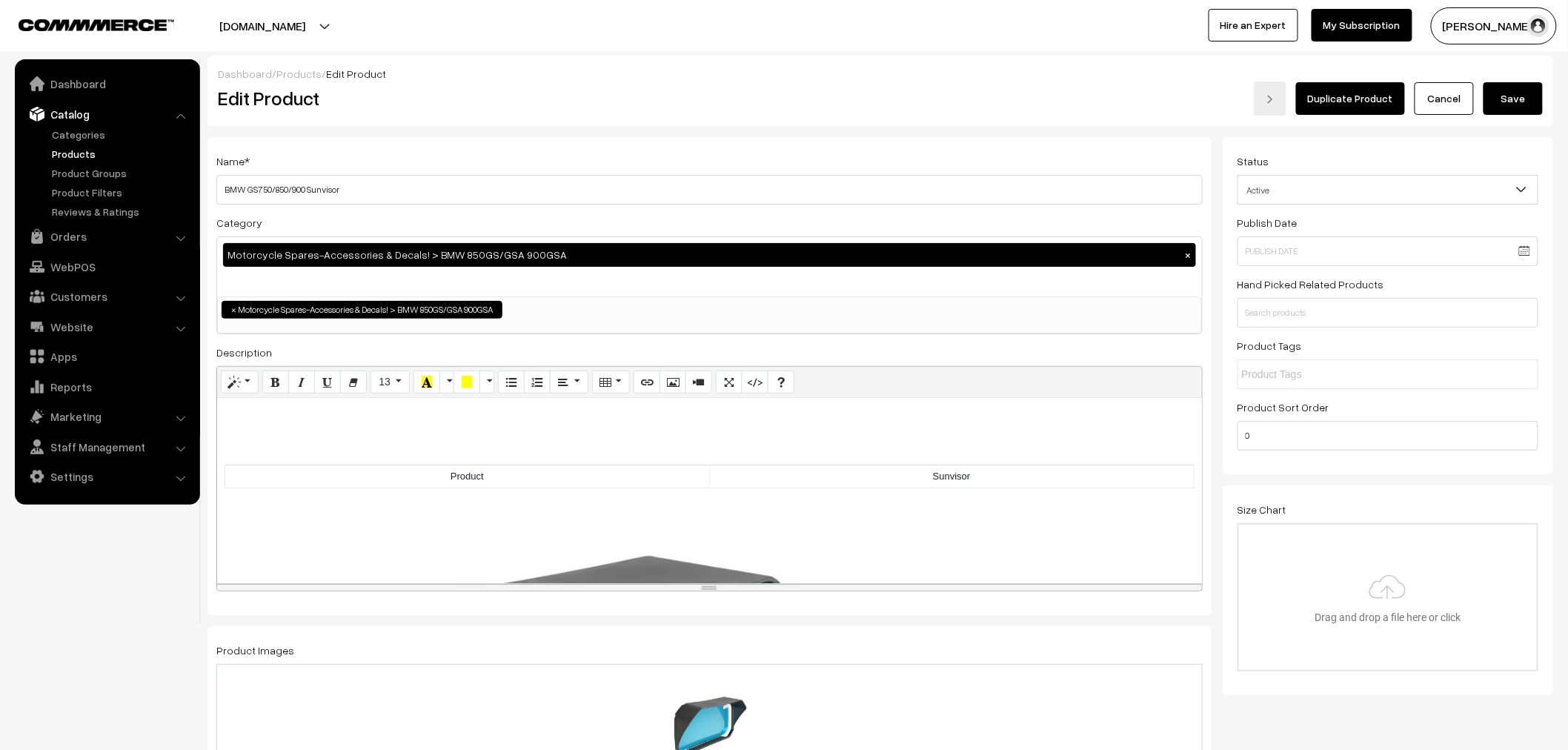
click at [1034, 493] on div "Product Sunvisor" at bounding box center [710, 490] width 984 height 185
click at [1034, 478] on td "Sunvisor" at bounding box center [951, 477] width 485 height 23
drag, startPoint x: 957, startPoint y: 468, endPoint x: 427, endPoint y: 479, distance: 530.1
click at [427, 479] on tr "Product Sunvisor Only" at bounding box center [710, 477] width 969 height 23
click at [270, 385] on icon "Bold (CTRL+B)" at bounding box center [276, 382] width 11 height 12
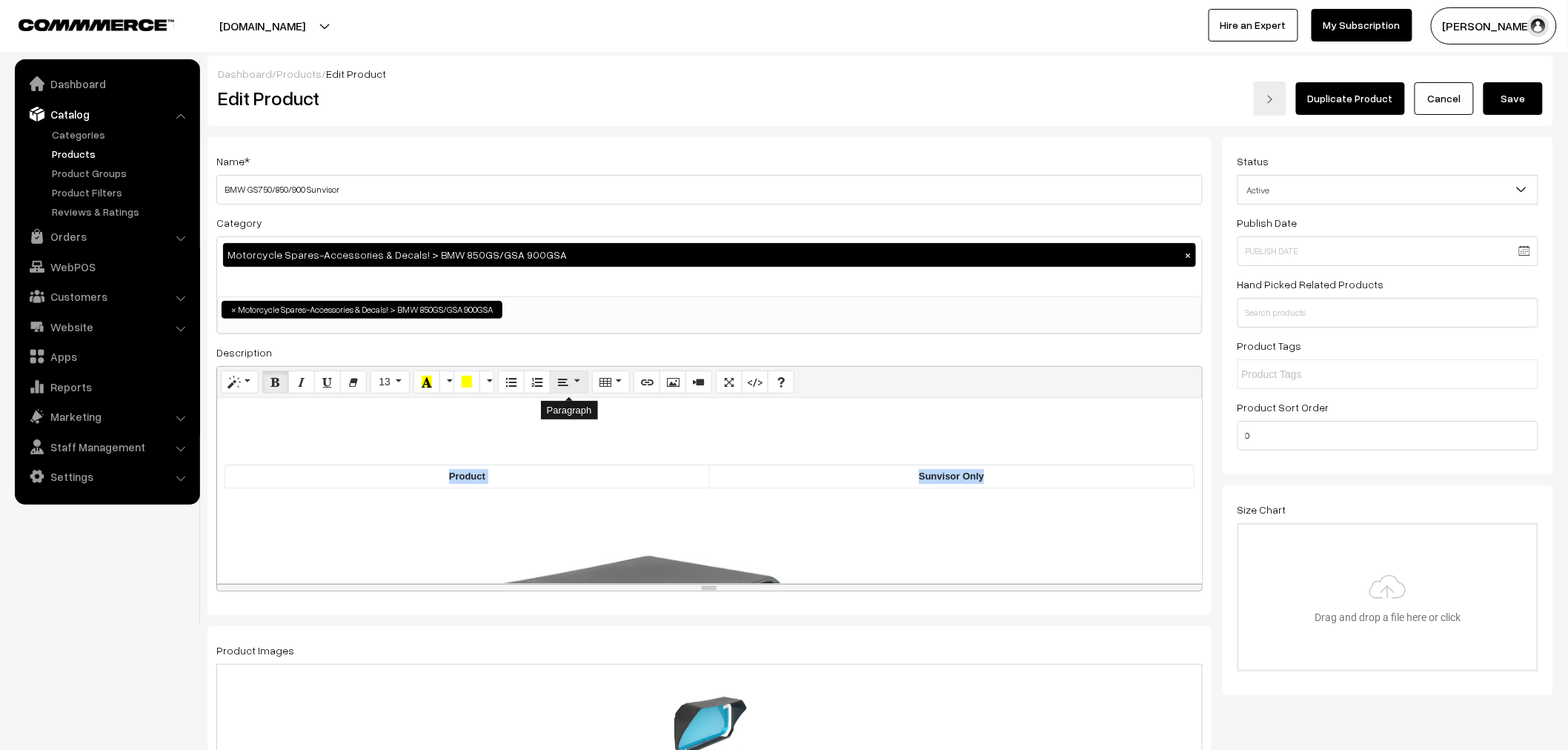
drag, startPoint x: 581, startPoint y: 381, endPoint x: 573, endPoint y: 388, distance: 10.6
click at [579, 381] on button "Paragraph" at bounding box center [568, 382] width 38 height 23
click at [554, 413] on button "Align left (CTRL+SHIFT+L)" at bounding box center [567, 409] width 26 height 23
click at [498, 431] on div "Product Sunvisor Only" at bounding box center [710, 490] width 984 height 185
click at [611, 394] on button "Table" at bounding box center [611, 382] width 38 height 23
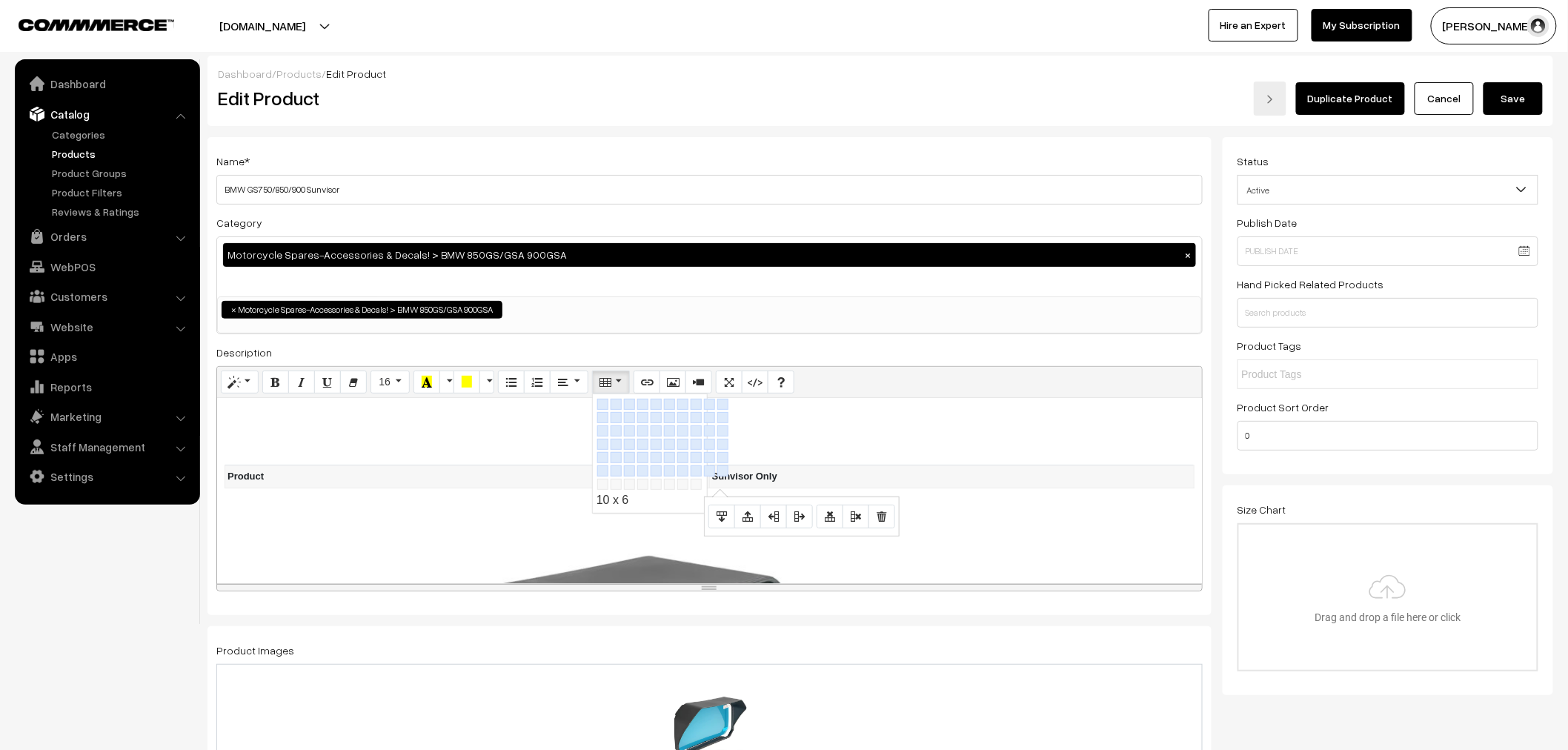
click at [972, 487] on td "Sunvisor Only" at bounding box center [951, 477] width 485 height 23
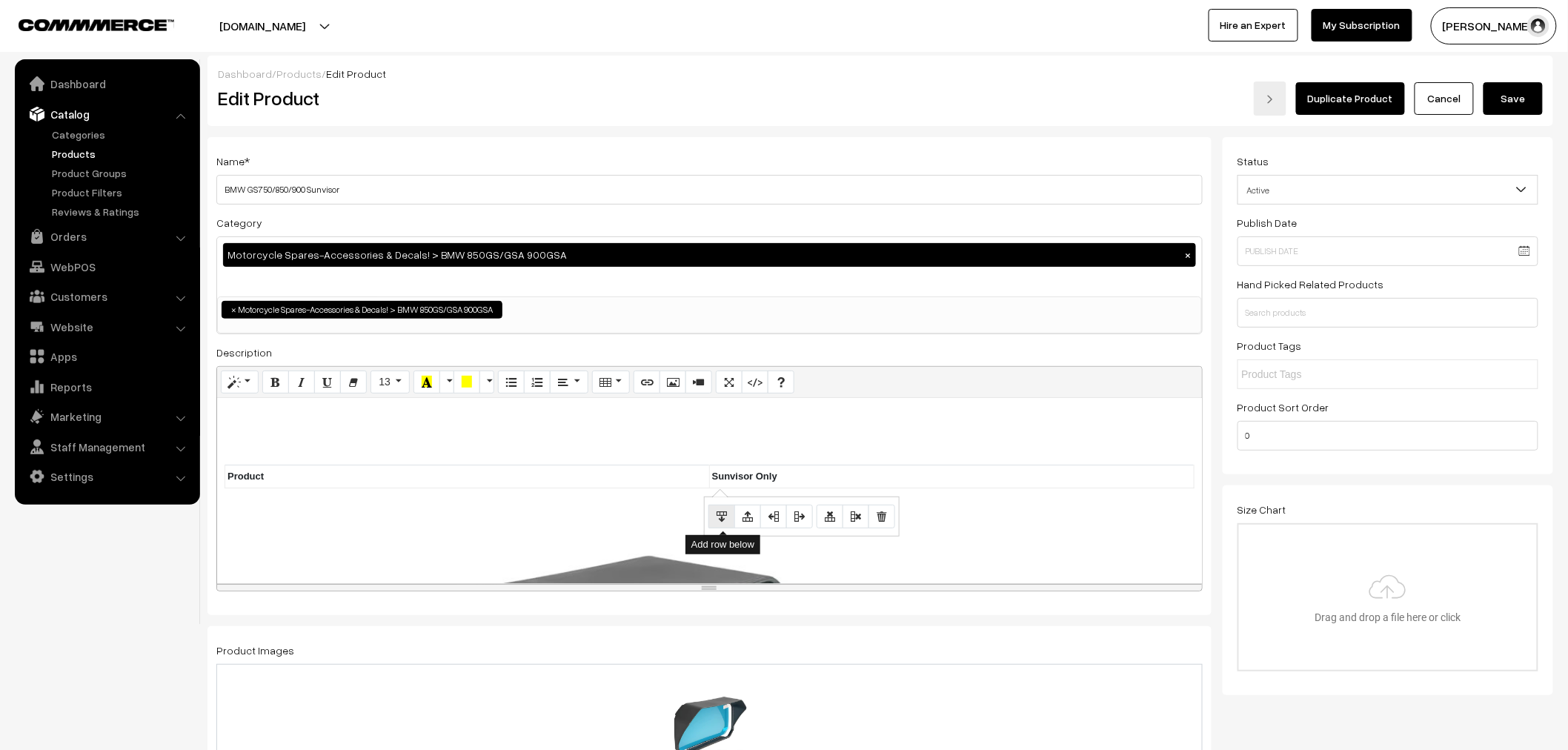
click at [716, 522] on icon "Add row below" at bounding box center [722, 516] width 11 height 12
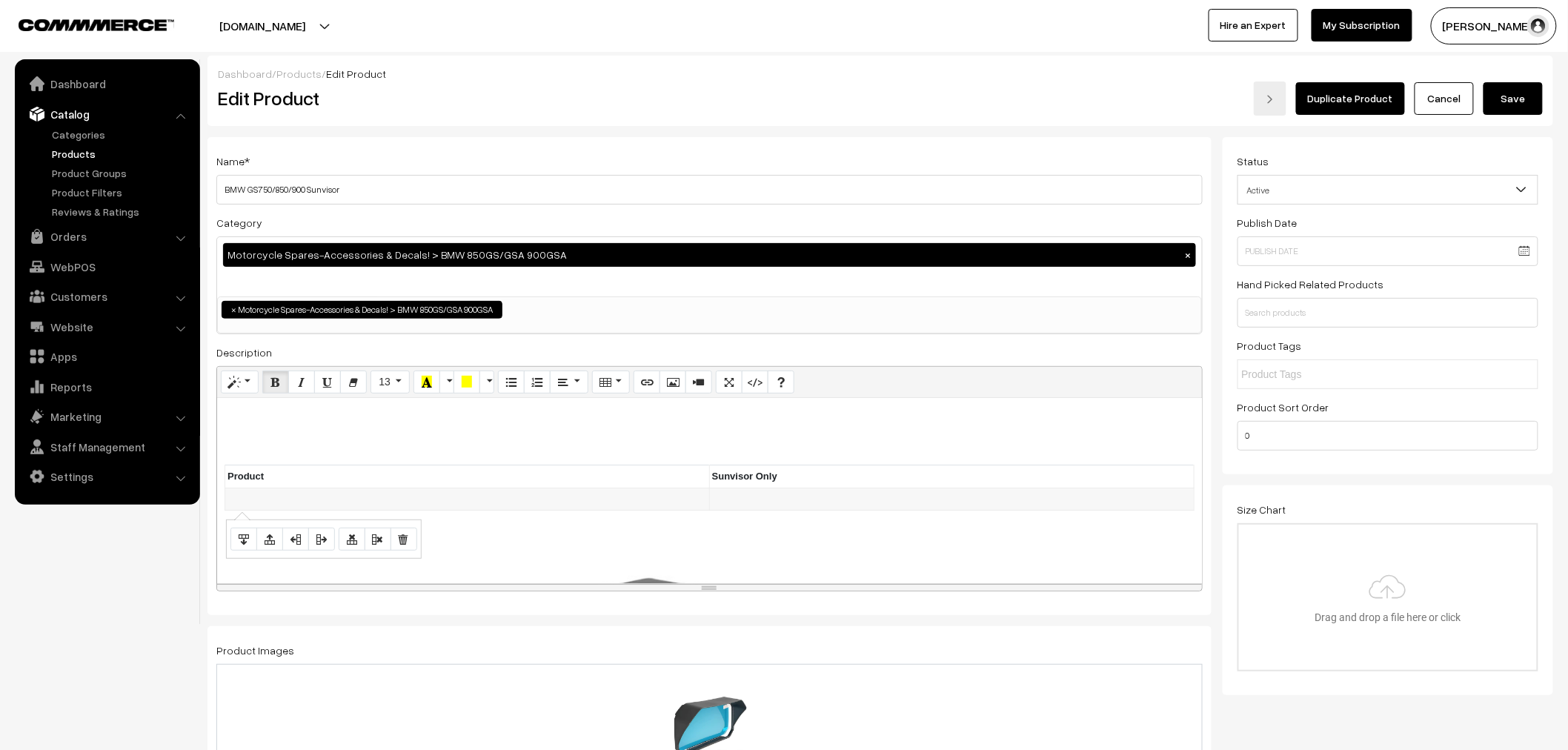
click at [504, 499] on td at bounding box center [467, 499] width 485 height 23
click at [750, 504] on td at bounding box center [951, 499] width 485 height 23
click at [839, 502] on td "[GEOGRAPHIC_DATA]" at bounding box center [951, 499] width 485 height 23
click at [713, 547] on button "Add row below" at bounding box center [721, 539] width 26 height 23
click at [248, 529] on td at bounding box center [467, 522] width 485 height 23
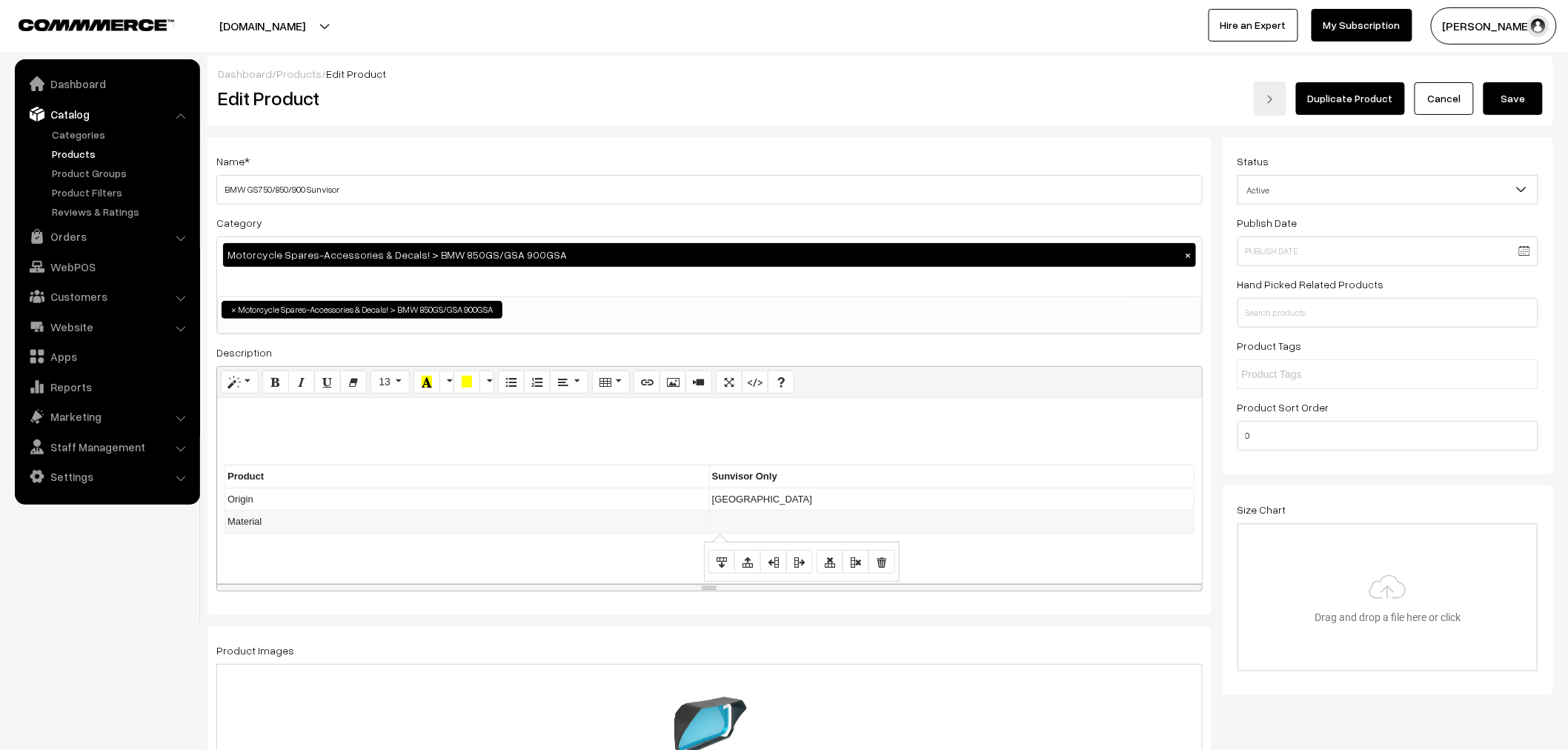
click at [769, 515] on td at bounding box center [951, 522] width 485 height 23
drag, startPoint x: 739, startPoint y: 517, endPoint x: 255, endPoint y: 461, distance: 487.2
click at [255, 461] on div "Product Sunvisor Only Origin [GEOGRAPHIC_DATA] Material ABS" at bounding box center [710, 490] width 984 height 185
click at [282, 388] on button "Bold (CTRL+B)" at bounding box center [275, 382] width 26 height 23
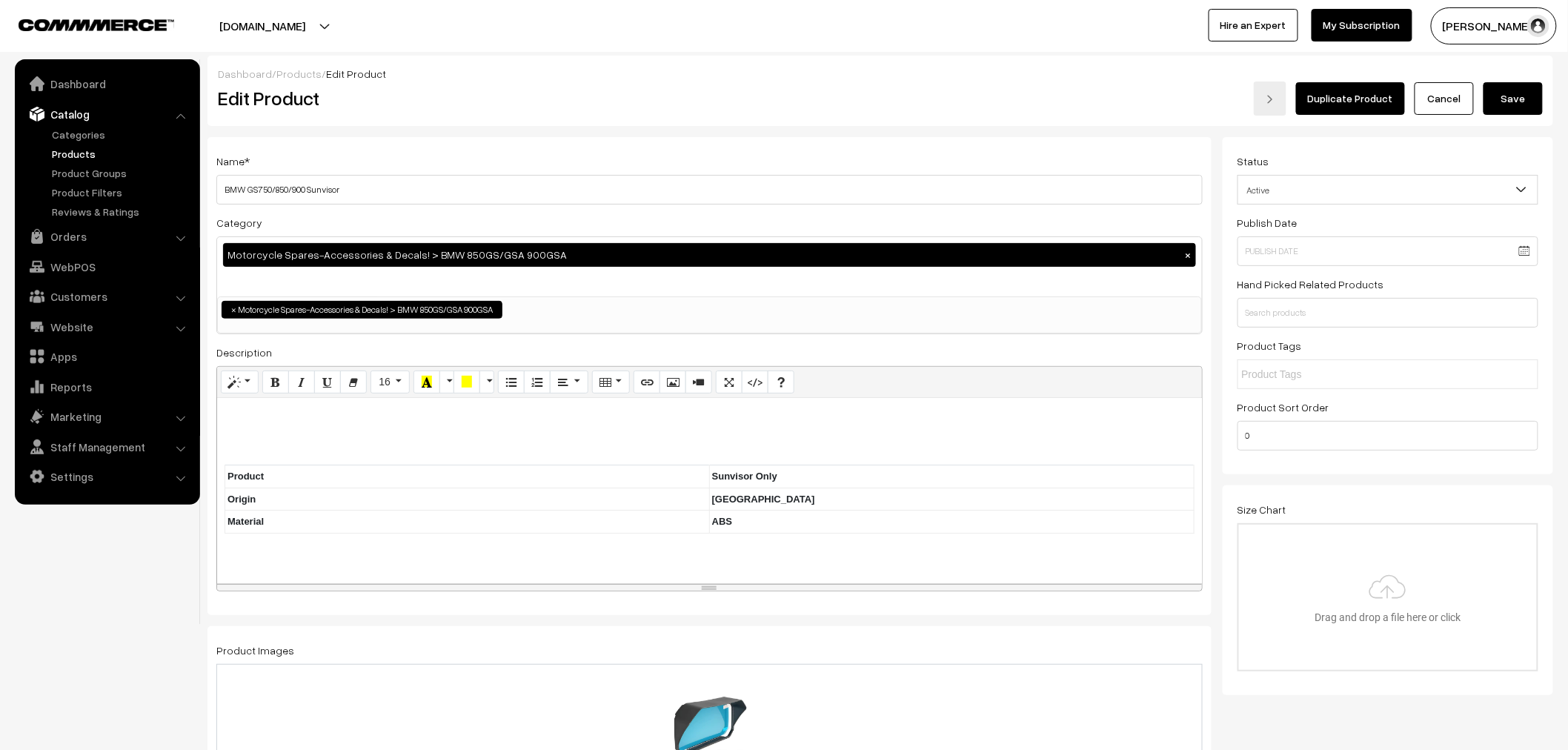
click at [902, 417] on p at bounding box center [709, 415] width 970 height 18
click at [750, 424] on div "Product Sunvisor Only Origin [GEOGRAPHIC_DATA] Material ABS" at bounding box center [710, 490] width 984 height 185
click at [400, 418] on p at bounding box center [709, 415] width 970 height 18
click at [400, 419] on p at bounding box center [709, 415] width 970 height 18
click at [1504, 106] on button "Save" at bounding box center [1513, 98] width 60 height 32
